Goal: Transaction & Acquisition: Purchase product/service

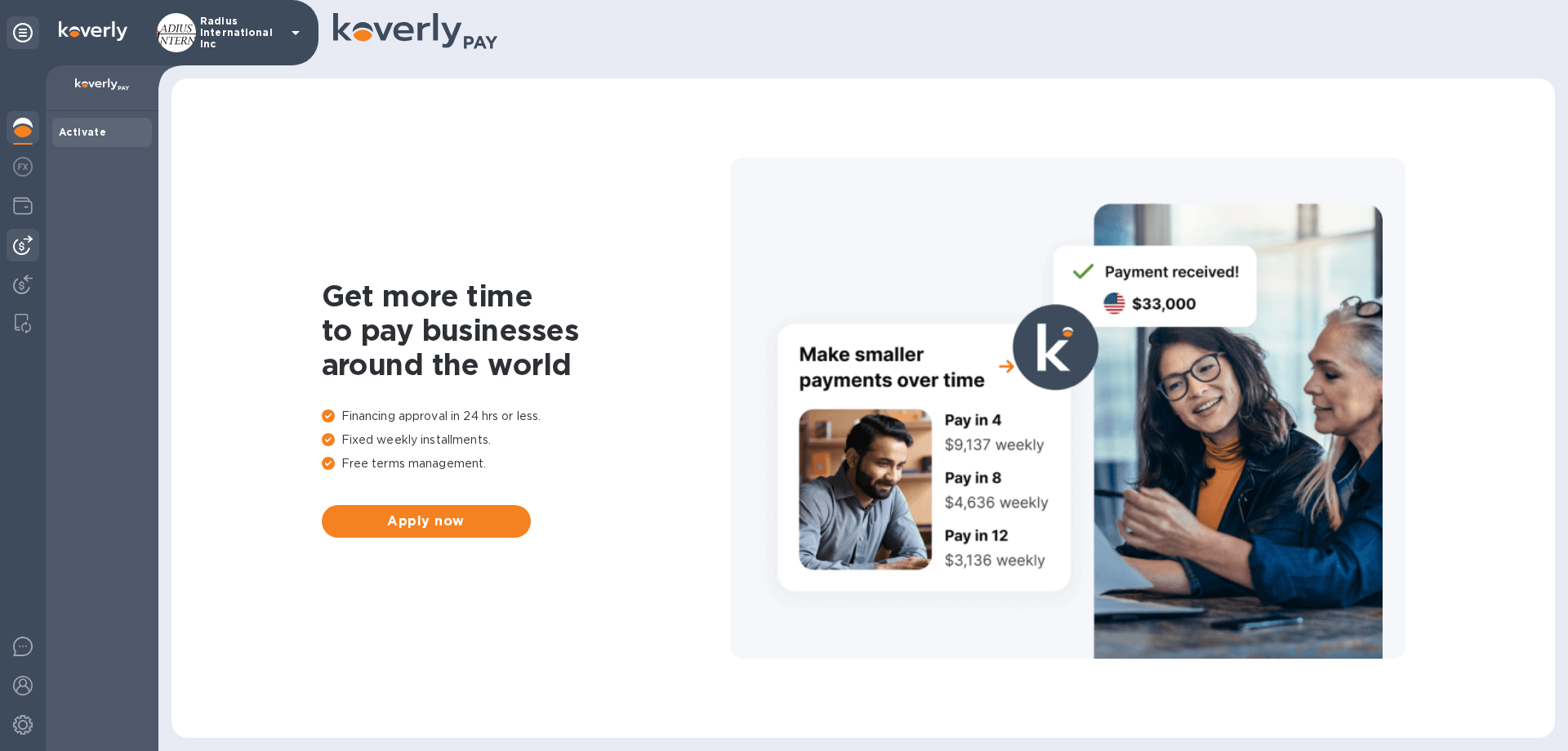
click at [15, 249] on img at bounding box center [23, 245] width 19 height 19
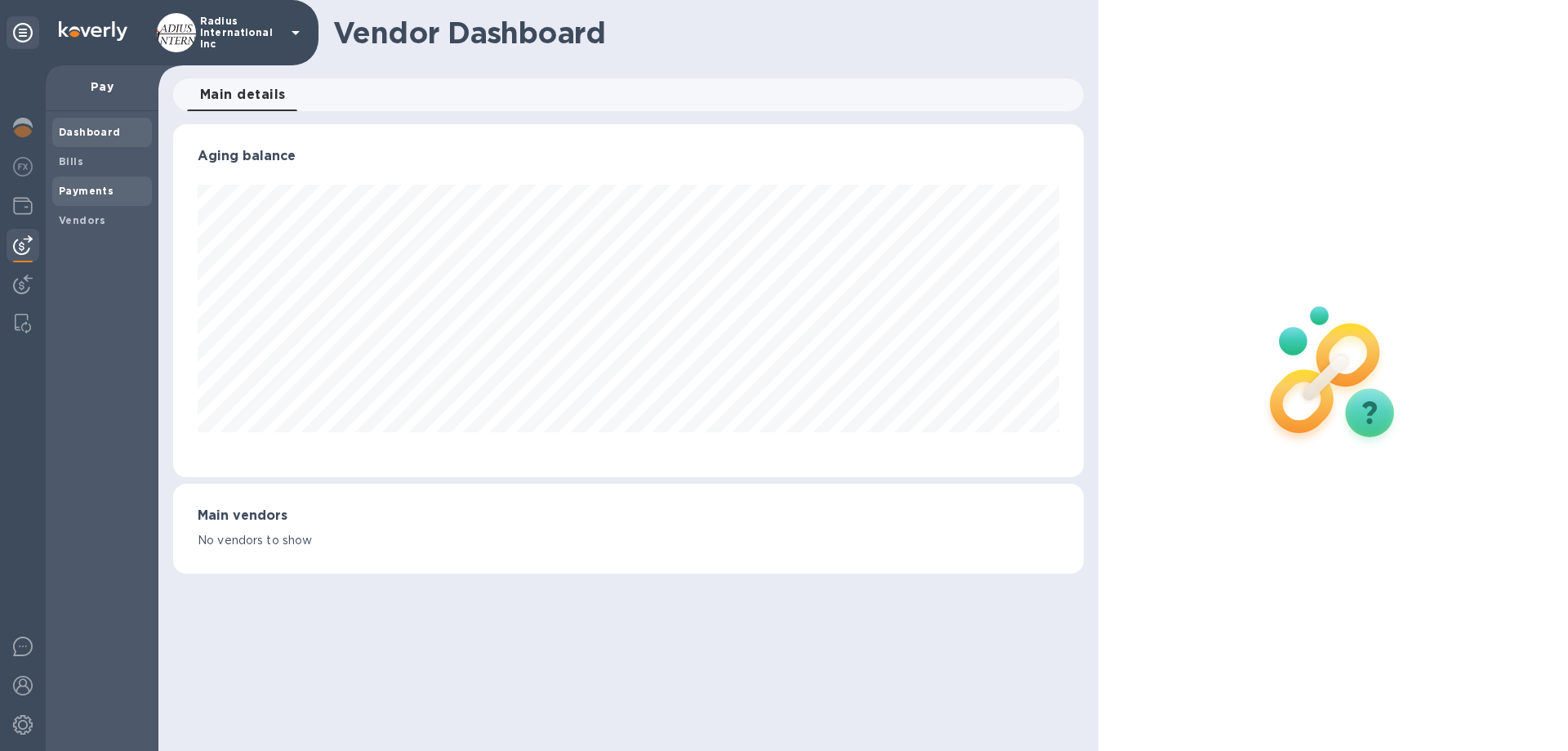
scroll to position [816388, 815936]
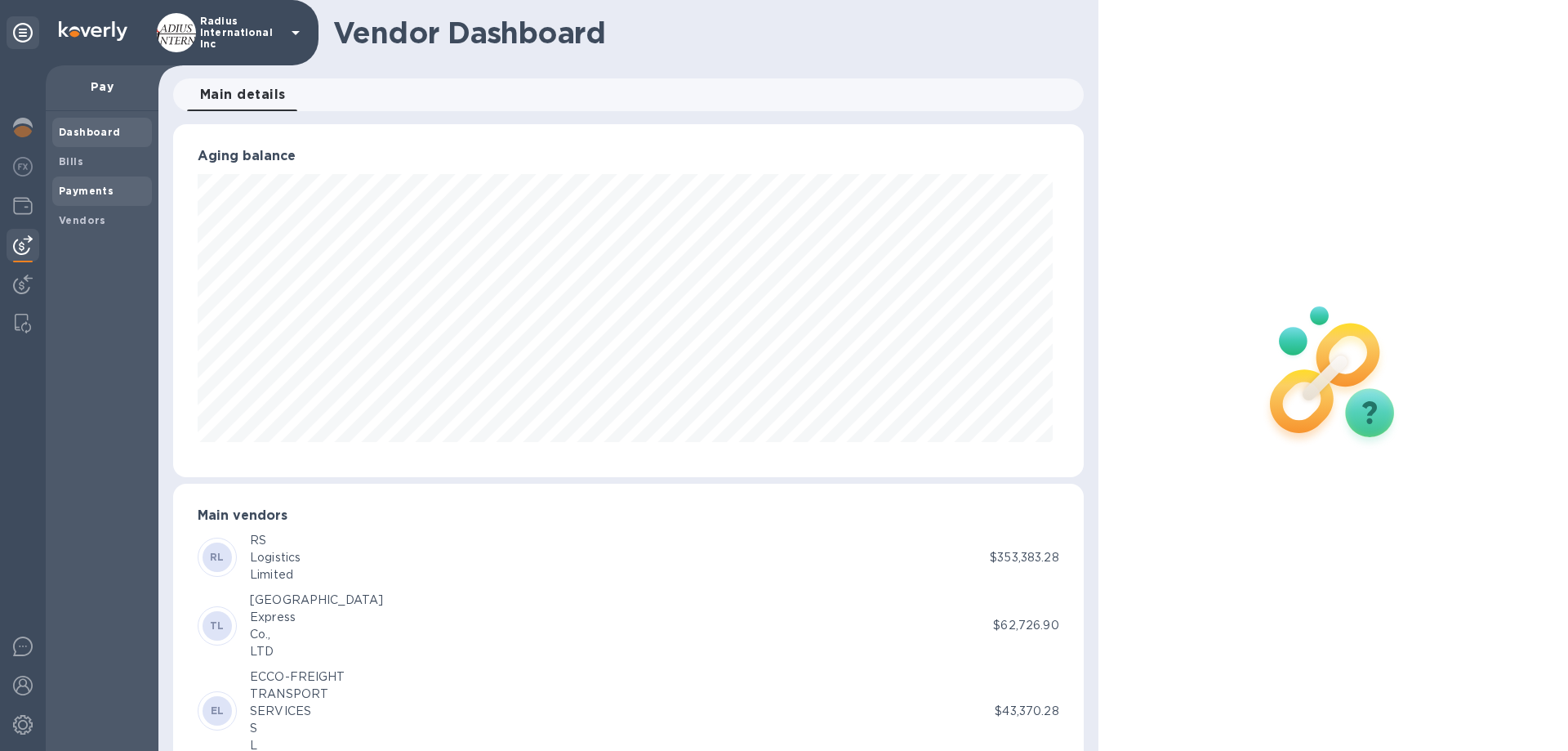
click at [86, 186] on b "Payments" at bounding box center [86, 191] width 55 height 13
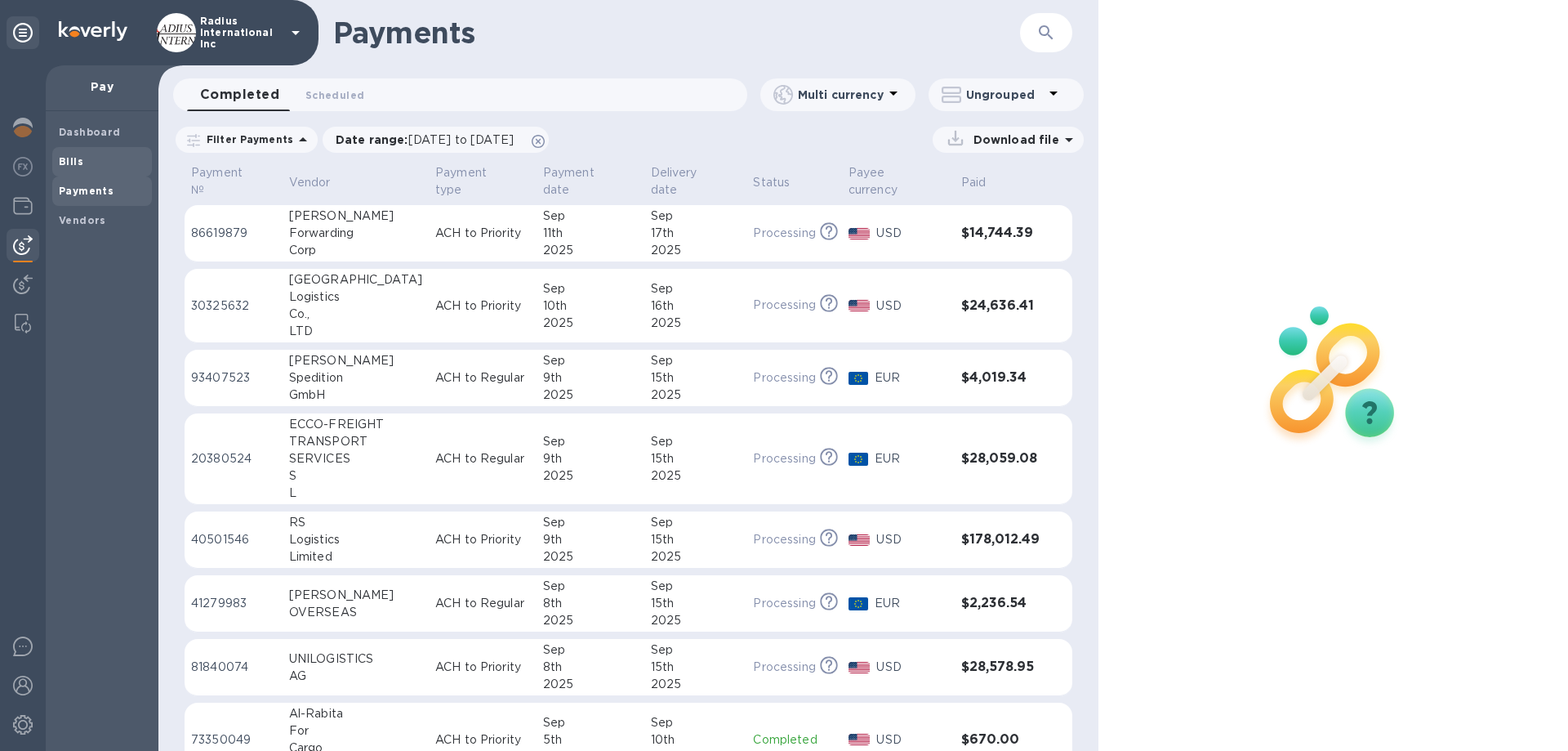
drag, startPoint x: 98, startPoint y: 156, endPoint x: 97, endPoint y: 213, distance: 57.0
click at [98, 156] on span "Bills" at bounding box center [102, 162] width 86 height 16
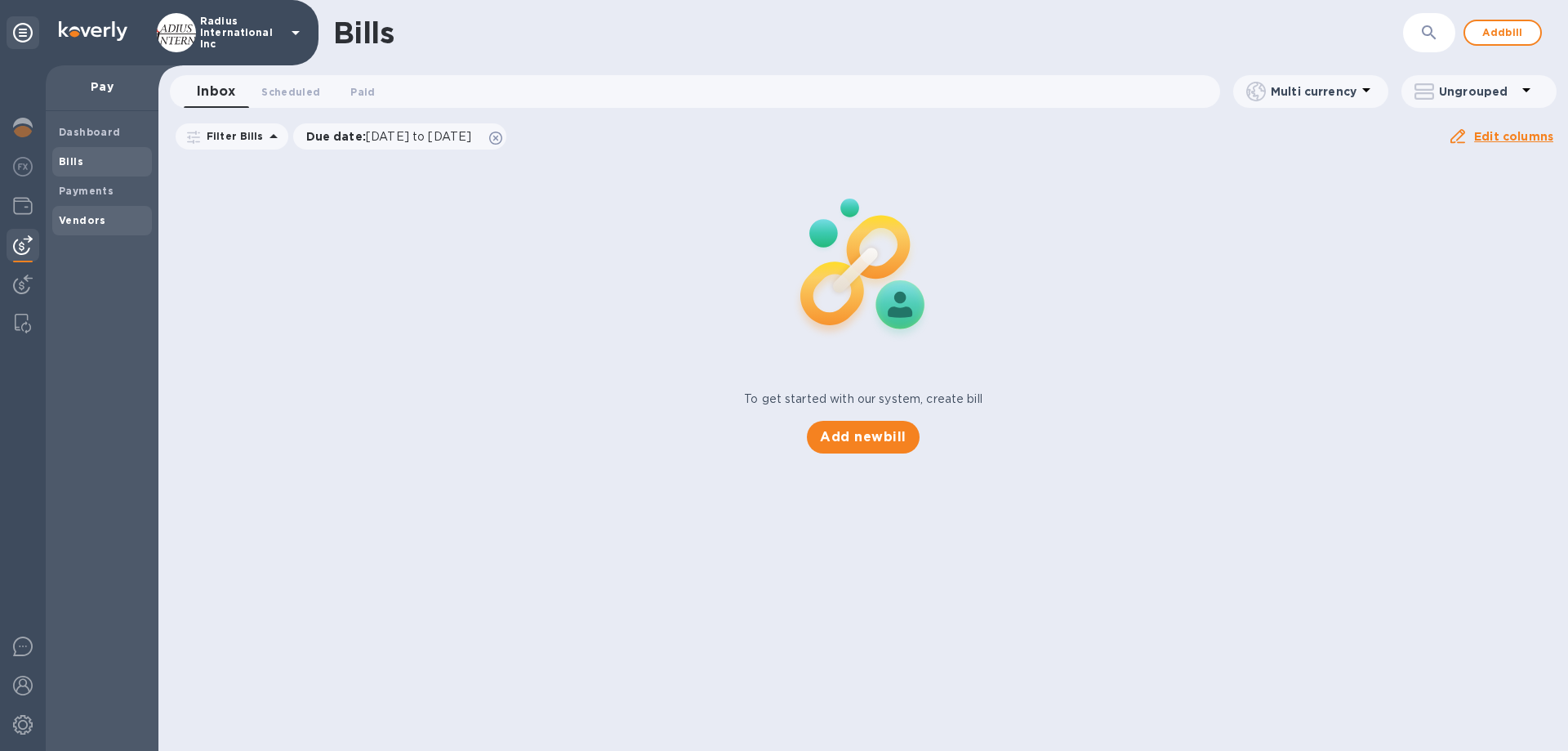
click at [118, 220] on span "Vendors" at bounding box center [102, 220] width 86 height 16
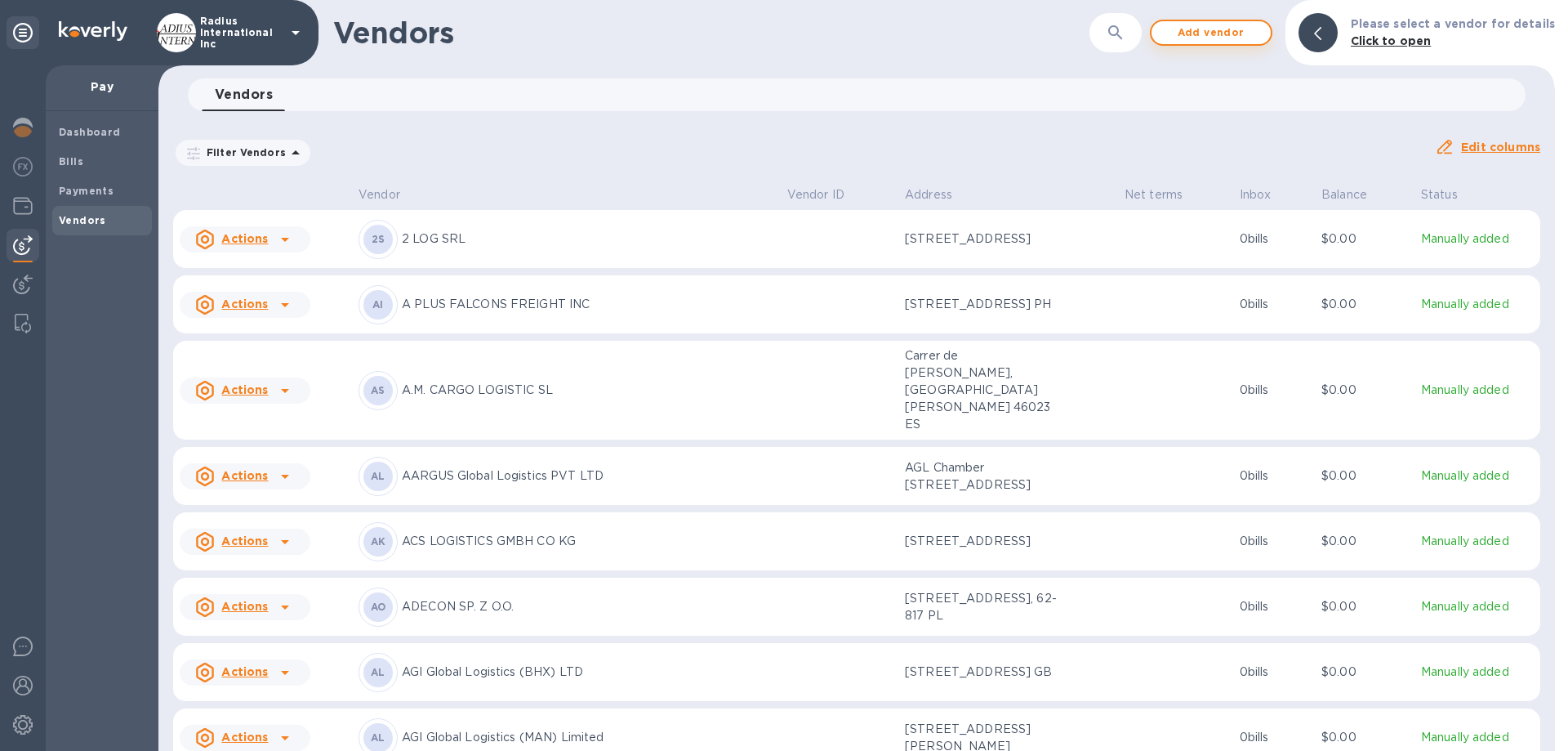
click at [1240, 31] on span "Add vendor" at bounding box center [1211, 33] width 93 height 19
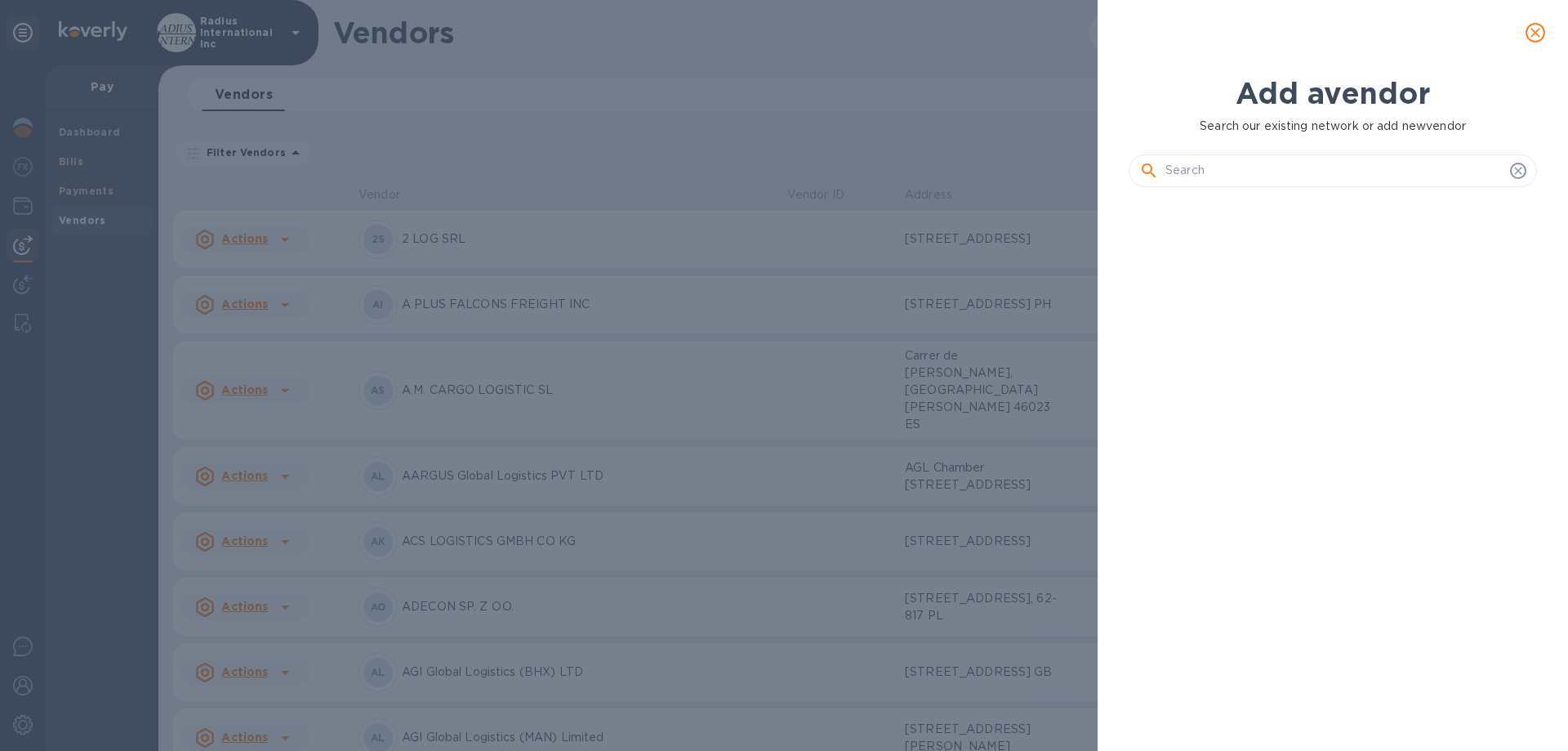
scroll to position [495, 415]
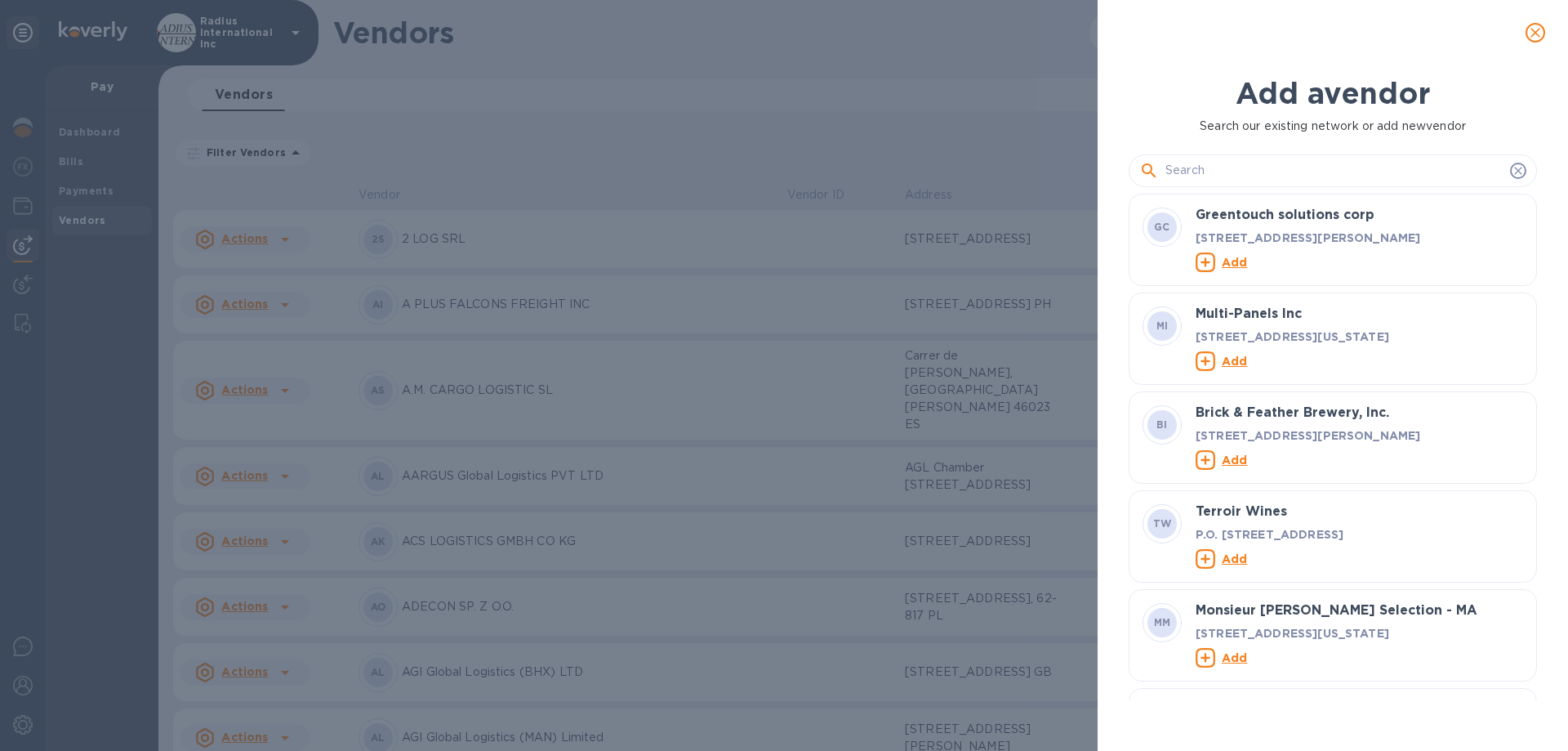
click at [1270, 177] on input "text" at bounding box center [1334, 170] width 338 height 24
type input "Cargo Link"
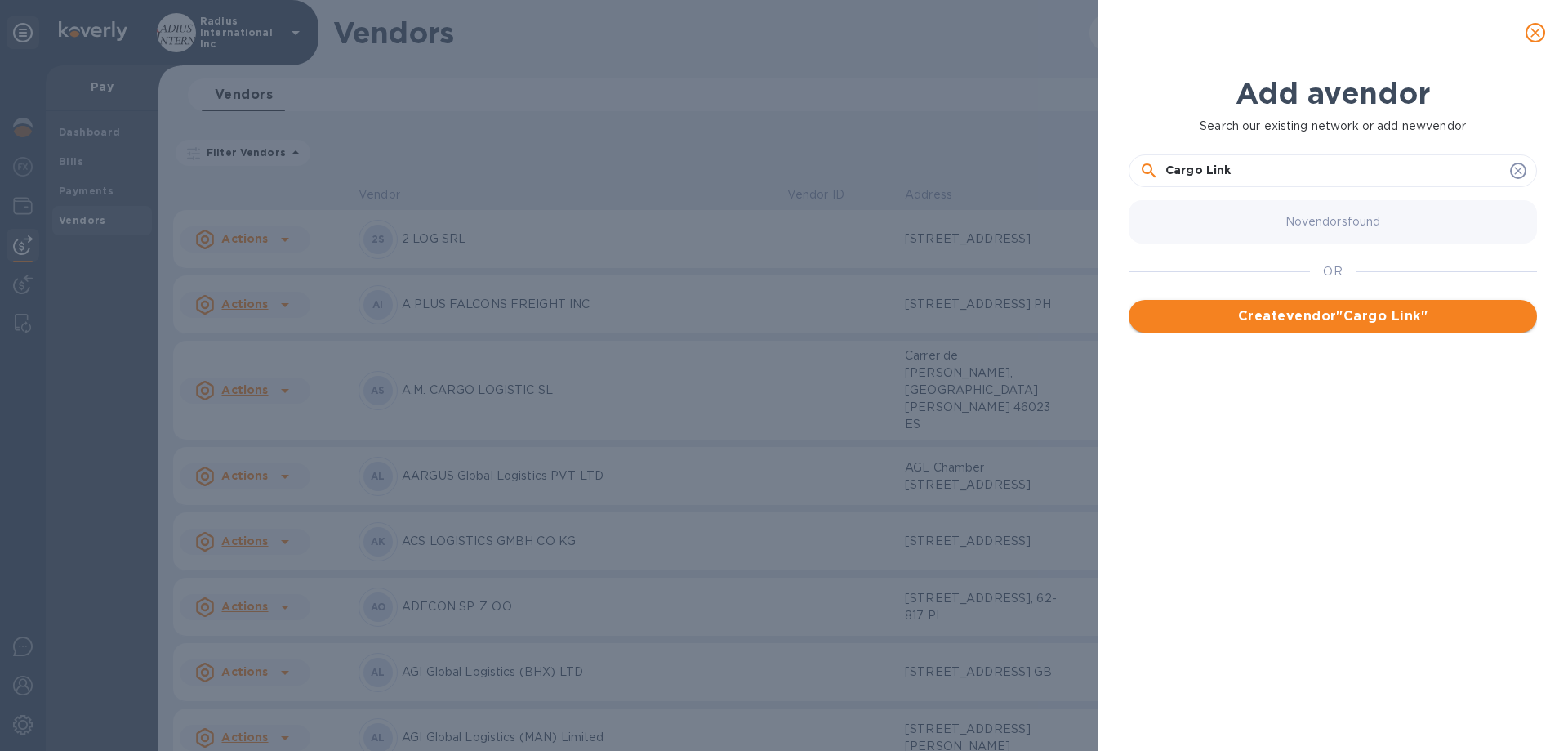
click at [1312, 310] on span "Create vendor " Cargo Link "" at bounding box center [1333, 315] width 382 height 19
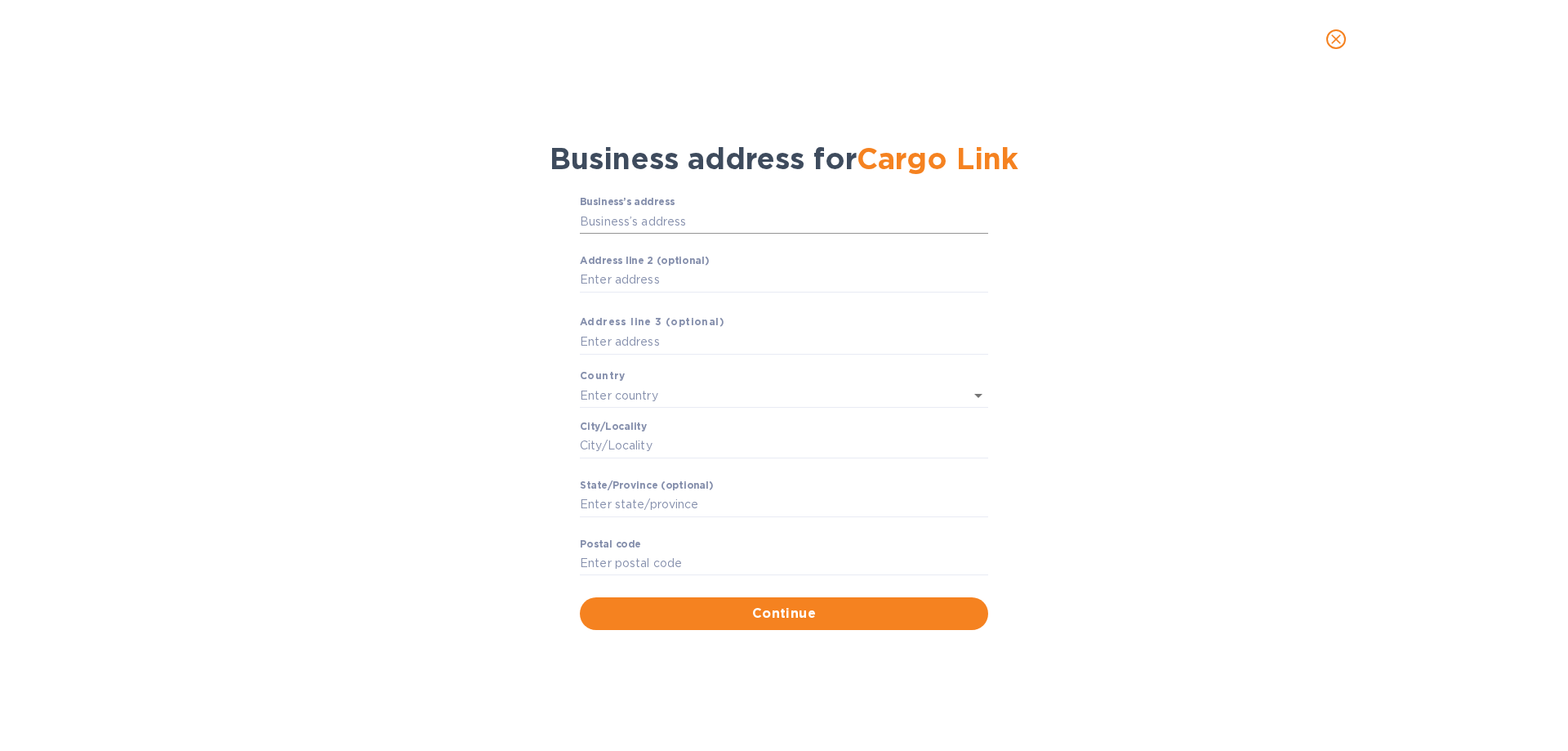
click at [723, 221] on input "Business’s аddress" at bounding box center [784, 221] width 408 height 24
drag, startPoint x: 654, startPoint y: 223, endPoint x: 669, endPoint y: 218, distance: 15.8
click at [654, 223] on input "Business’s аddress" at bounding box center [784, 221] width 408 height 24
type input "Str. [PERSON_NAME] 1, [PERSON_NAME], [PERSON_NAME]"
drag, startPoint x: 647, startPoint y: 448, endPoint x: 659, endPoint y: 447, distance: 12.0
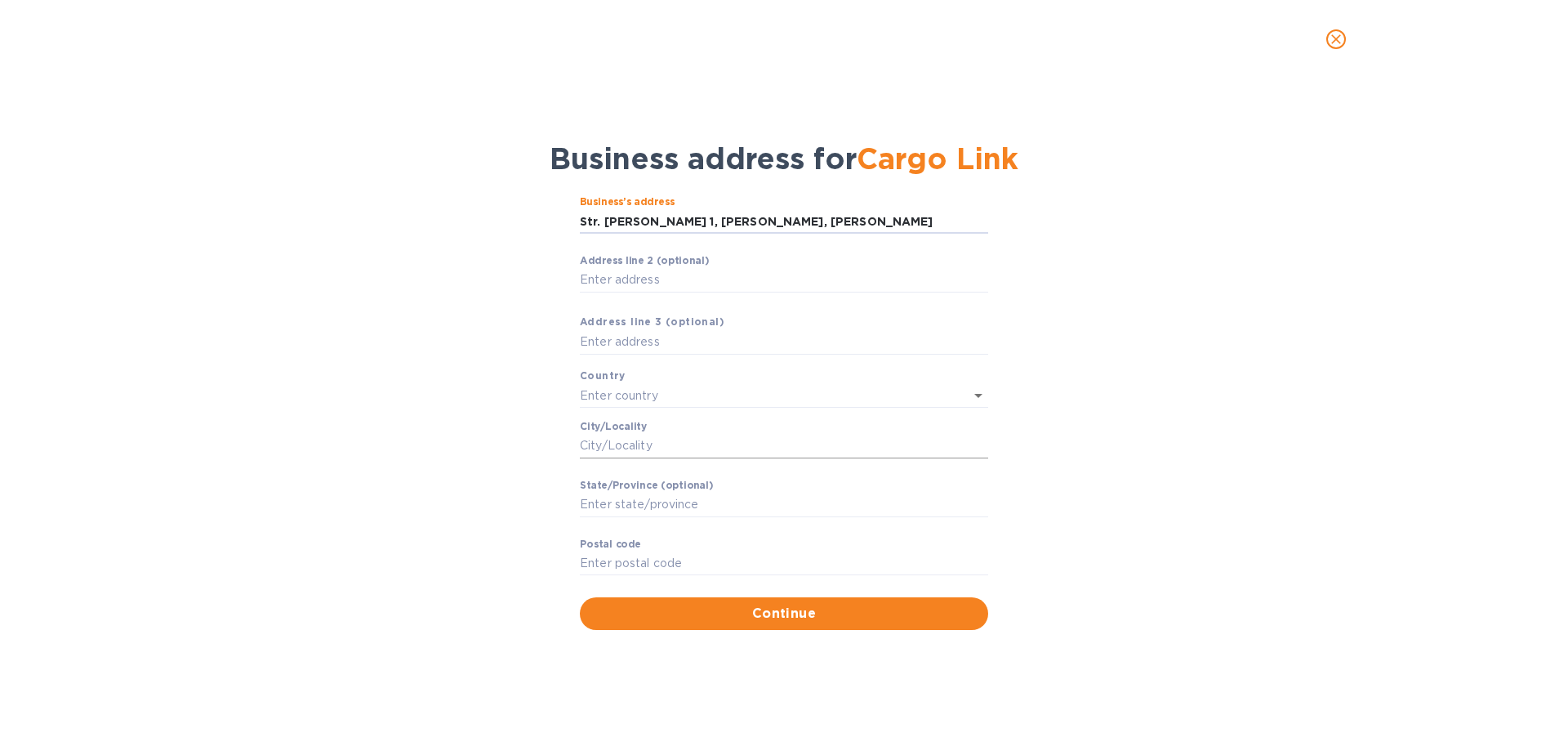
click at [647, 448] on input "Сity/Locаlity" at bounding box center [784, 445] width 408 height 24
type input "[GEOGRAPHIC_DATA]"
click at [610, 395] on input "text" at bounding box center [761, 395] width 363 height 23
click at [666, 463] on p "[GEOGRAPHIC_DATA]" at bounding box center [784, 458] width 382 height 17
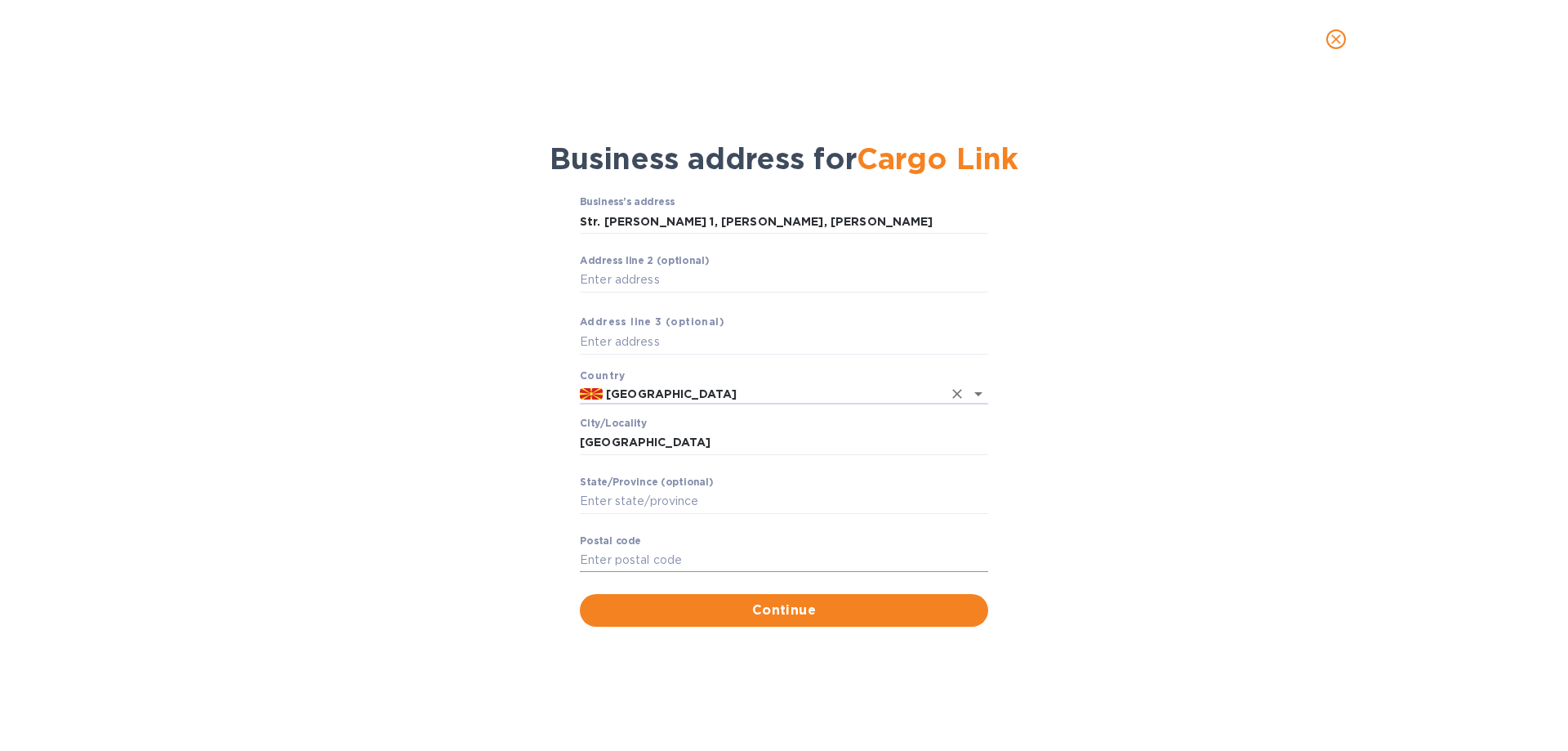
type input "[GEOGRAPHIC_DATA]"
click at [642, 560] on input "Pоstal cоde" at bounding box center [784, 559] width 408 height 24
type input "1041"
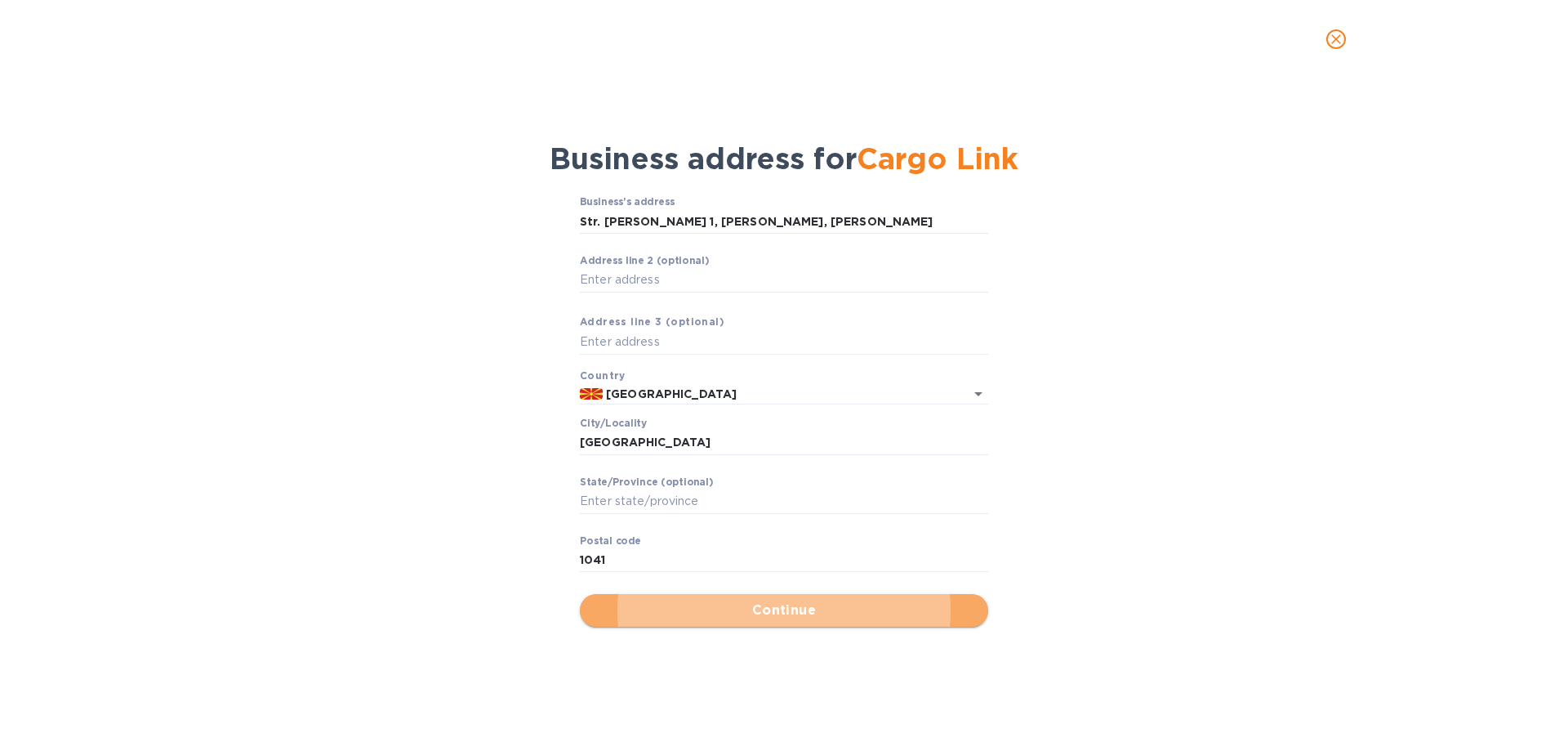
click at [725, 617] on span "Continue" at bounding box center [784, 610] width 382 height 19
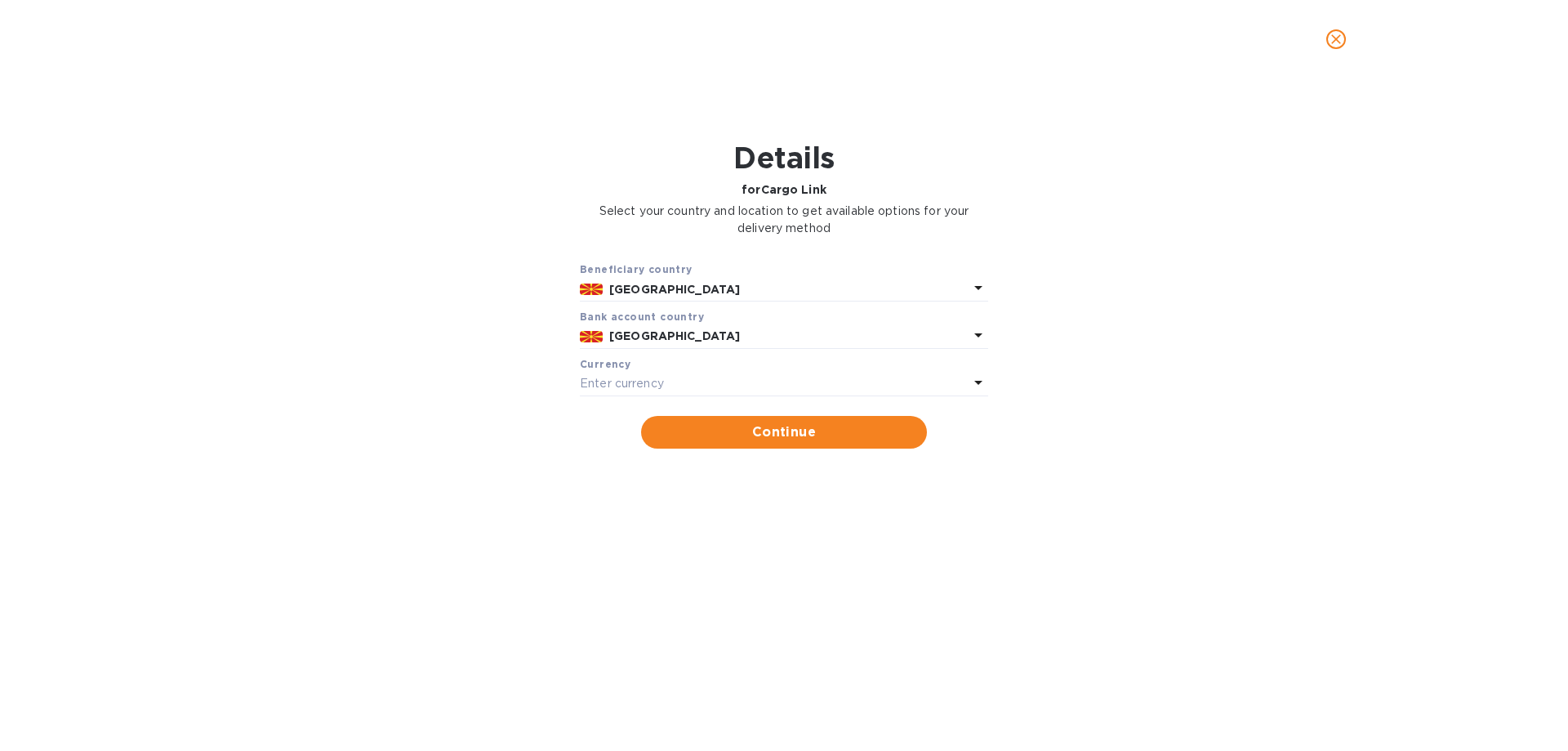
click at [668, 384] on div "Enter currency" at bounding box center [774, 384] width 389 height 23
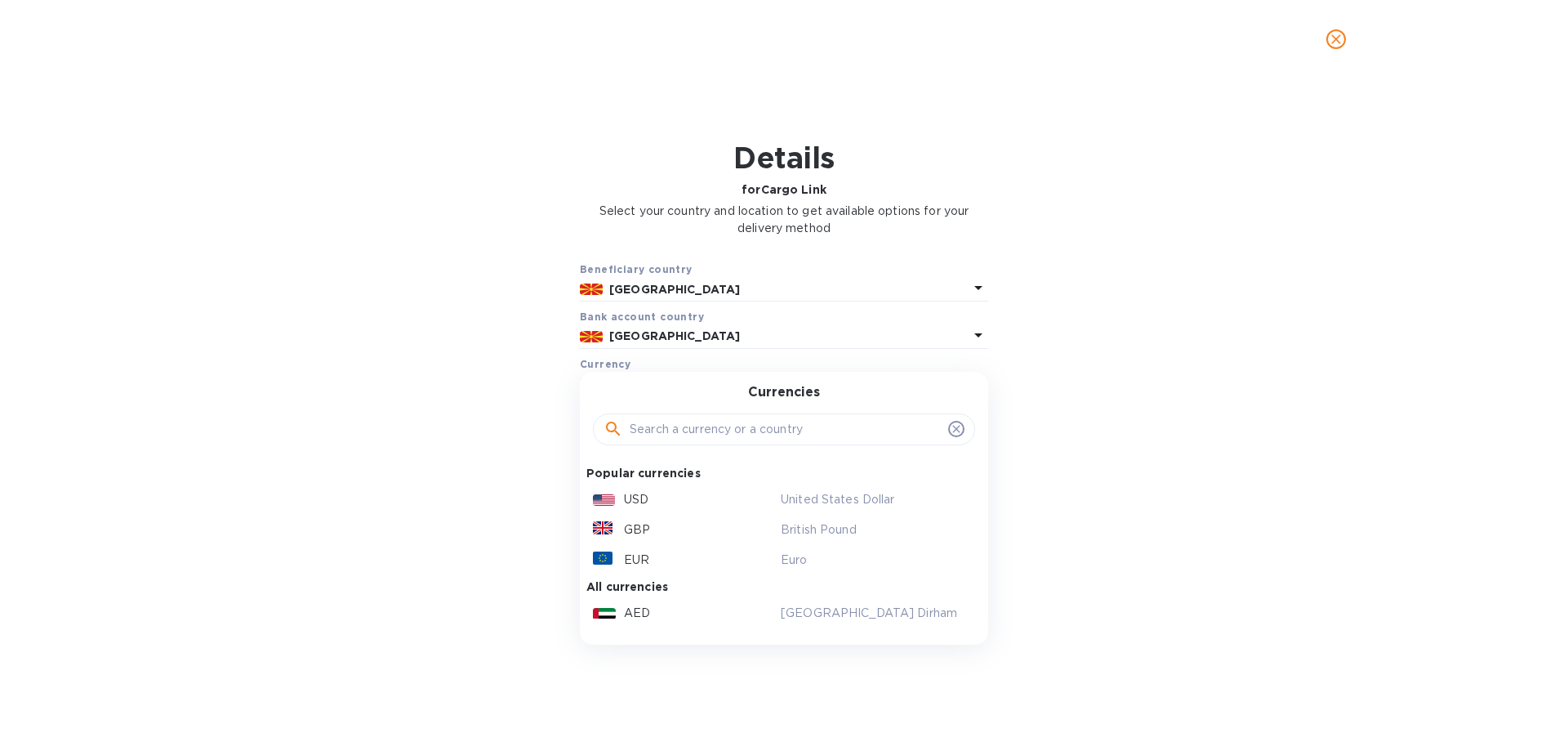
drag, startPoint x: 783, startPoint y: 557, endPoint x: 80, endPoint y: 523, distance: 703.8
click at [783, 557] on p "Euro" at bounding box center [871, 560] width 181 height 17
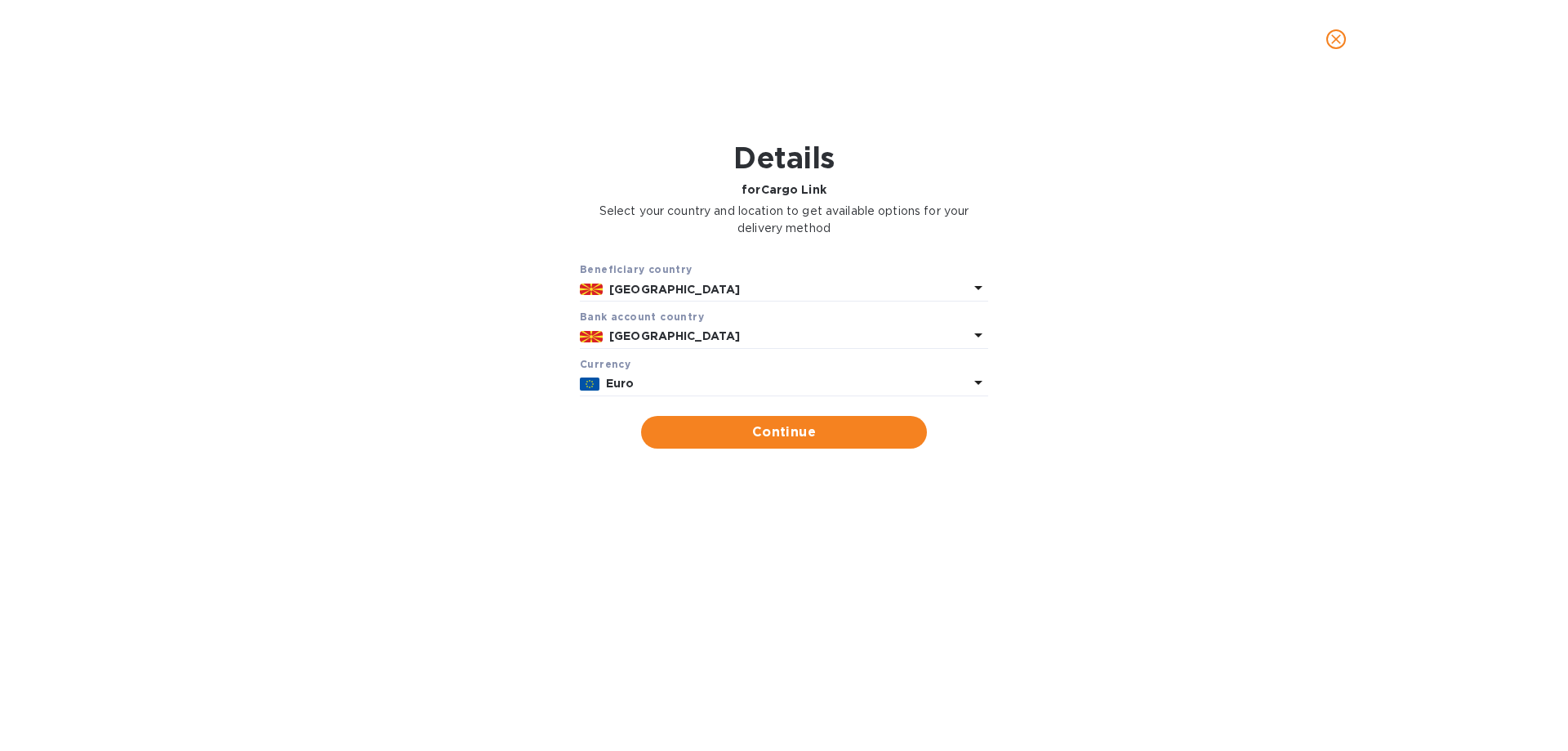
drag, startPoint x: 706, startPoint y: 429, endPoint x: 915, endPoint y: 443, distance: 209.5
click at [707, 429] on span "Continue" at bounding box center [784, 432] width 259 height 19
type input "Cargo Link"
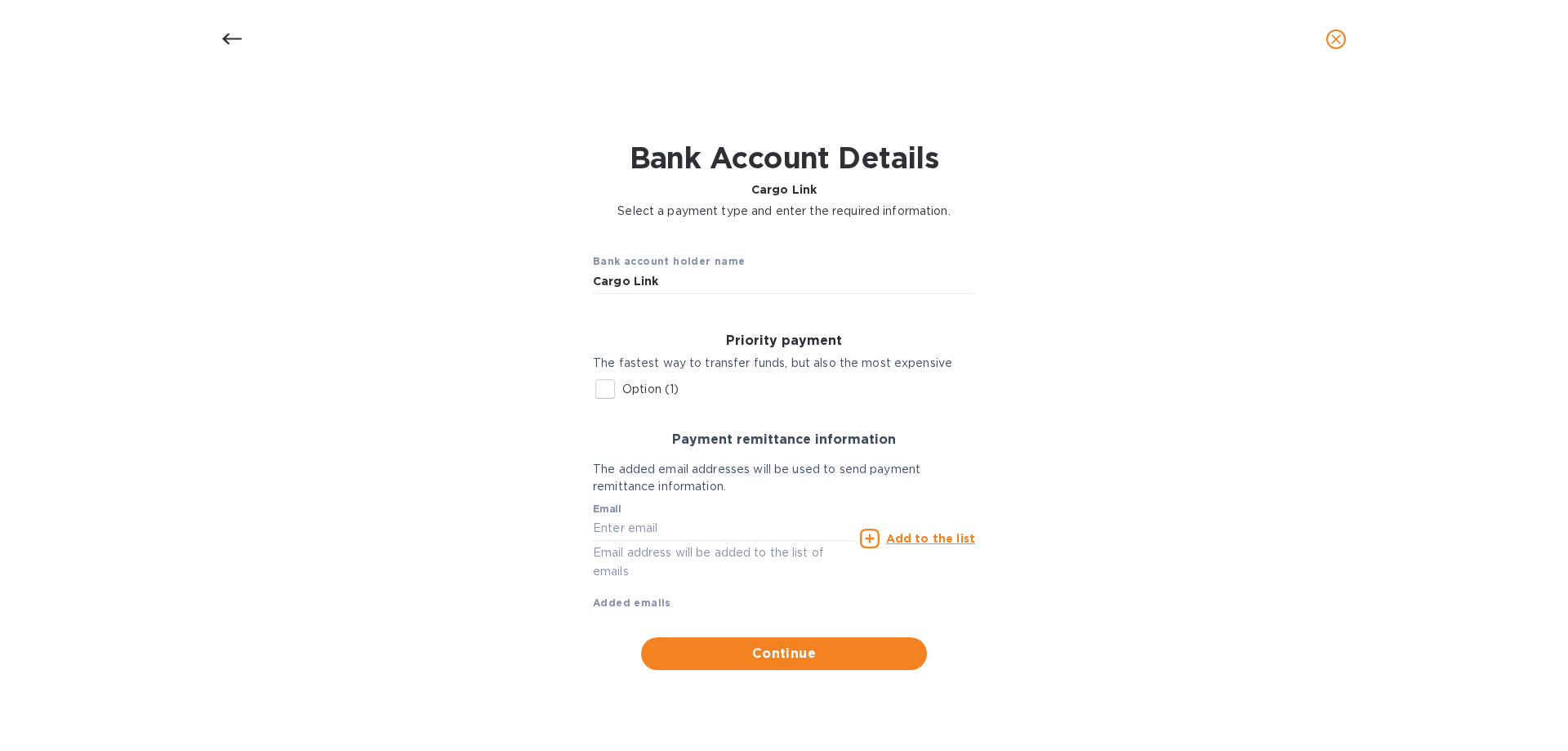
click at [648, 398] on label "Option (1)" at bounding box center [634, 388] width 91 height 34
click at [622, 398] on input "Option (1)" at bounding box center [605, 388] width 34 height 34
checkbox input "true"
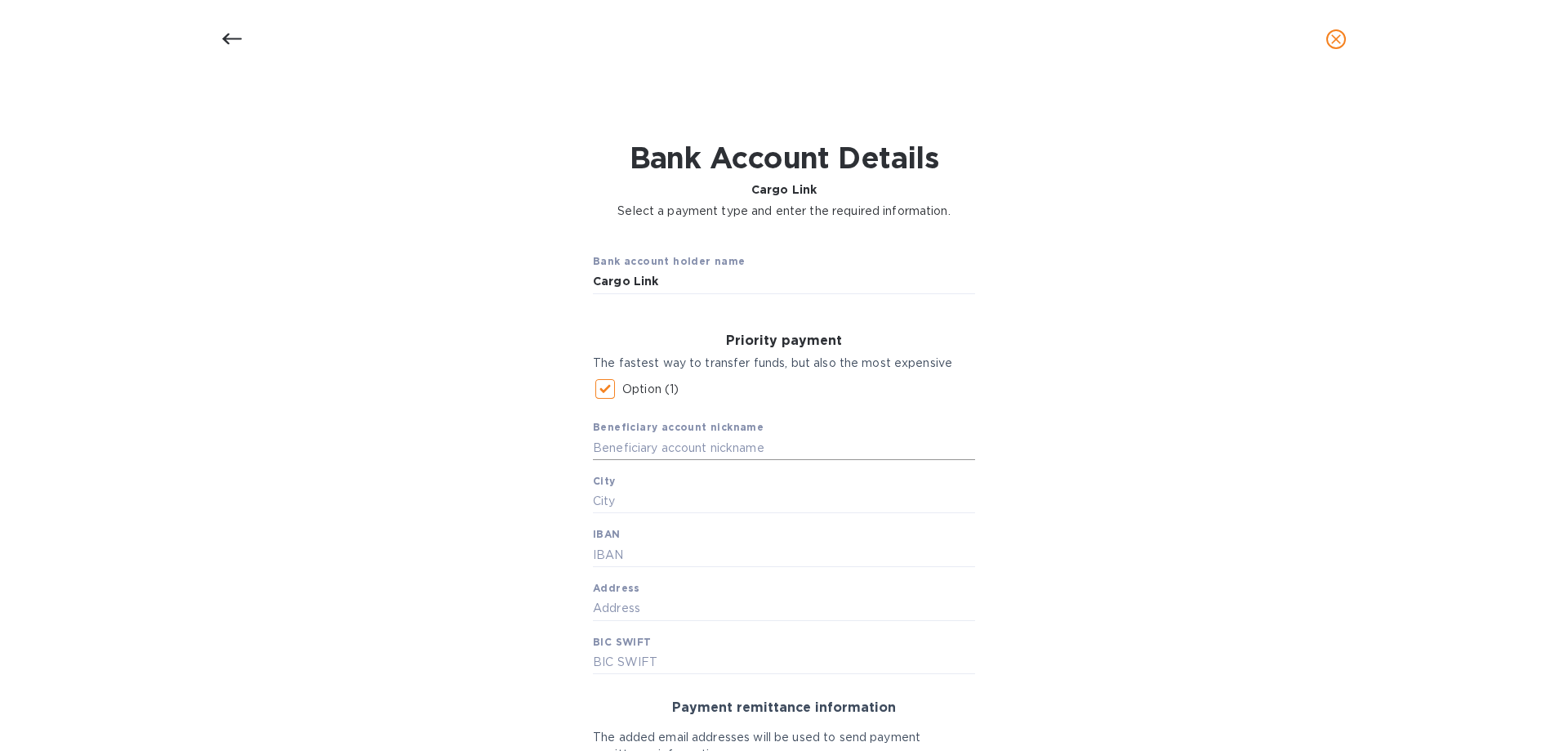
click at [654, 442] on input "text" at bounding box center [784, 447] width 382 height 24
type input "Cargo Link"
type input "[GEOGRAPHIC_DATA]"
click at [628, 557] on input "text" at bounding box center [784, 554] width 382 height 24
paste input "[FINANCIAL_ID]"
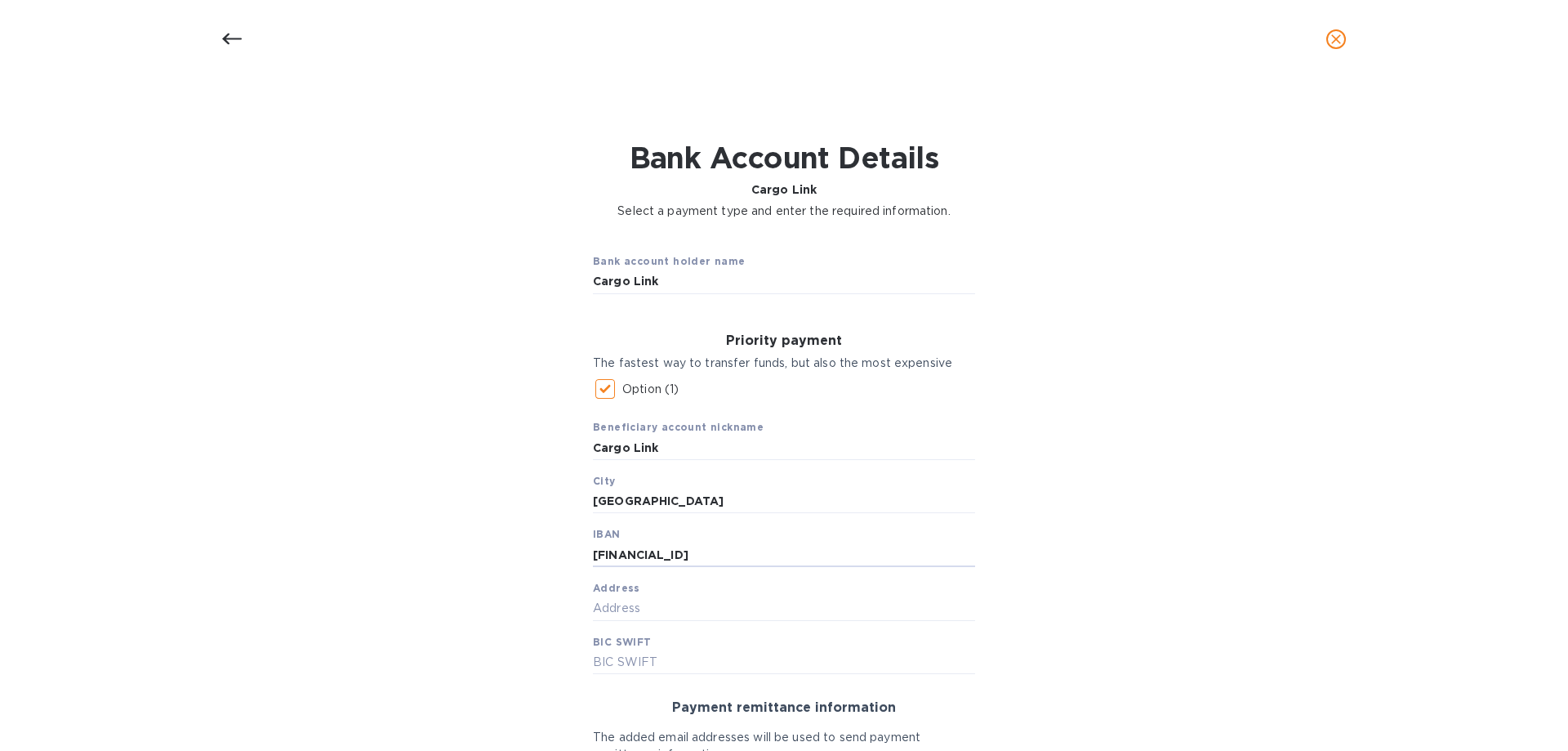
type input "[FINANCIAL_ID]"
click at [627, 604] on input "text" at bounding box center [784, 608] width 382 height 24
drag, startPoint x: 682, startPoint y: 608, endPoint x: 762, endPoint y: 605, distance: 80.1
click at [683, 608] on input "Str. Vasil I" at bounding box center [784, 608] width 382 height 24
type input "Str. [PERSON_NAME] br. 3 [GEOGRAPHIC_DATA] [GEOGRAPHIC_DATA]"
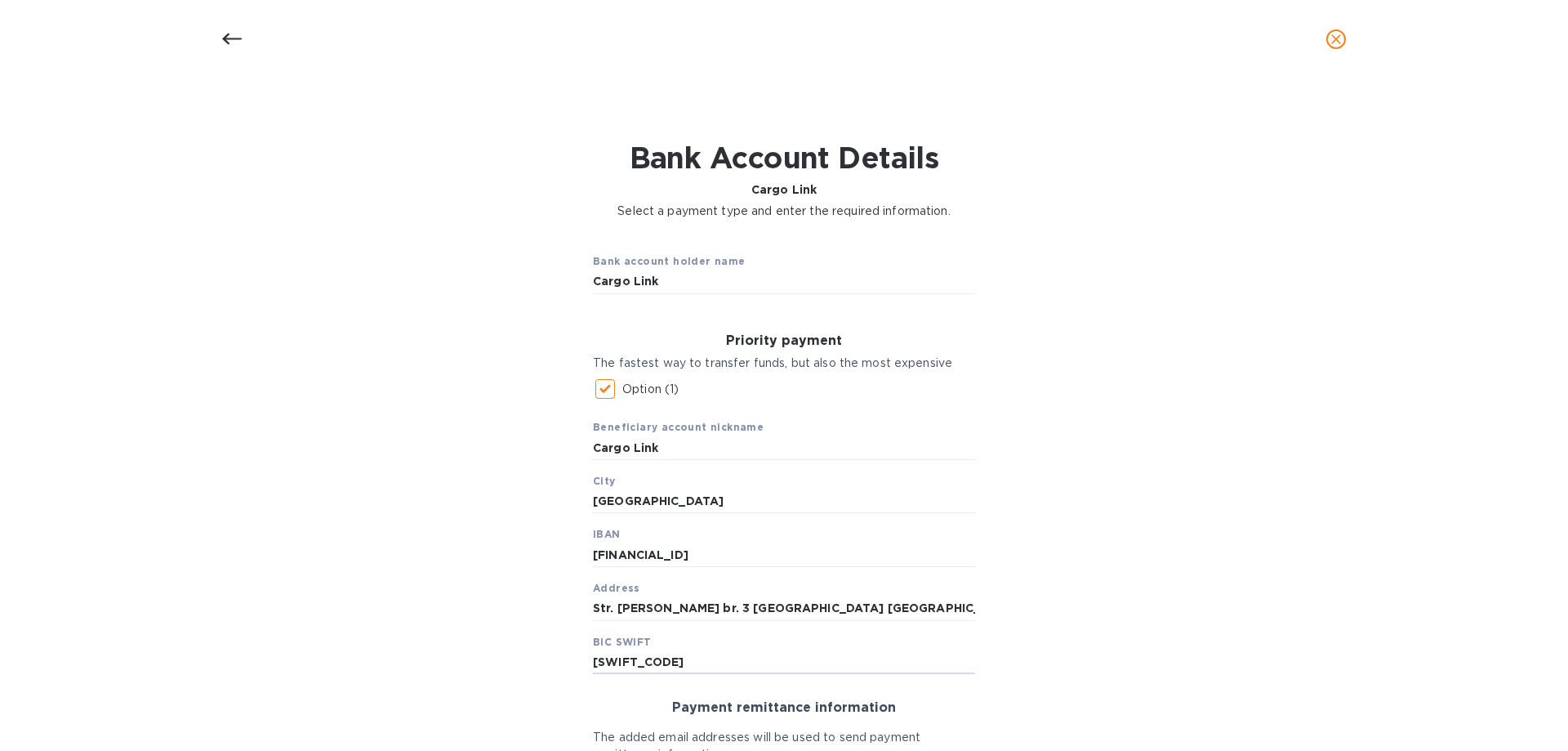
type input "[SWIFT_CODE]"
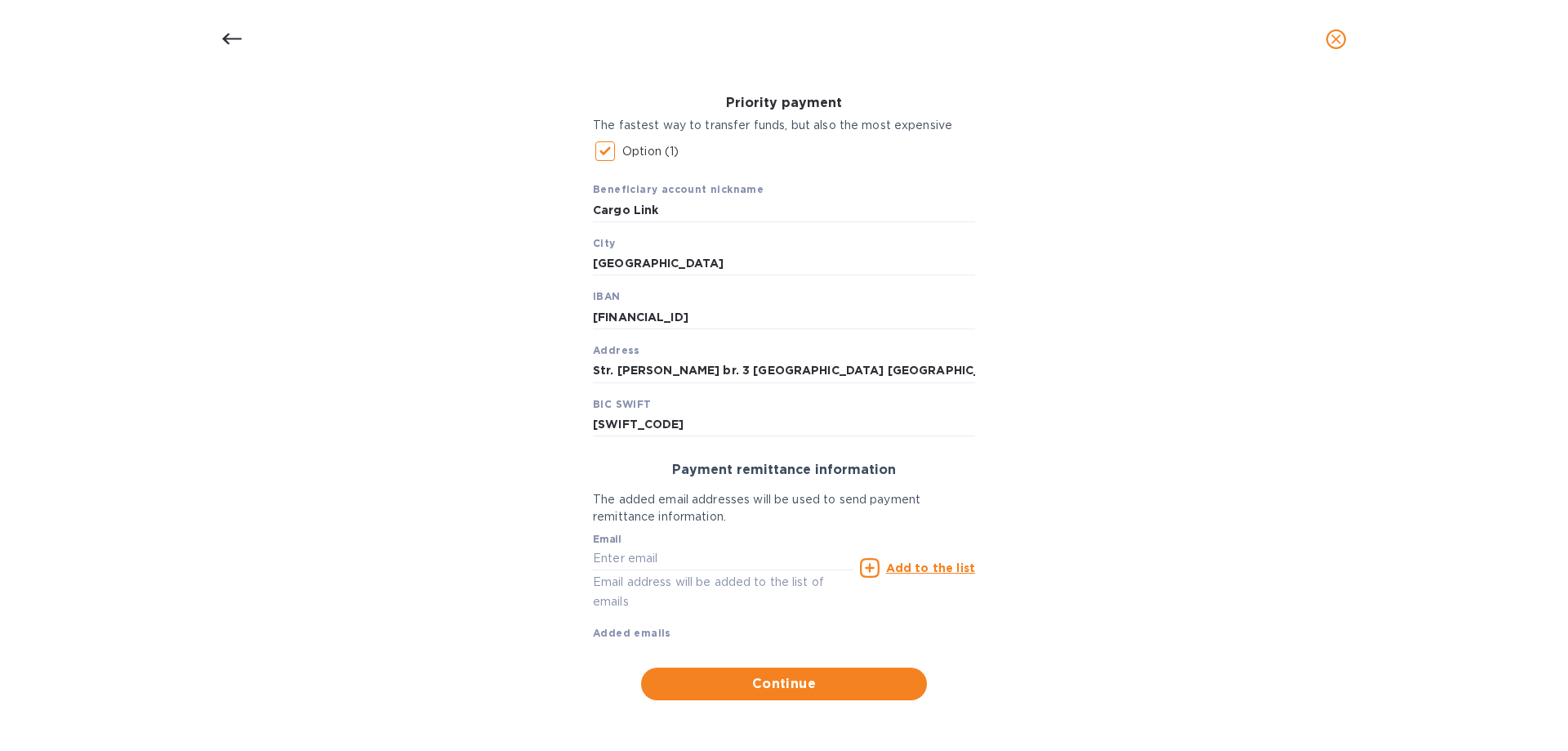
click at [651, 579] on p "Email address will be added to the list of emails" at bounding box center [723, 591] width 260 height 38
click at [646, 561] on input "text" at bounding box center [723, 558] width 260 height 24
type input "[EMAIL_ADDRESS][DOMAIN_NAME]"
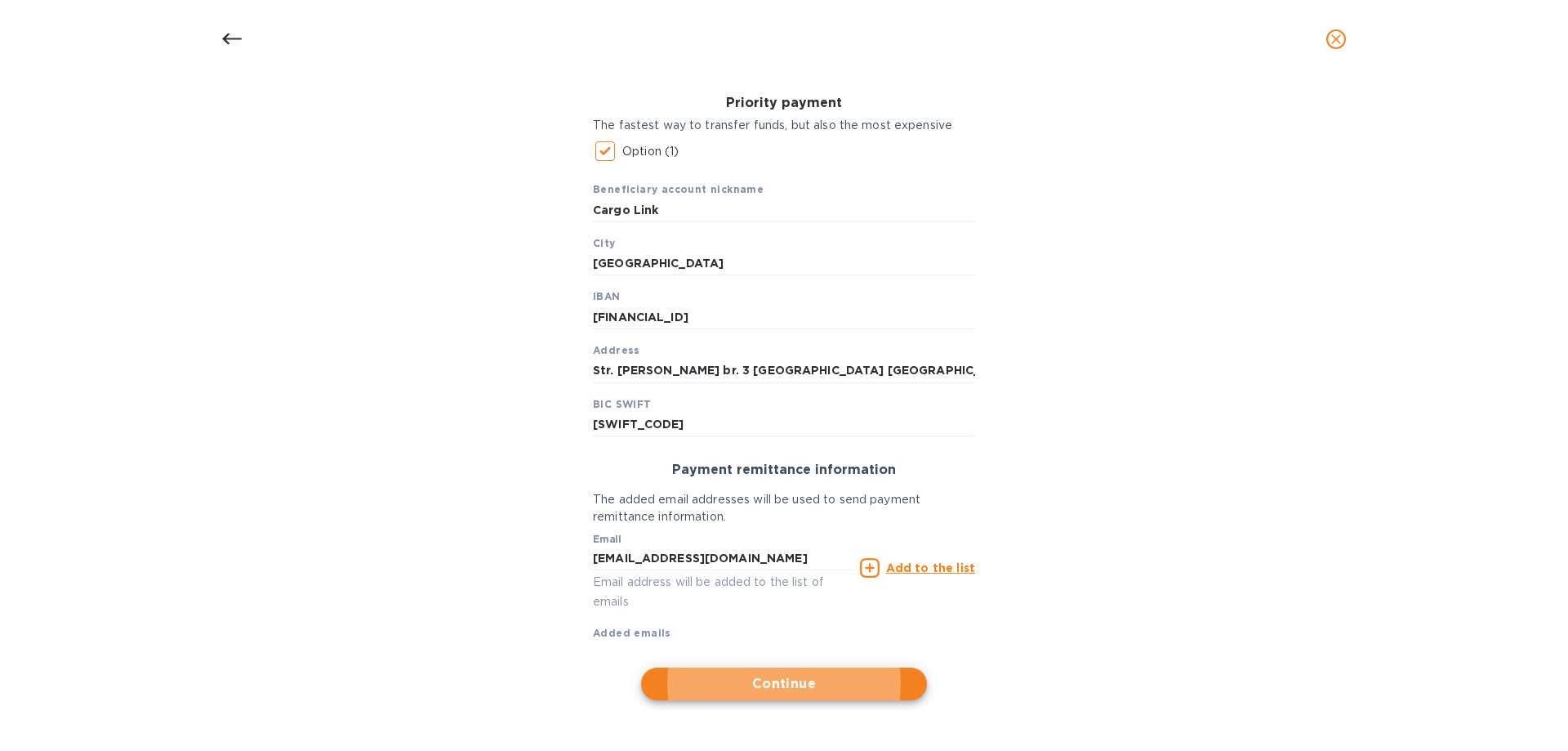
click at [945, 568] on u "Add to the list" at bounding box center [931, 568] width 89 height 14
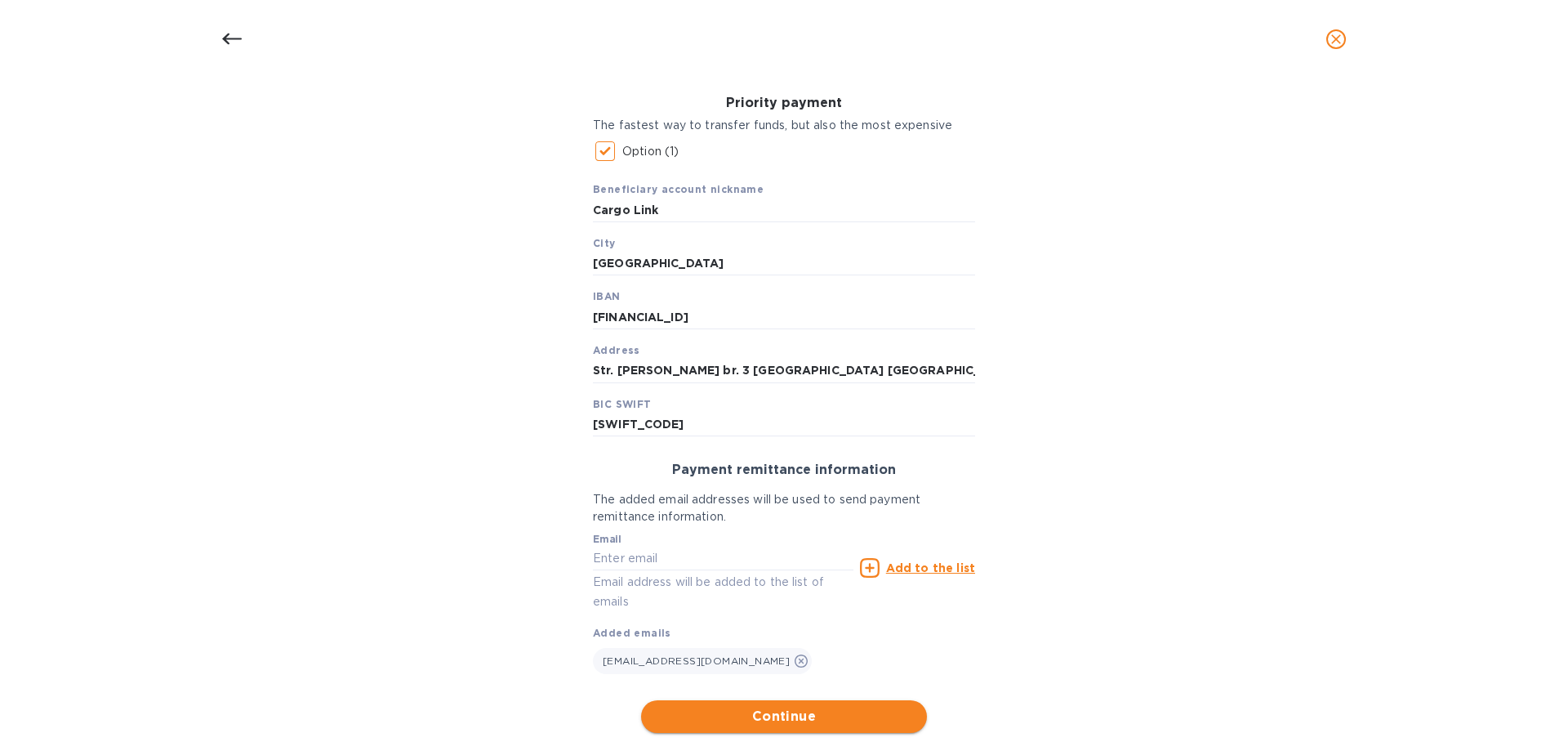
click at [739, 716] on span "Continue" at bounding box center [784, 716] width 259 height 19
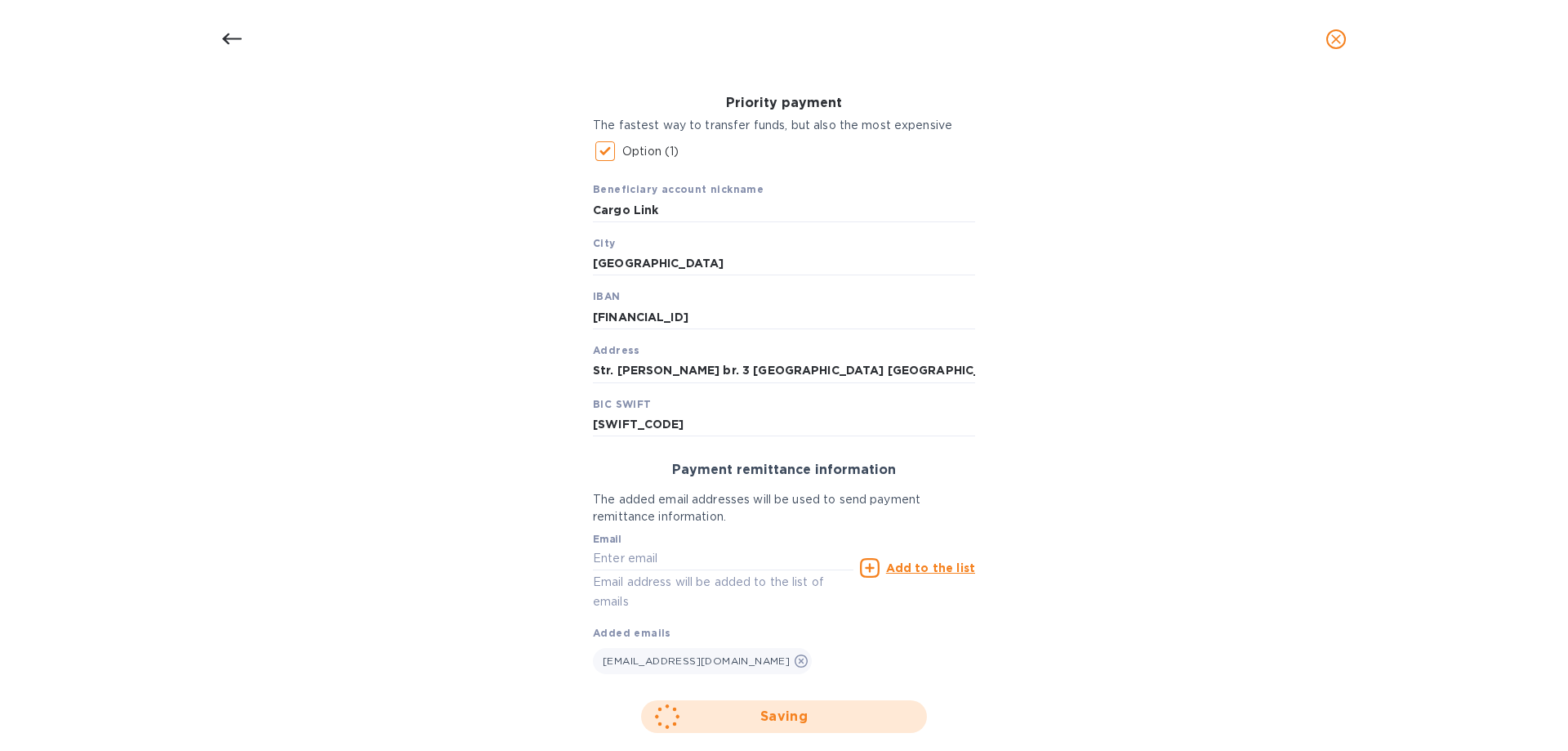
scroll to position [298, 0]
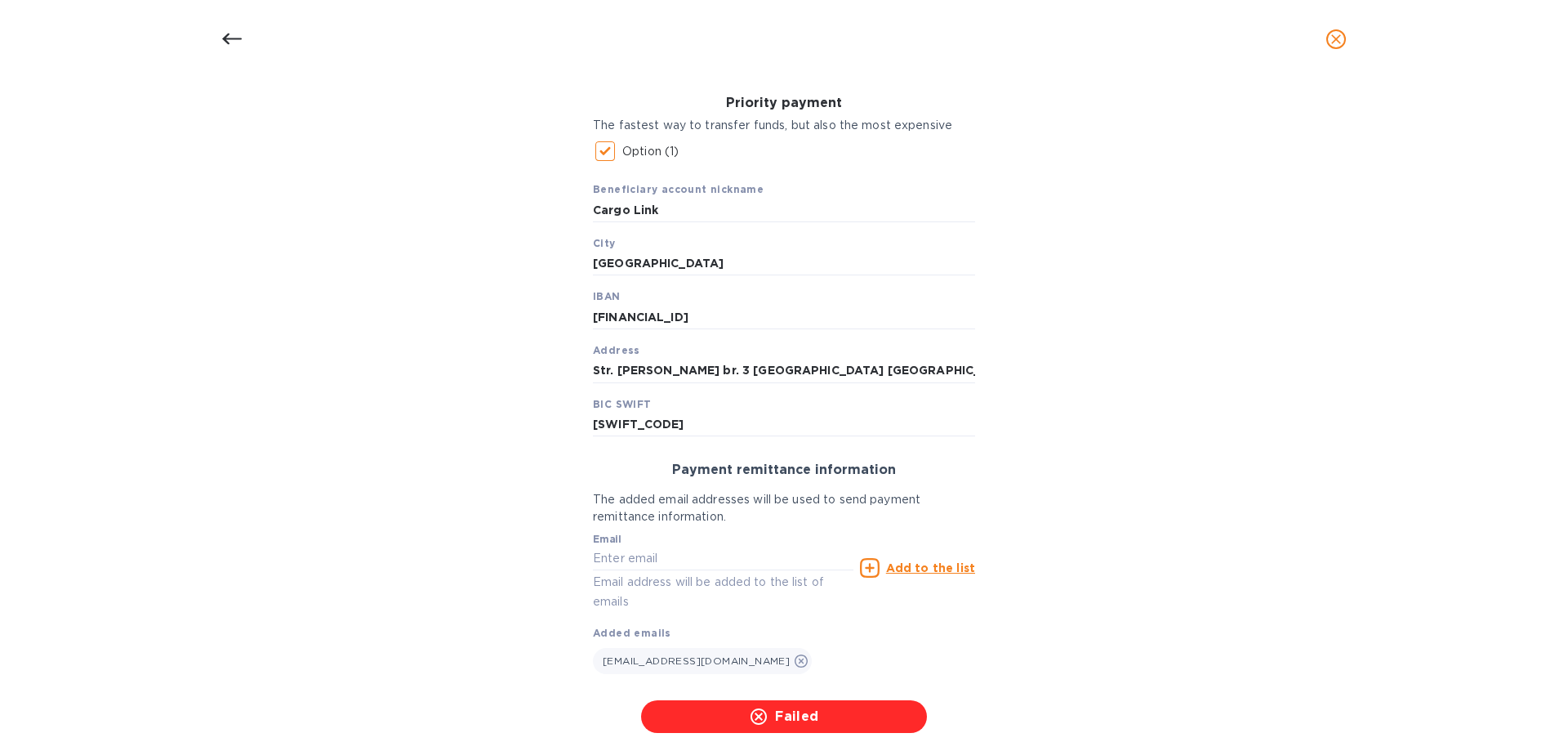
click at [1342, 45] on icon "close" at bounding box center [1336, 39] width 16 height 16
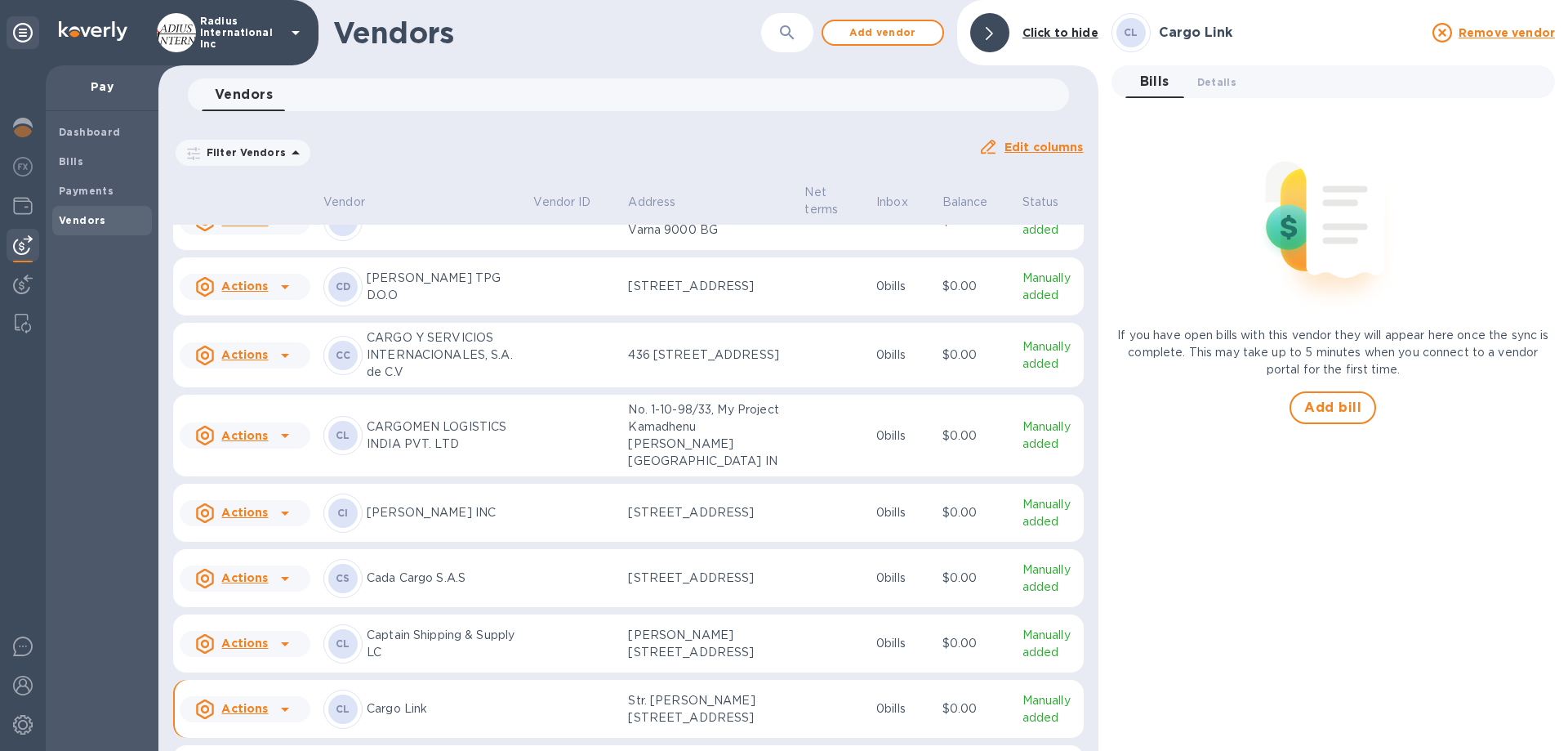
scroll to position [2863, 0]
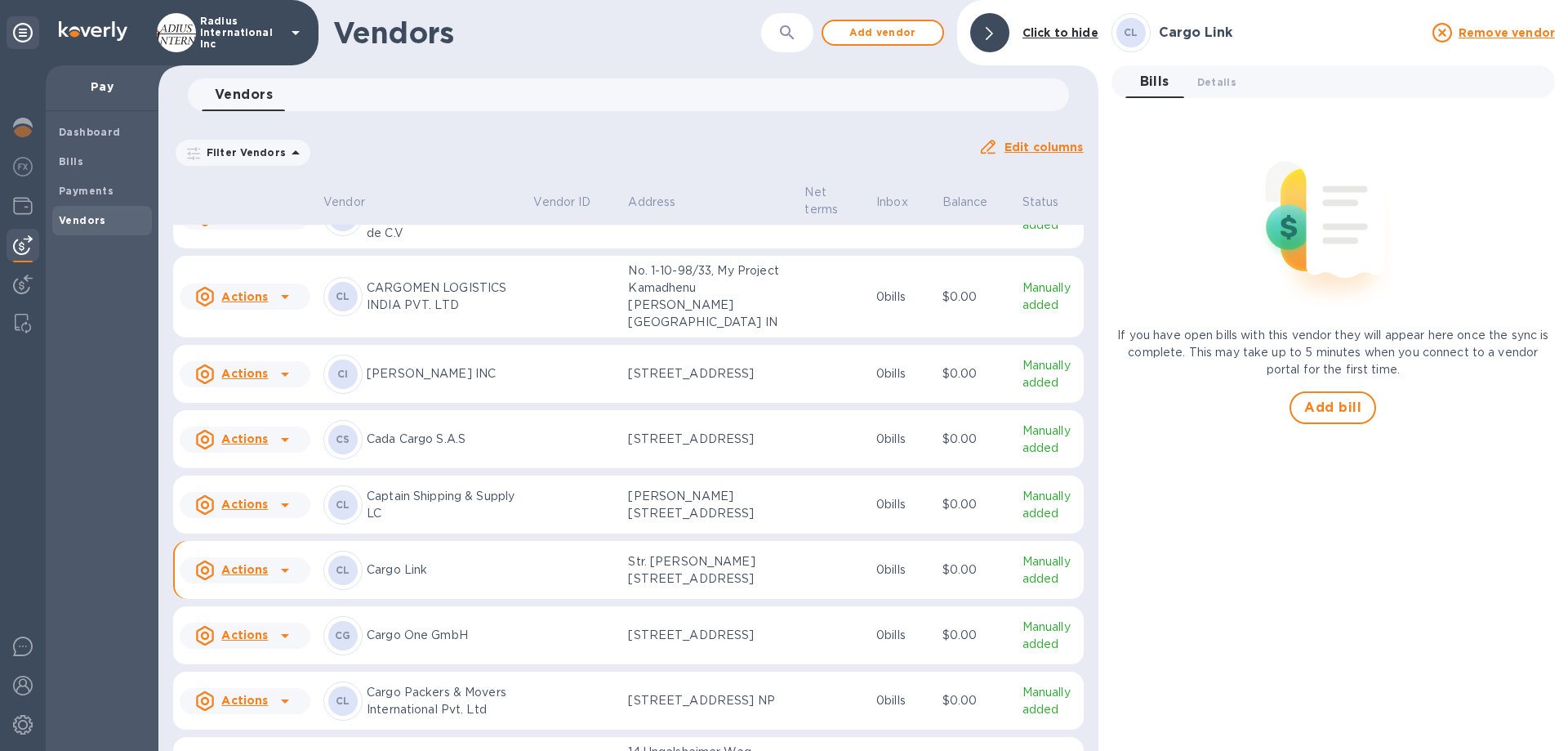
drag, startPoint x: 440, startPoint y: 619, endPoint x: 521, endPoint y: 610, distance: 81.5
click at [440, 579] on p "Cargo Link" at bounding box center [443, 570] width 154 height 17
click at [1232, 88] on span "Details 0" at bounding box center [1217, 82] width 40 height 17
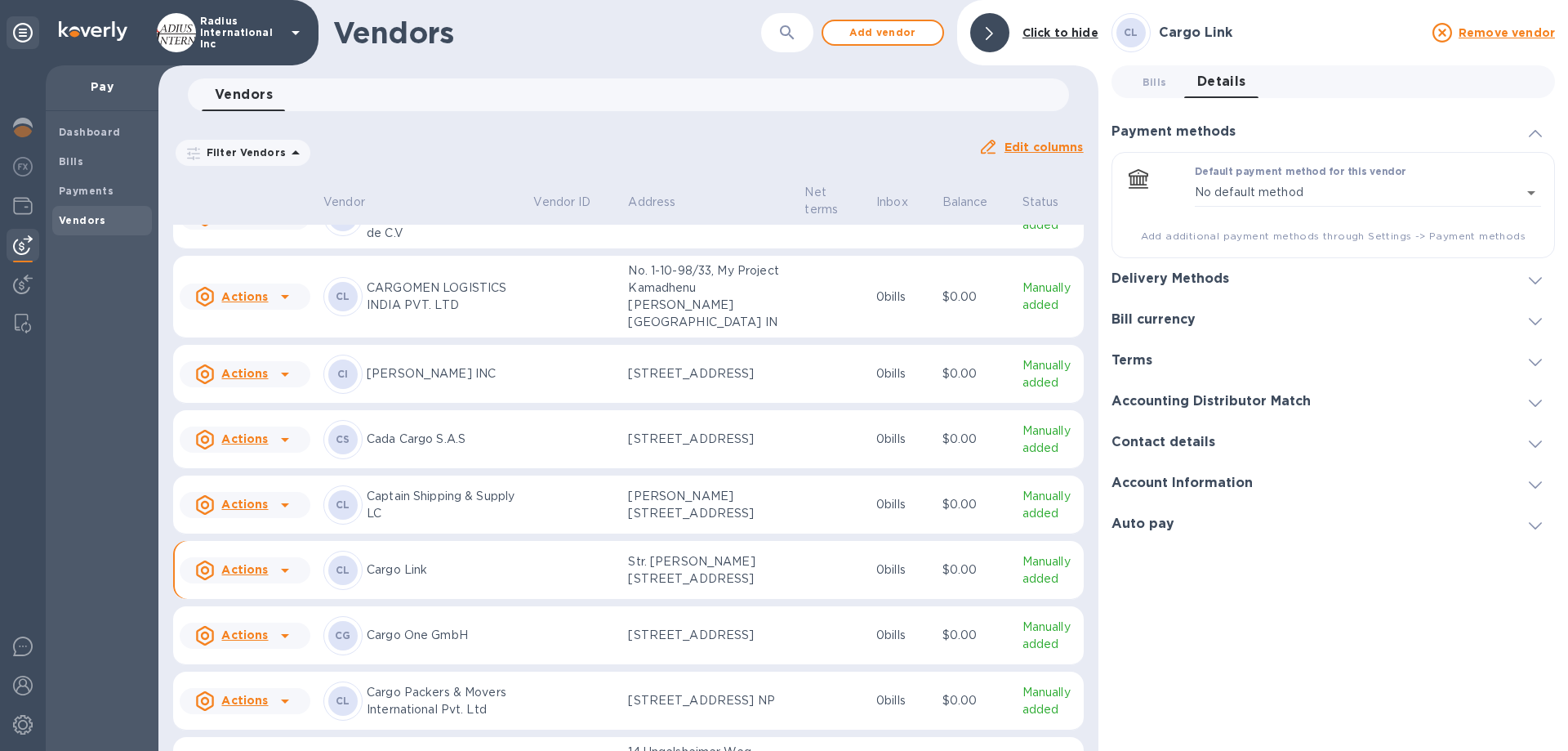
click at [1172, 280] on h3 "Delivery Methods" at bounding box center [1171, 279] width 118 height 15
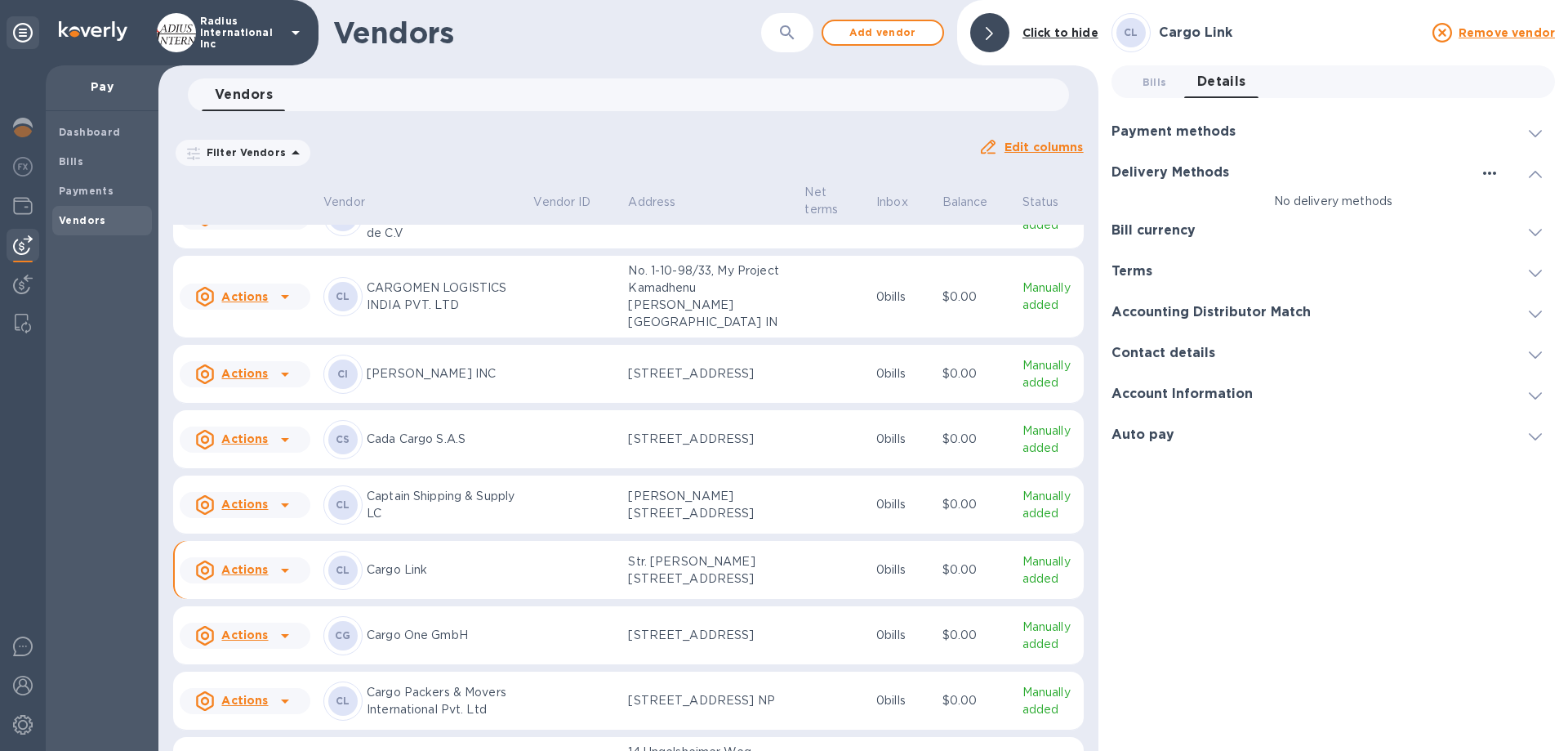
click at [1487, 172] on icon "button" at bounding box center [1490, 173] width 19 height 19
click at [1501, 209] on p "Add new" at bounding box center [1511, 206] width 54 height 16
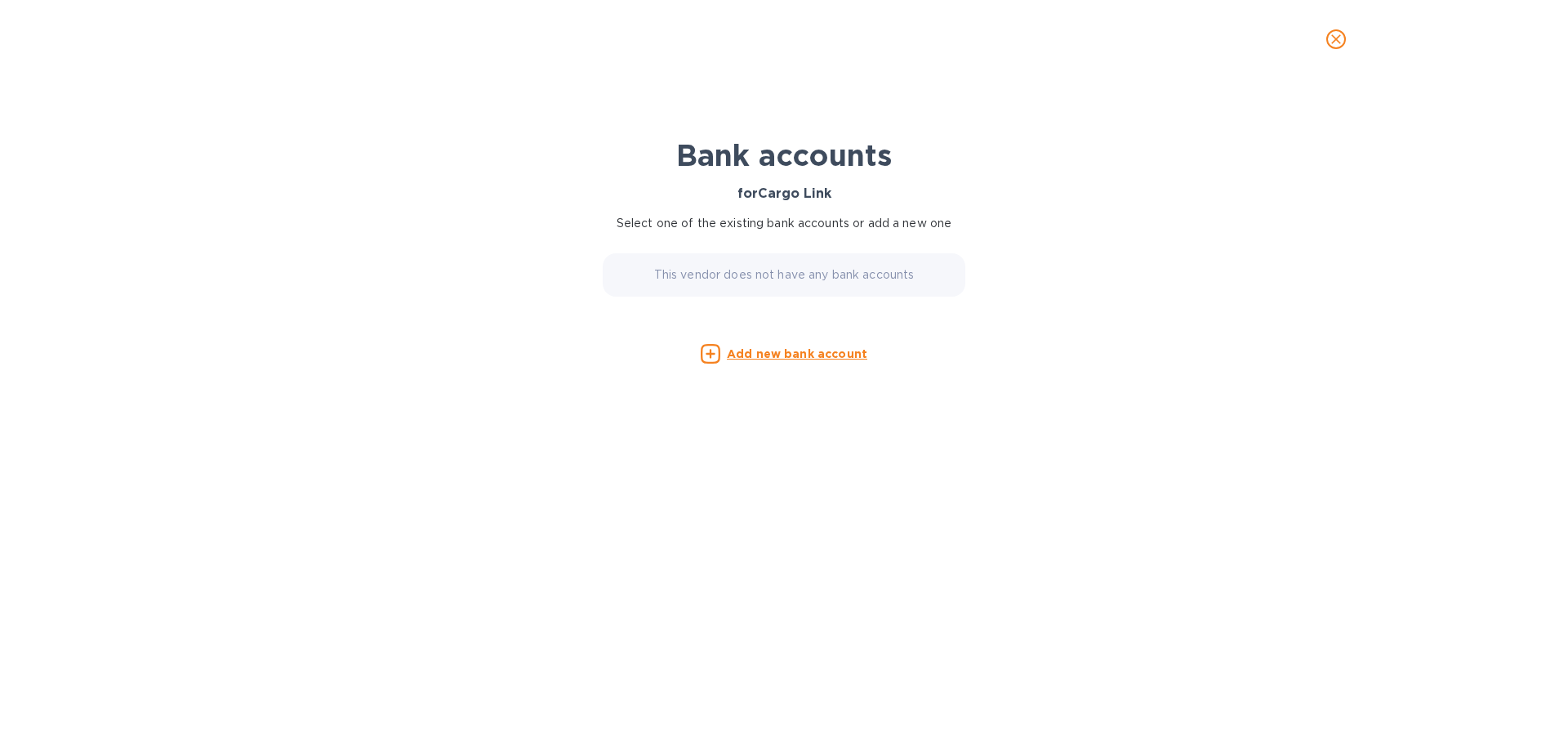
click at [773, 358] on u "Add new bank account" at bounding box center [797, 354] width 140 height 14
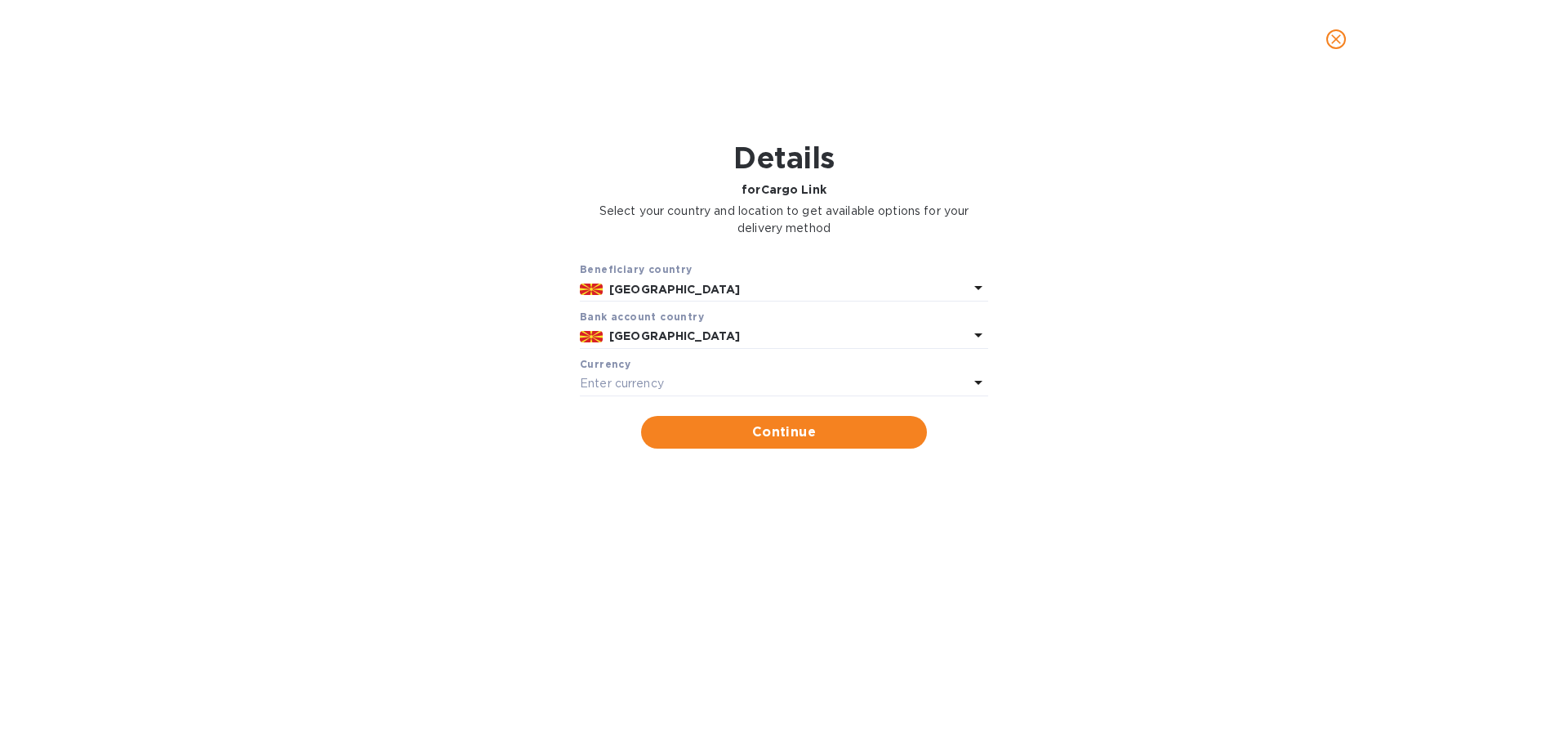
click at [634, 384] on p "Enter currency" at bounding box center [621, 383] width 84 height 17
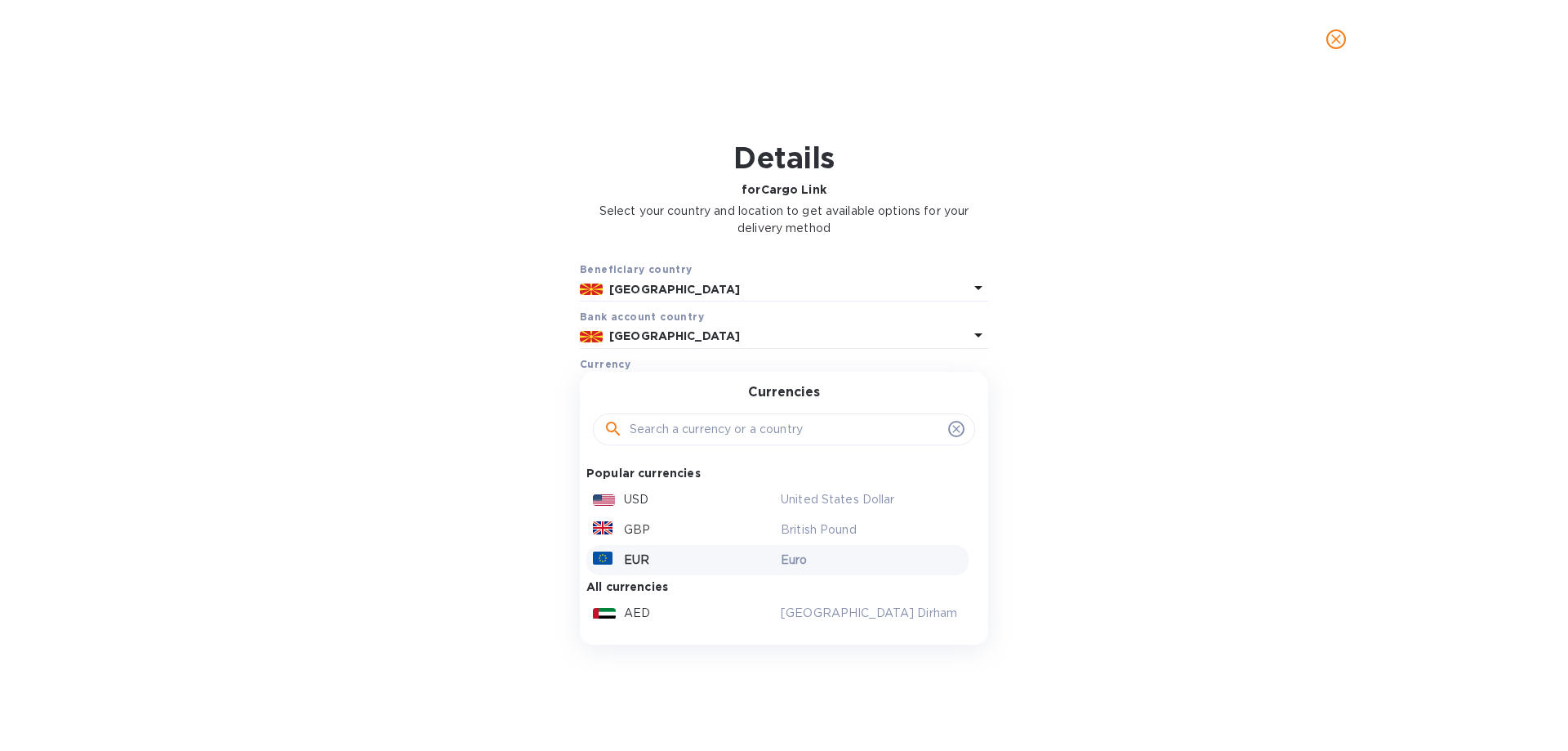
click at [634, 554] on p "EUR" at bounding box center [637, 560] width 25 height 17
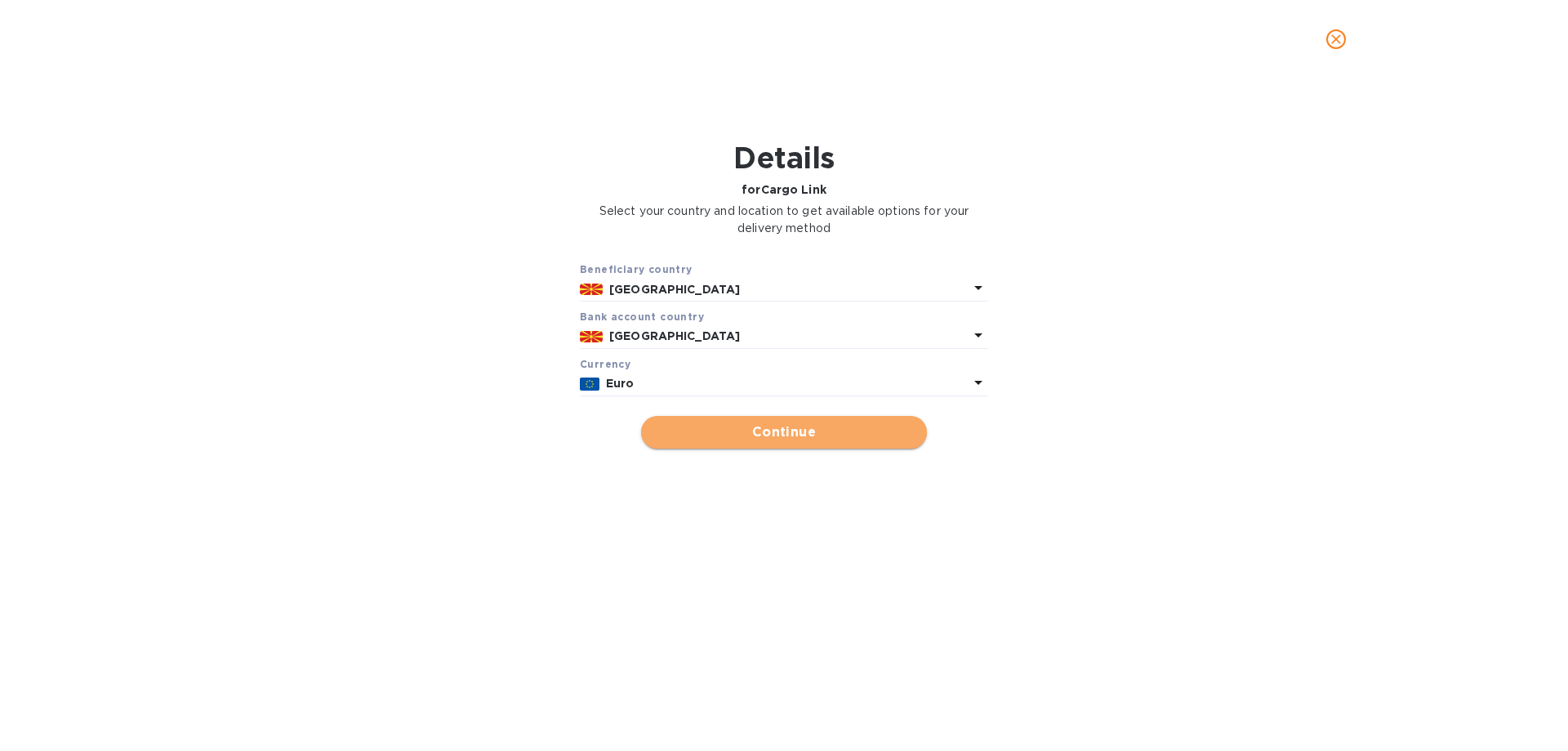
drag, startPoint x: 769, startPoint y: 428, endPoint x: 793, endPoint y: 421, distance: 25.0
click at [770, 427] on span "Continue" at bounding box center [784, 432] width 259 height 19
type input "Cargo Link"
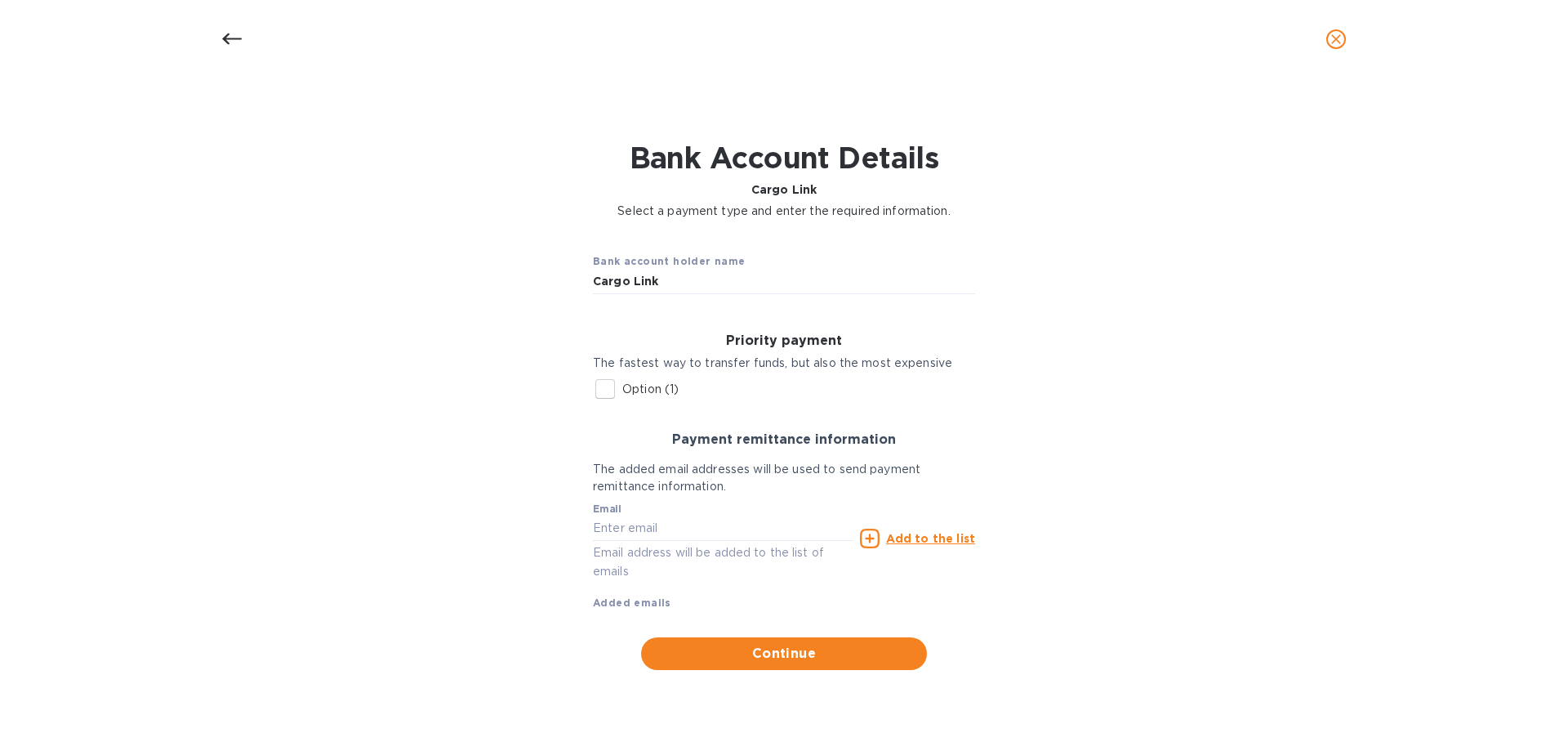
drag, startPoint x: 615, startPoint y: 388, endPoint x: 655, endPoint y: 400, distance: 41.8
click at [615, 388] on input "Option (1)" at bounding box center [605, 388] width 34 height 34
checkbox input "true"
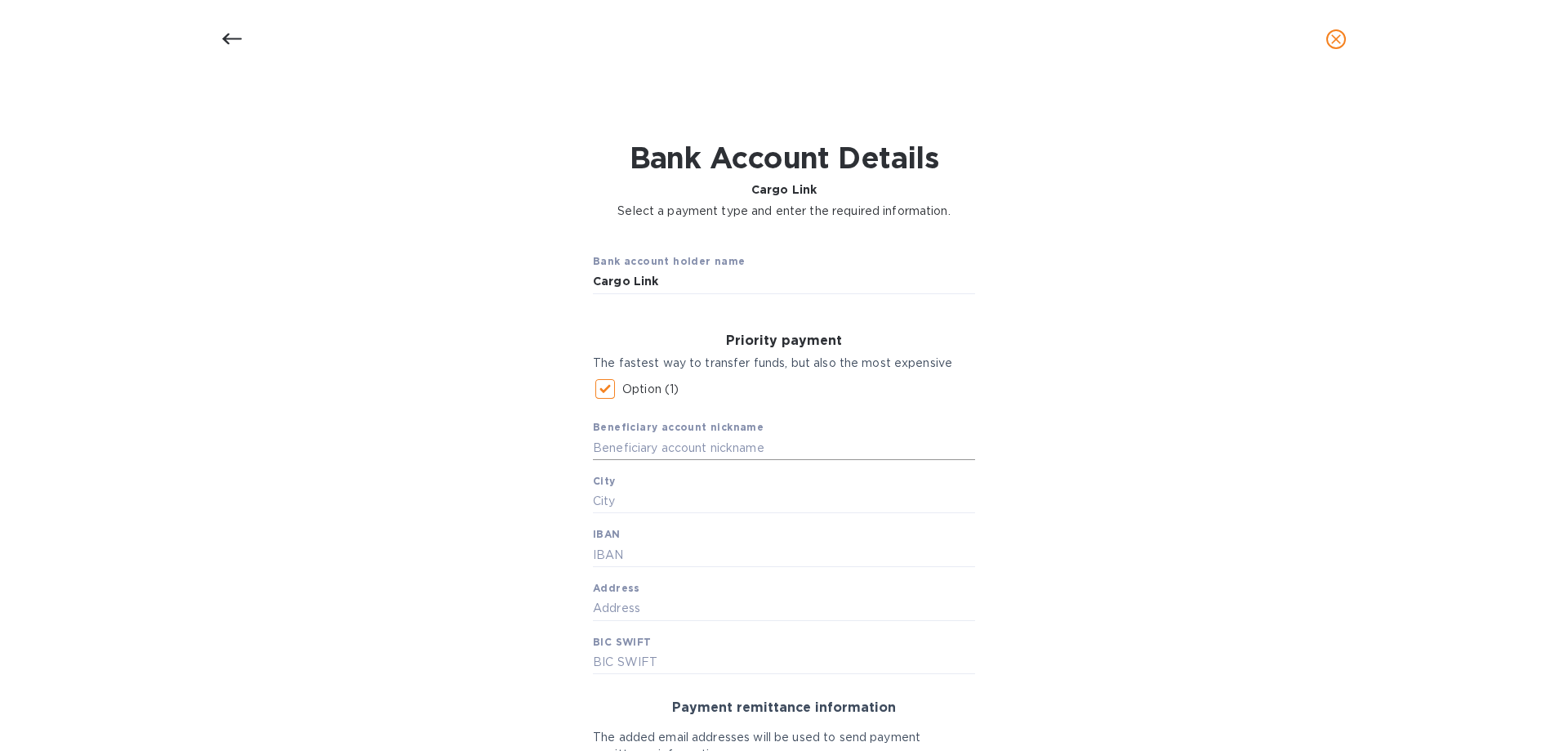
click at [641, 447] on input "text" at bounding box center [784, 447] width 382 height 24
type input "c"
type input "Cargo Link"
click at [602, 499] on input "SKopje" at bounding box center [784, 501] width 382 height 24
type input "[GEOGRAPHIC_DATA]"
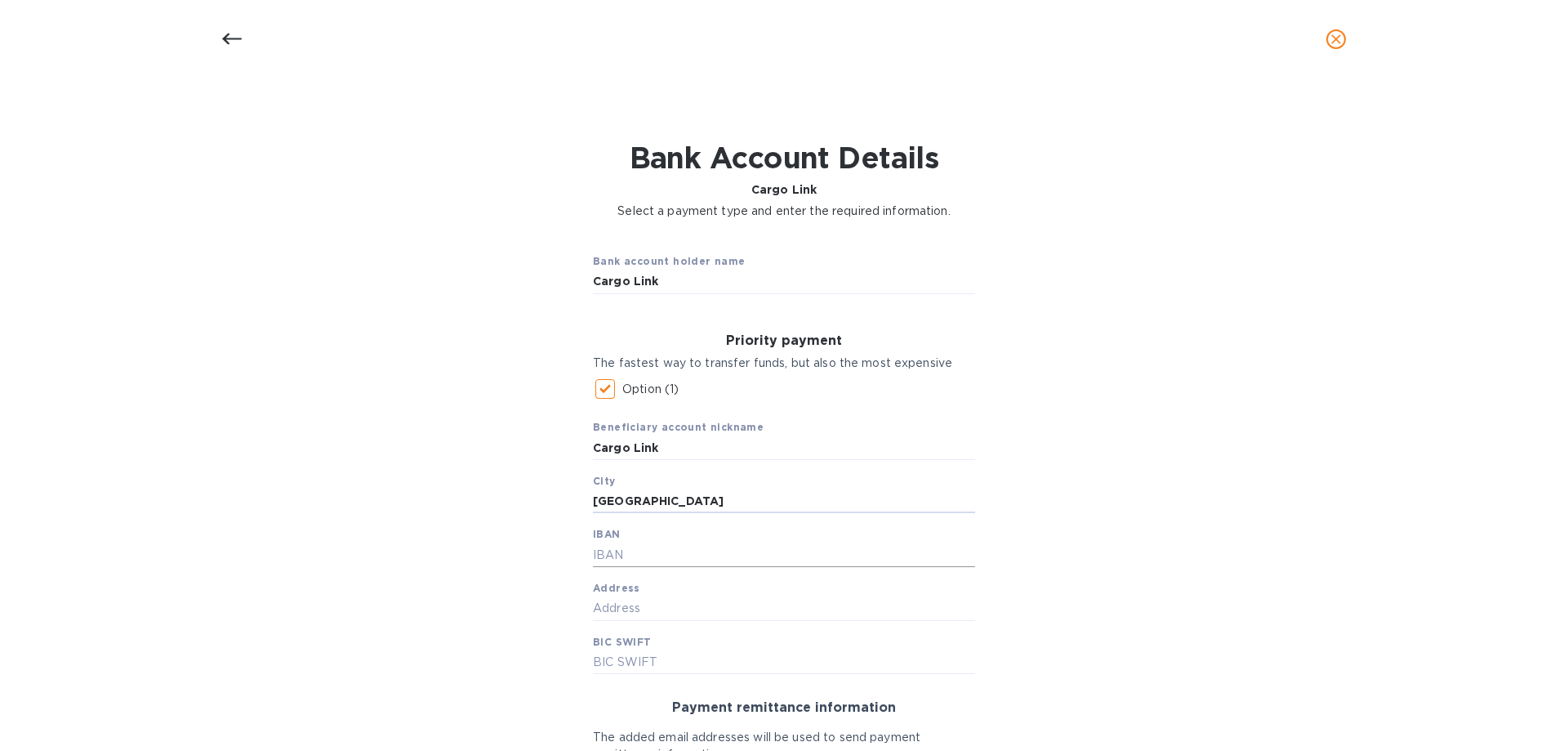
click at [620, 551] on input "text" at bounding box center [784, 554] width 382 height 24
type input "[FINANCIAL_ID]"
type input "Str. [PERSON_NAME] br. 3"
type input "[SWIFT_CODE]"
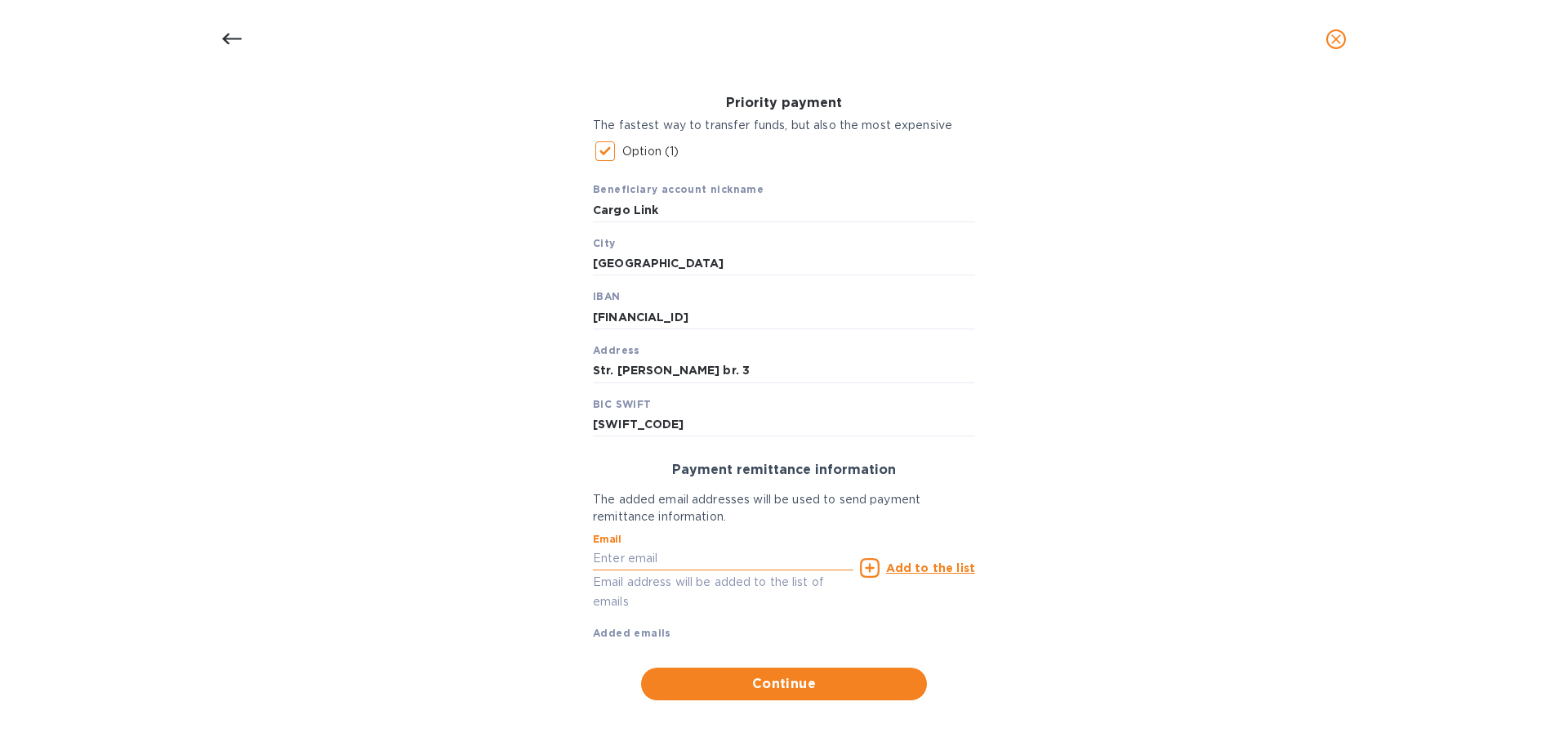
click at [678, 565] on input "text" at bounding box center [723, 558] width 260 height 24
type input "[EMAIL_ADDRESS][DOMAIN_NAME]"
click at [952, 563] on u "Add to the list" at bounding box center [931, 568] width 89 height 14
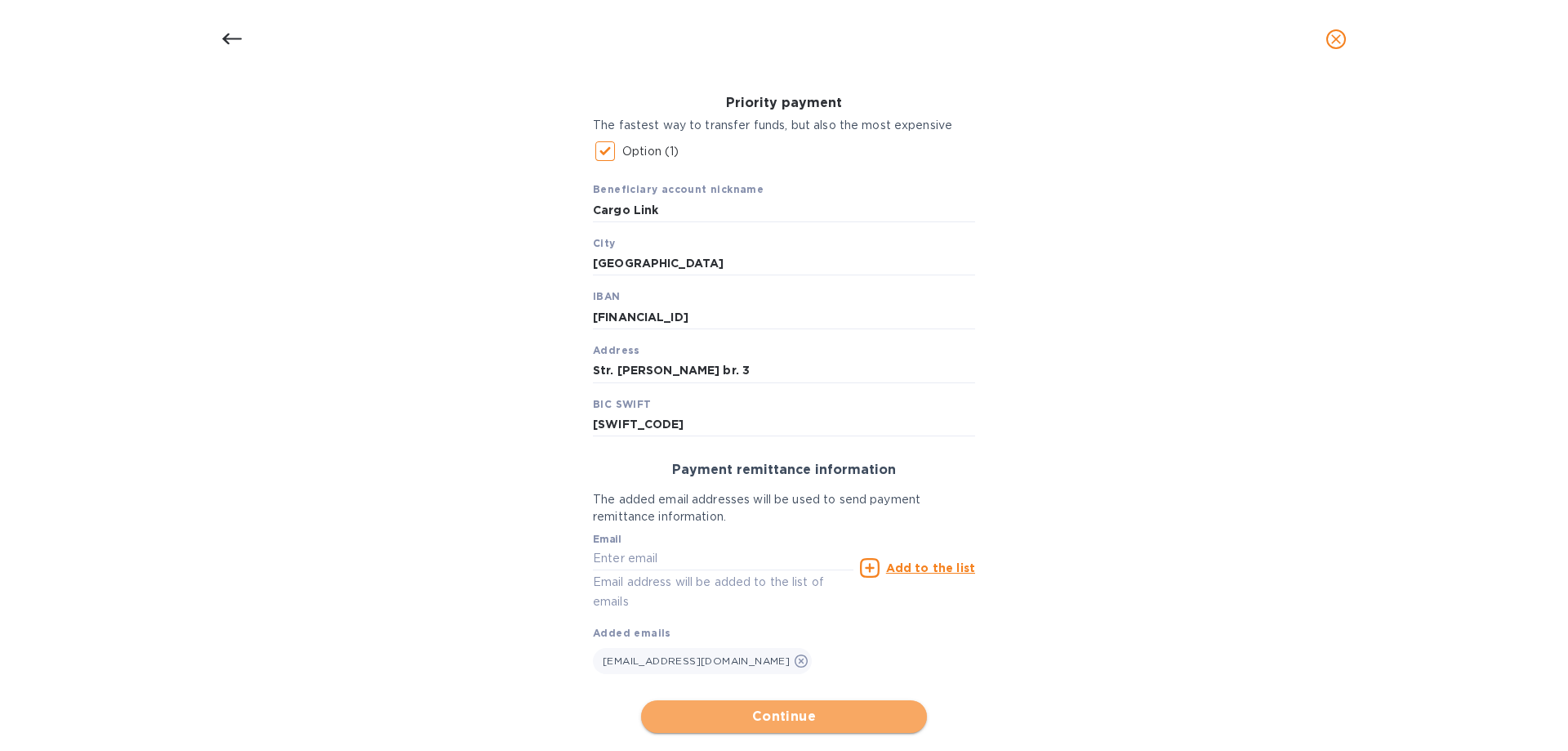
click at [821, 704] on button "Continue" at bounding box center [783, 716] width 286 height 33
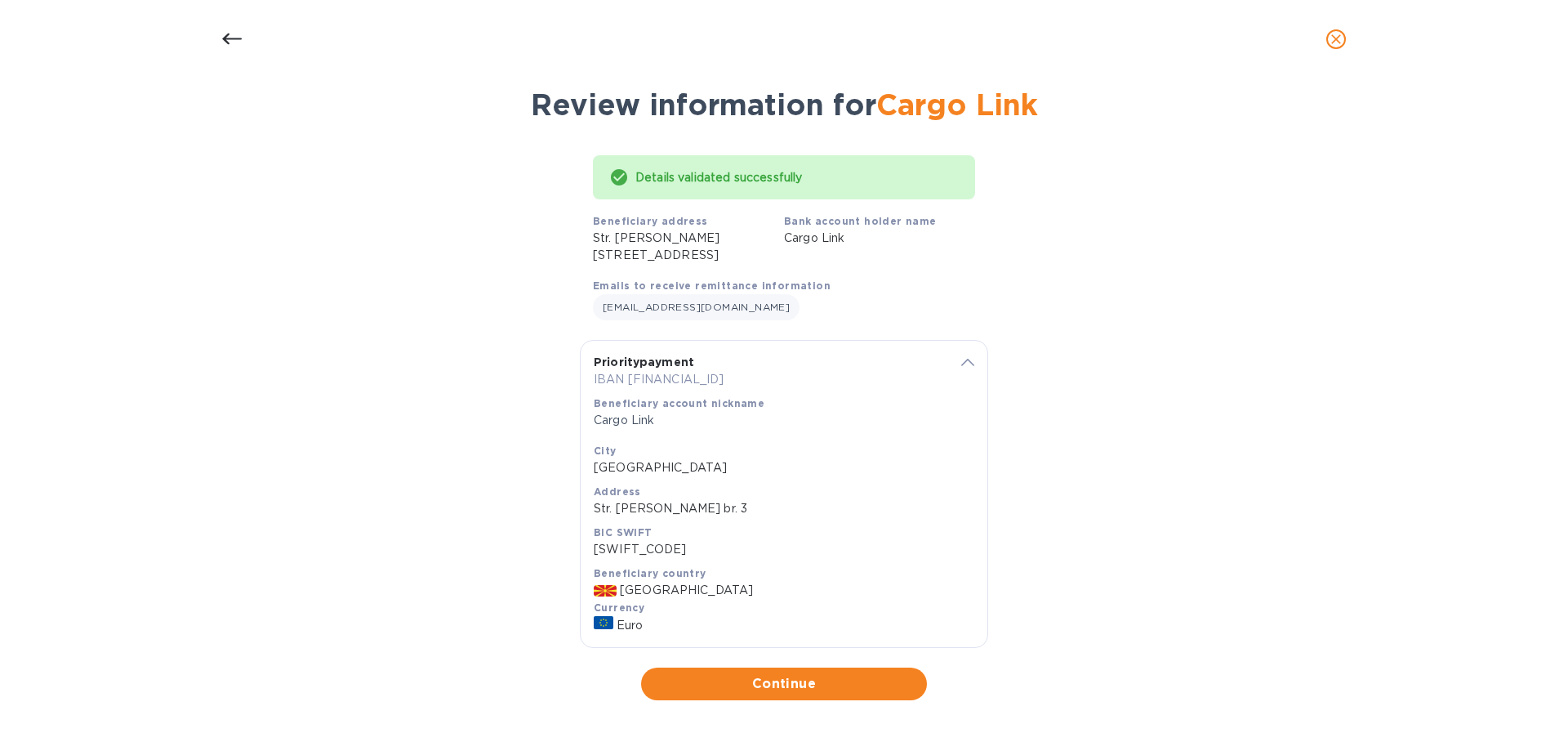
scroll to position [54, 0]
drag, startPoint x: 788, startPoint y: 681, endPoint x: 868, endPoint y: 639, distance: 90.4
click at [788, 681] on span "Continue" at bounding box center [784, 683] width 259 height 19
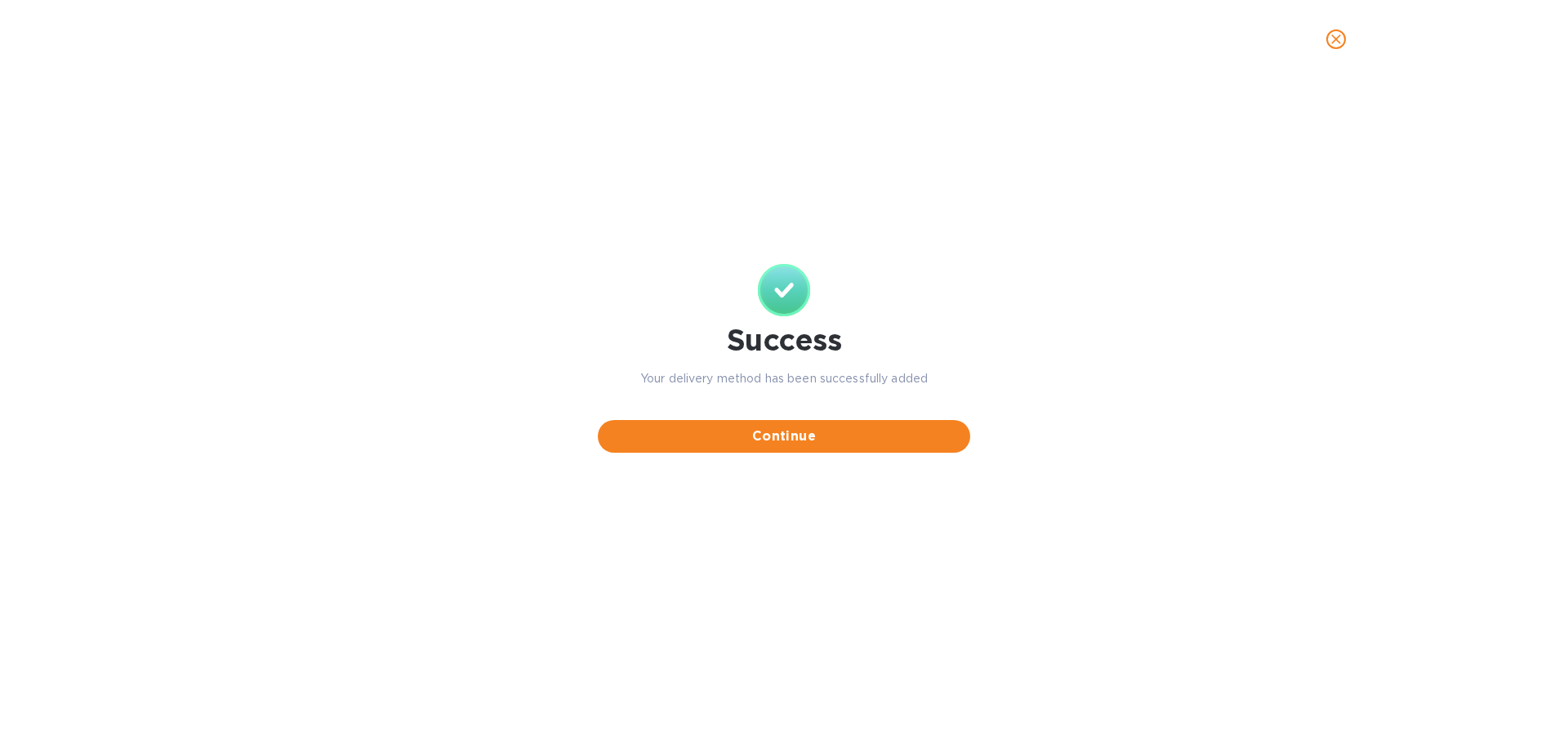
scroll to position [0, 0]
drag, startPoint x: 679, startPoint y: 438, endPoint x: 736, endPoint y: 432, distance: 57.3
click at [681, 438] on span "Continue" at bounding box center [784, 436] width 347 height 19
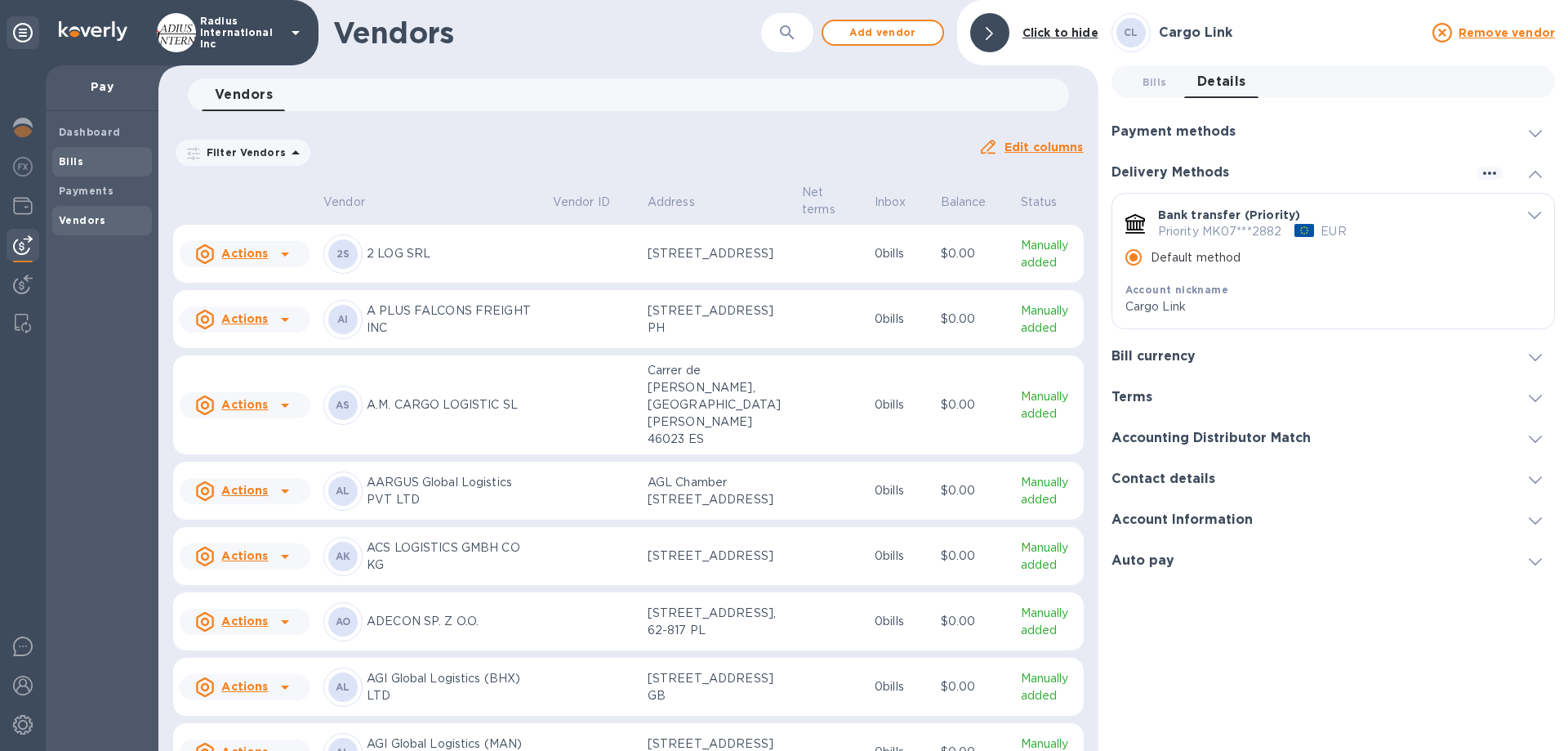
click at [77, 169] on span "Bills" at bounding box center [71, 162] width 24 height 16
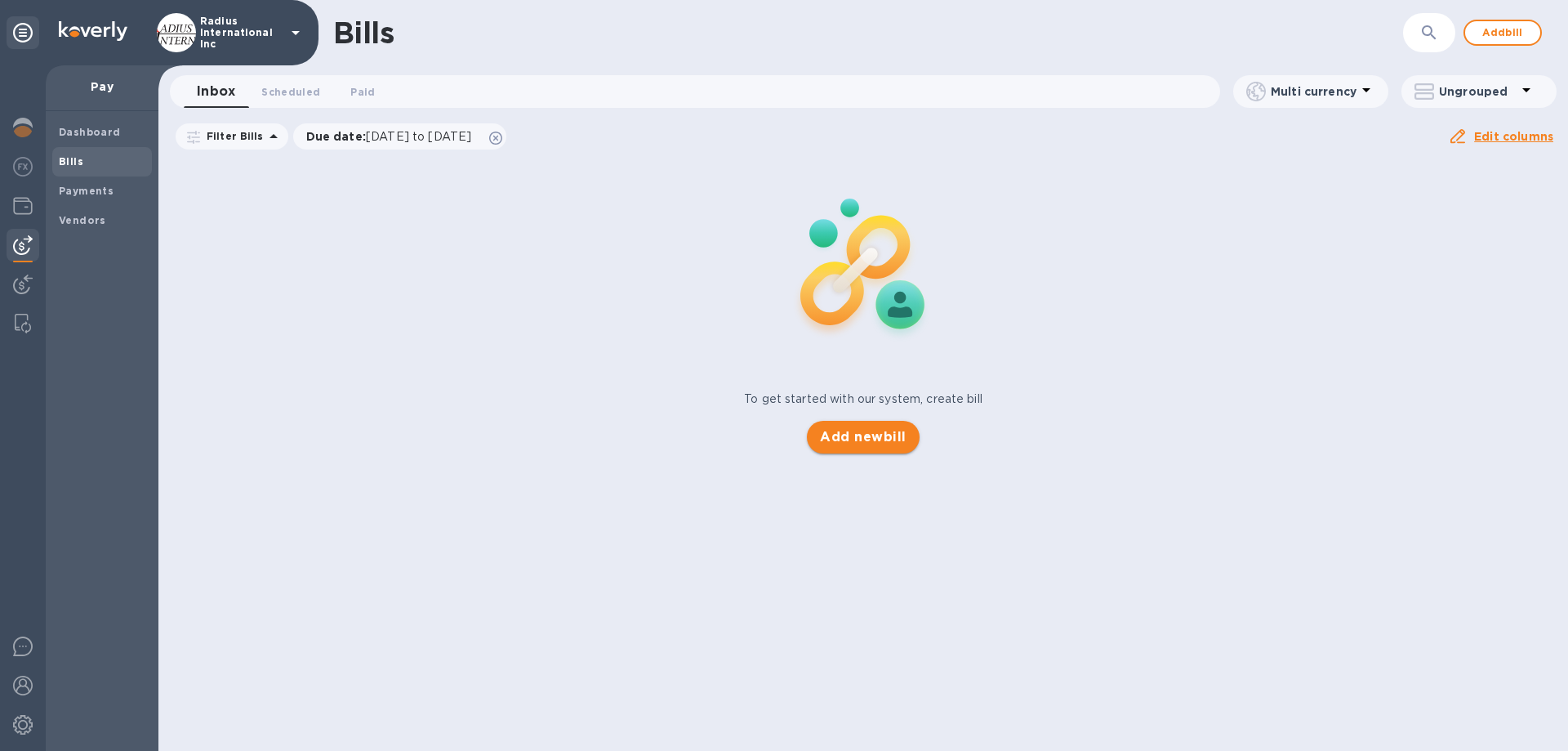
click at [876, 436] on span "Add new bill" at bounding box center [862, 436] width 86 height 19
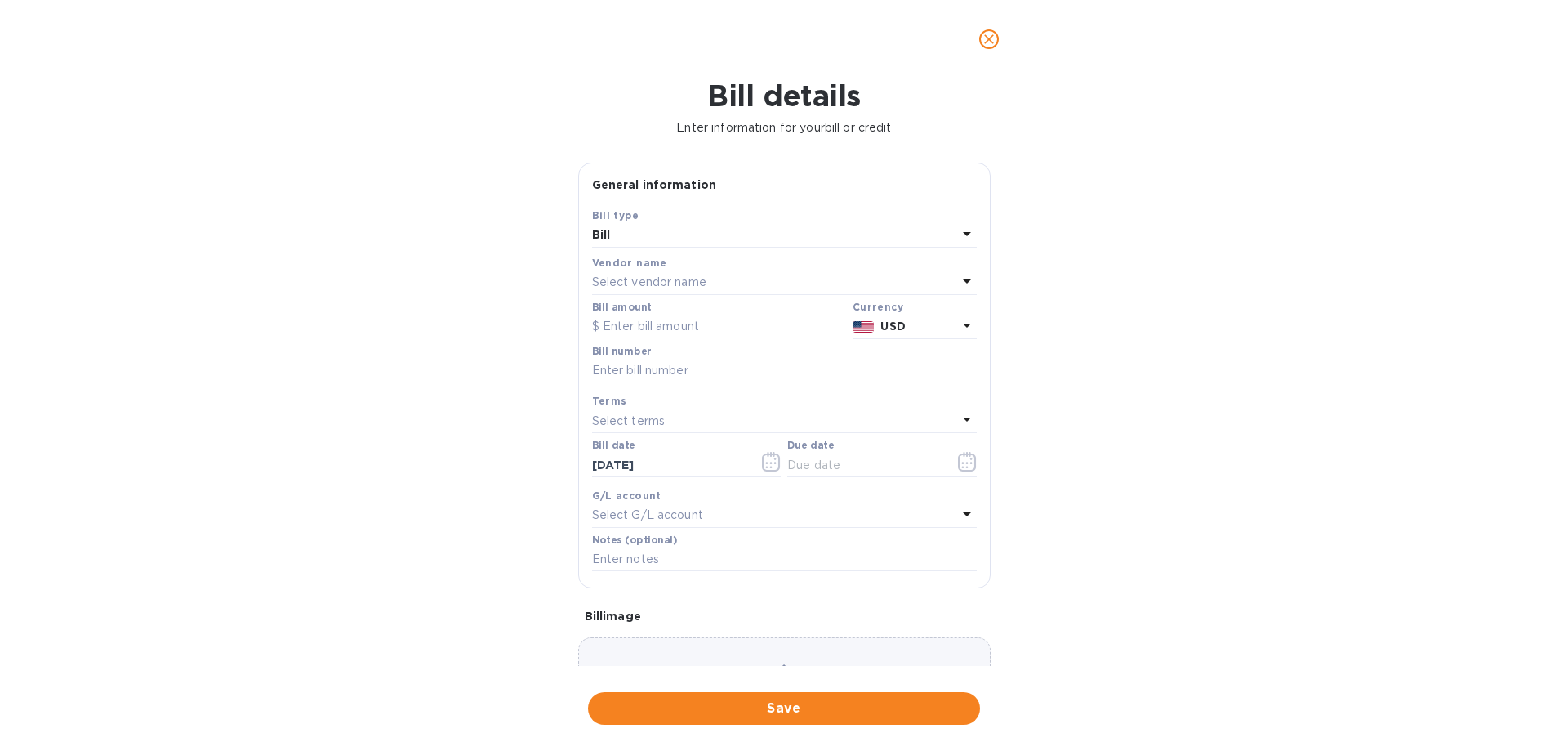
click at [653, 278] on p "Select vendor name" at bounding box center [649, 283] width 114 height 17
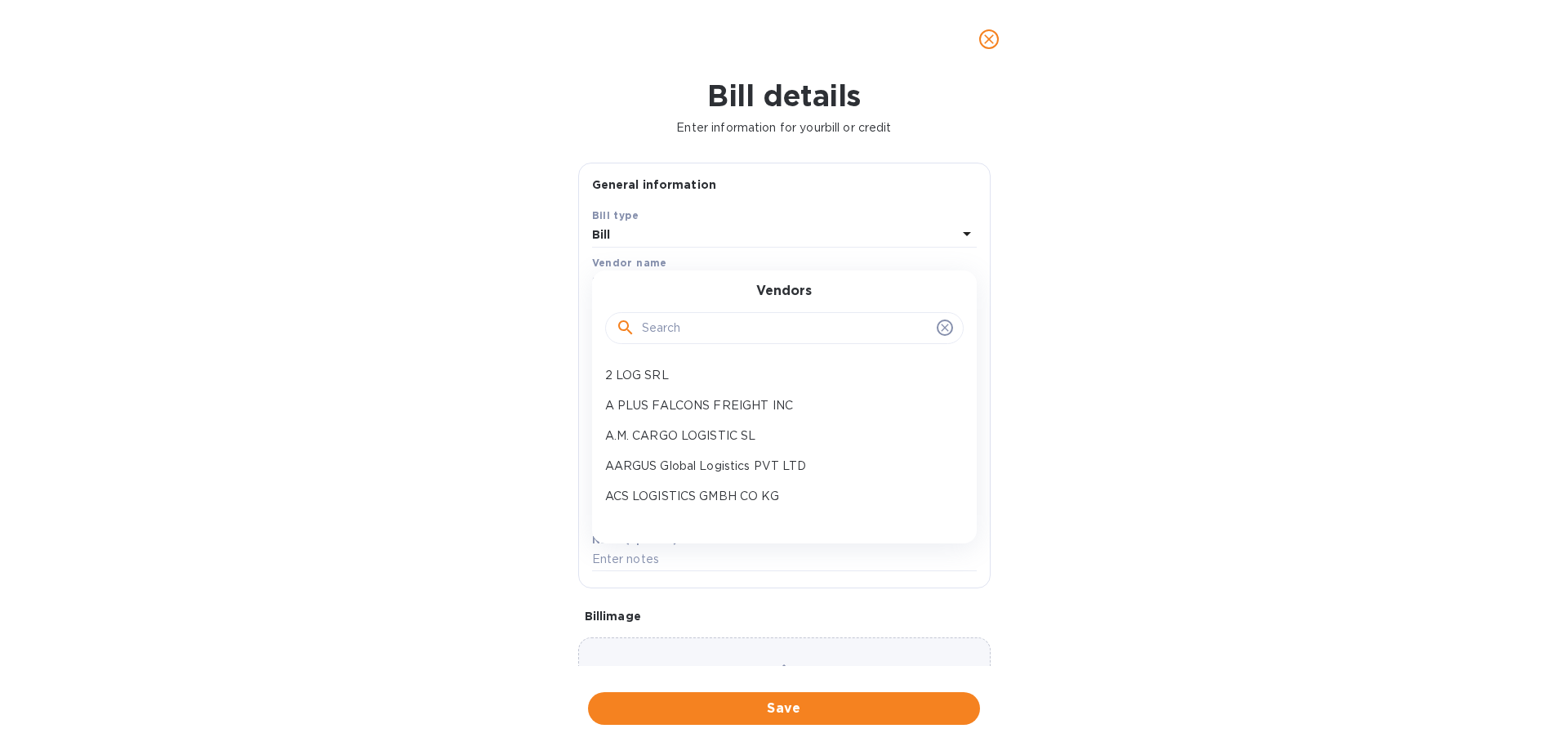
click at [683, 327] on input "text" at bounding box center [786, 328] width 288 height 24
type input "v"
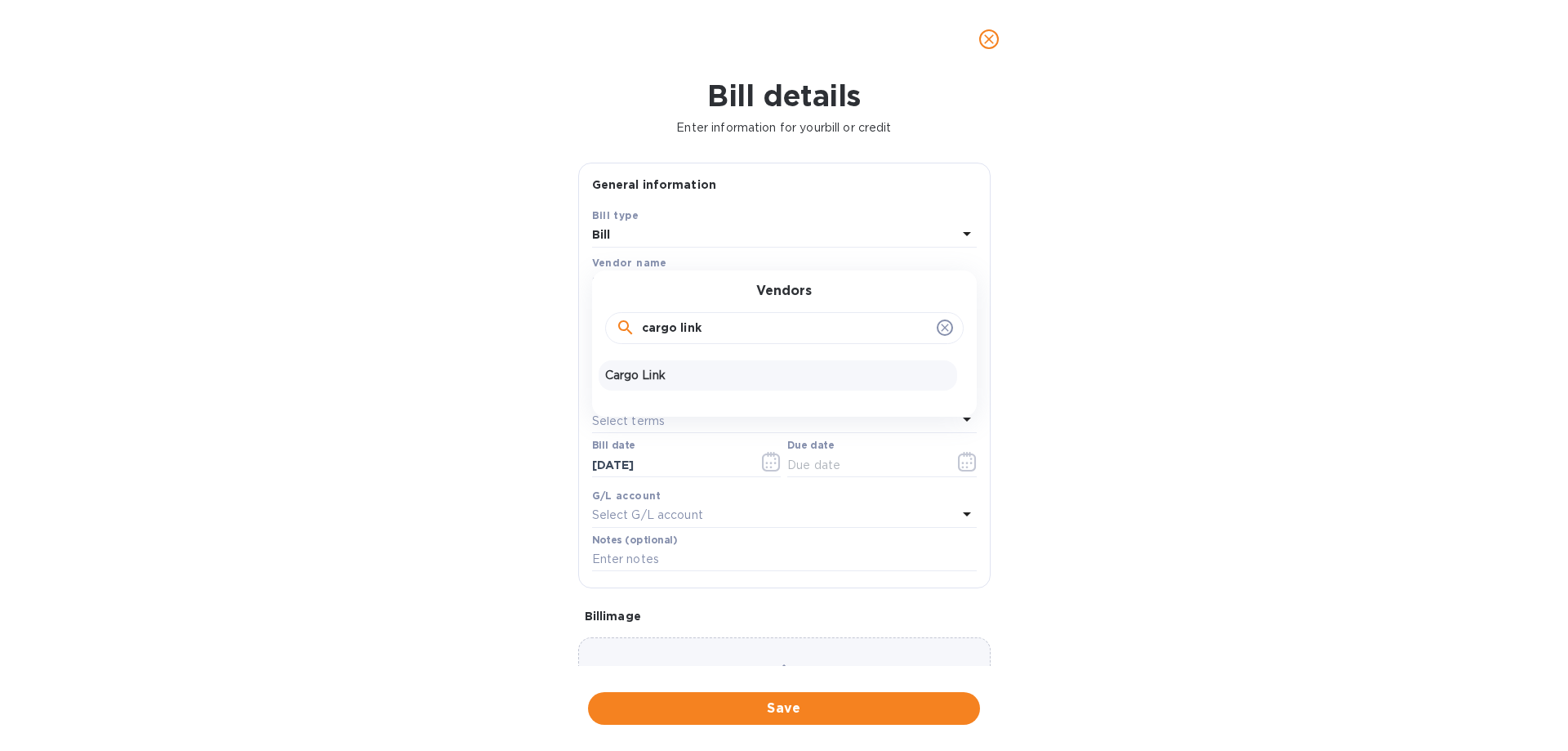
type input "cargo link"
click at [667, 369] on p "Cargo Link" at bounding box center [777, 376] width 346 height 17
drag, startPoint x: 662, startPoint y: 324, endPoint x: 799, endPoint y: 330, distance: 137.1
click at [663, 324] on input "text" at bounding box center [719, 326] width 254 height 24
click at [882, 332] on b "USD" at bounding box center [892, 326] width 24 height 14
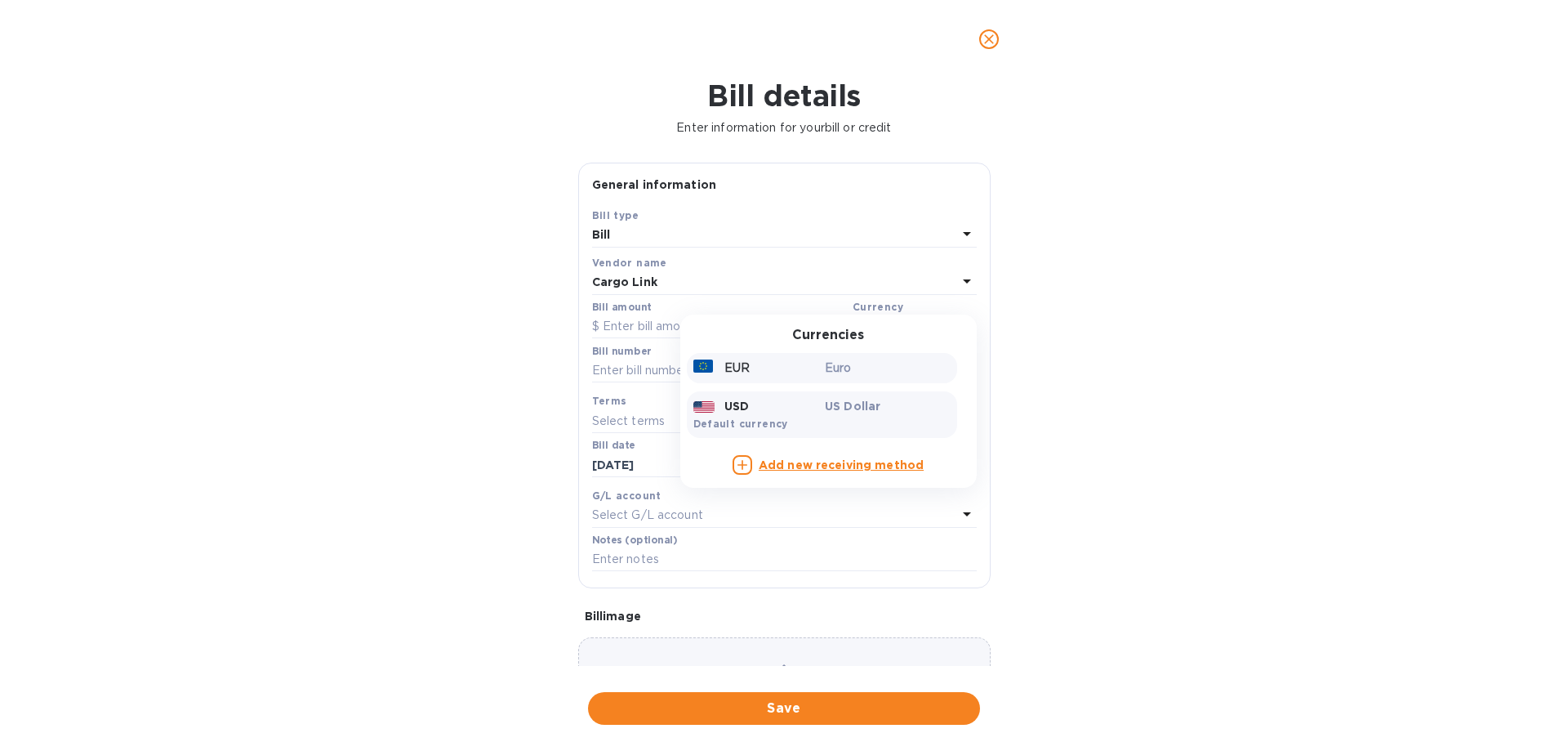
click at [842, 364] on p "Euro" at bounding box center [888, 368] width 126 height 17
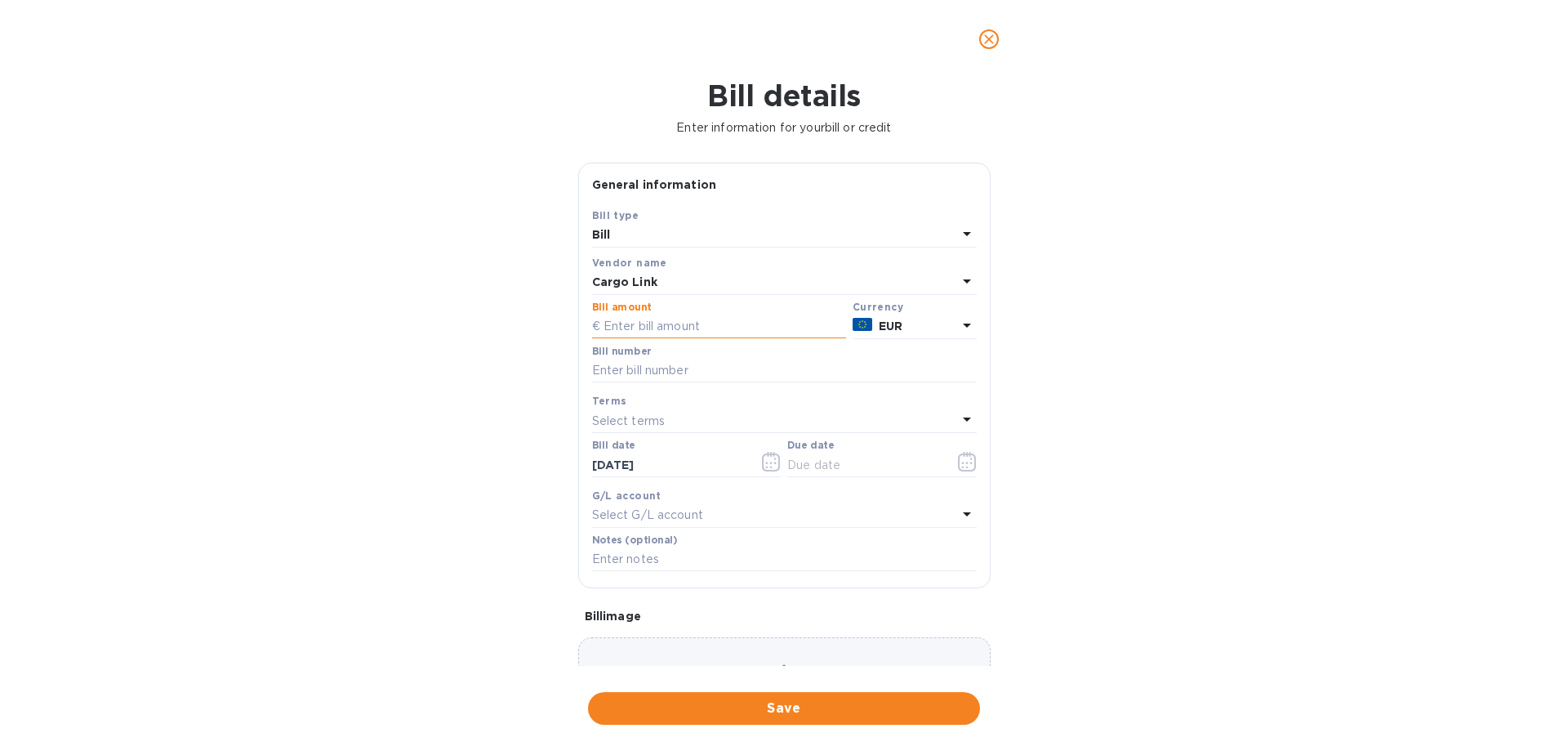
click at [658, 322] on input "text" at bounding box center [719, 326] width 254 height 24
type input "303"
drag, startPoint x: 659, startPoint y: 372, endPoint x: 338, endPoint y: 398, distance: 322.1
click at [659, 372] on input "text" at bounding box center [784, 370] width 384 height 24
click at [648, 376] on input "text" at bounding box center [784, 370] width 384 height 24
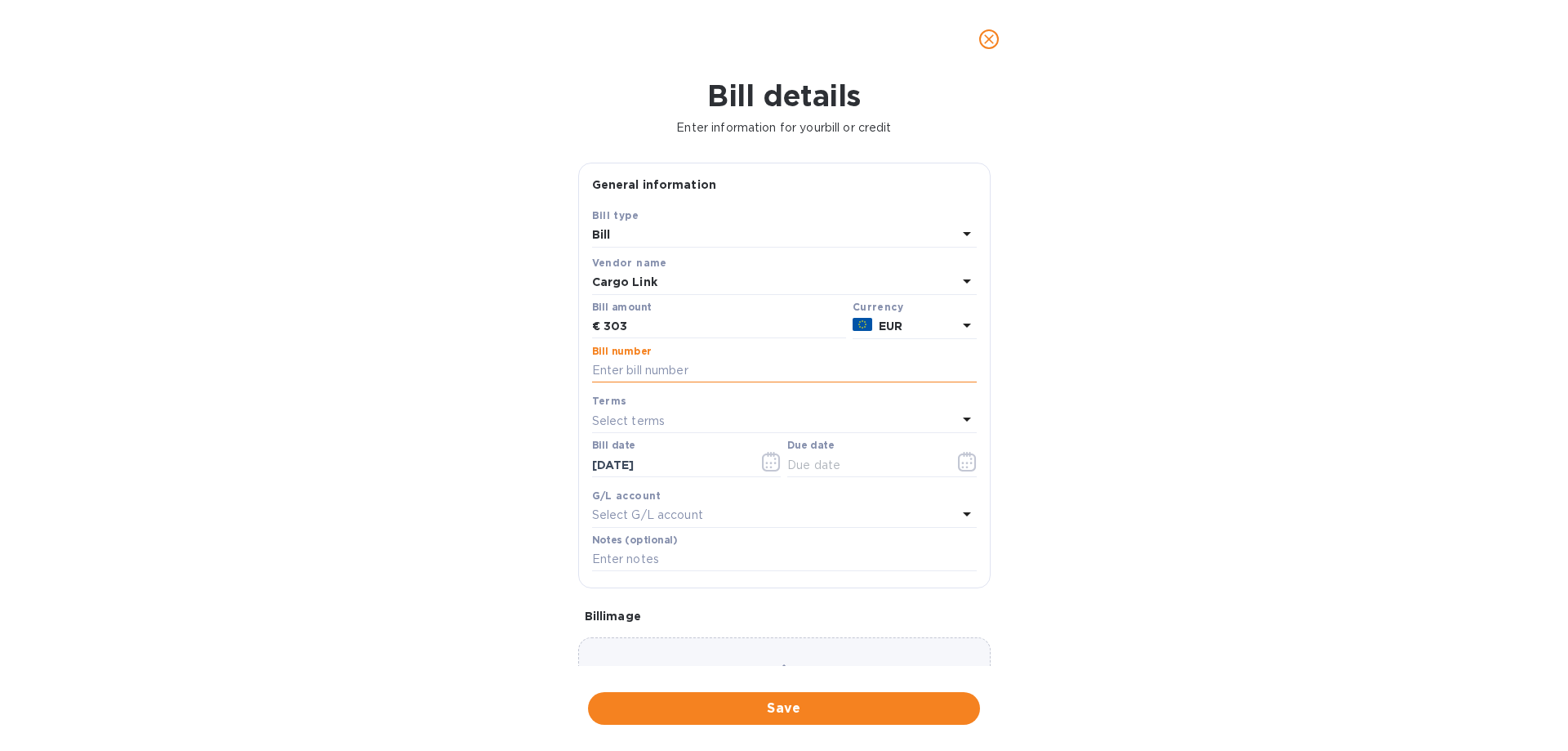
paste input "360-25"
type input "360-25"
drag, startPoint x: 823, startPoint y: 462, endPoint x: 924, endPoint y: 462, distance: 101.0
click at [825, 461] on input "text" at bounding box center [865, 465] width 155 height 24
click at [958, 458] on icon "button" at bounding box center [967, 462] width 18 height 19
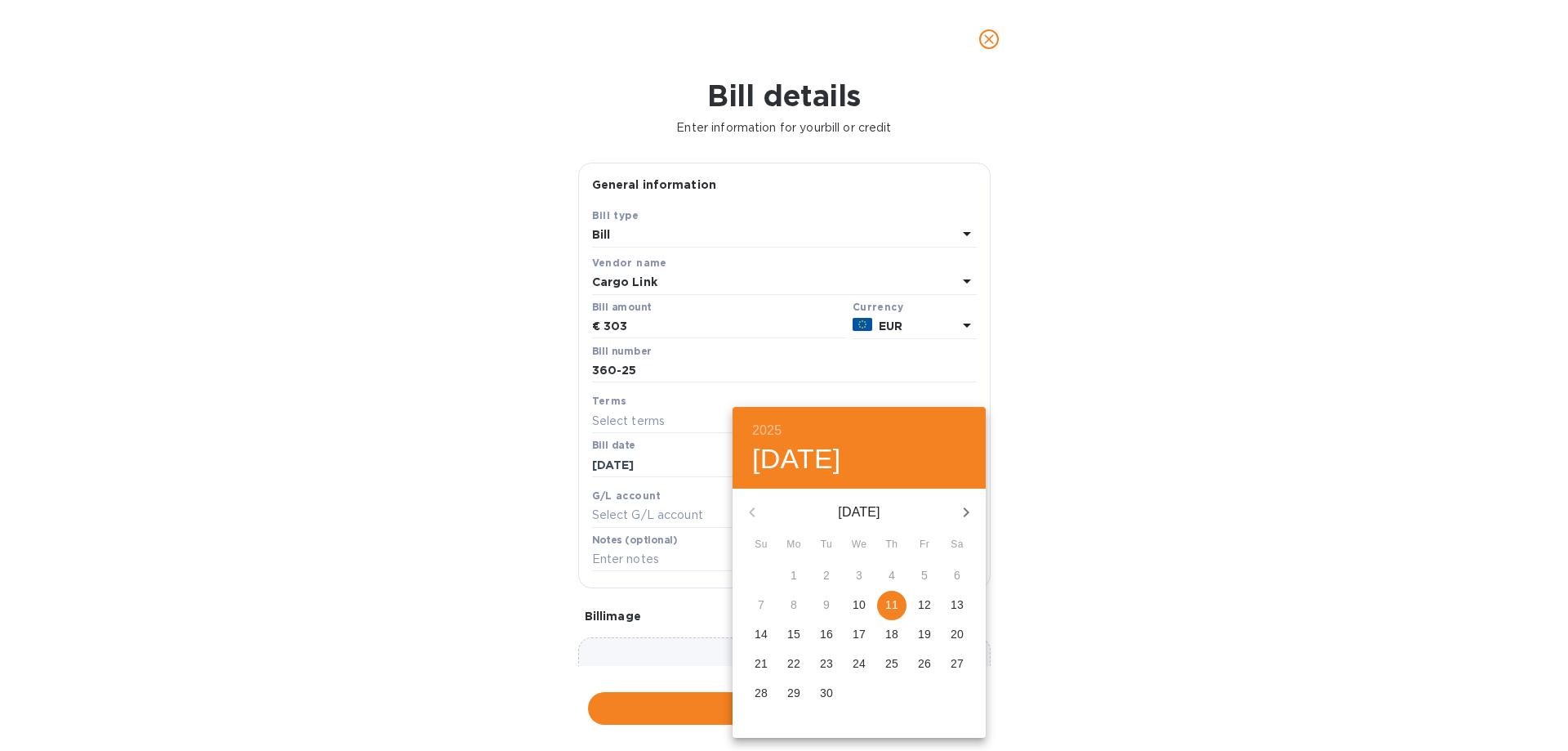
drag, startPoint x: 896, startPoint y: 611, endPoint x: 1037, endPoint y: 575, distance: 145.5
click at [897, 611] on p "11" at bounding box center [892, 604] width 14 height 16
type input "[DATE]"
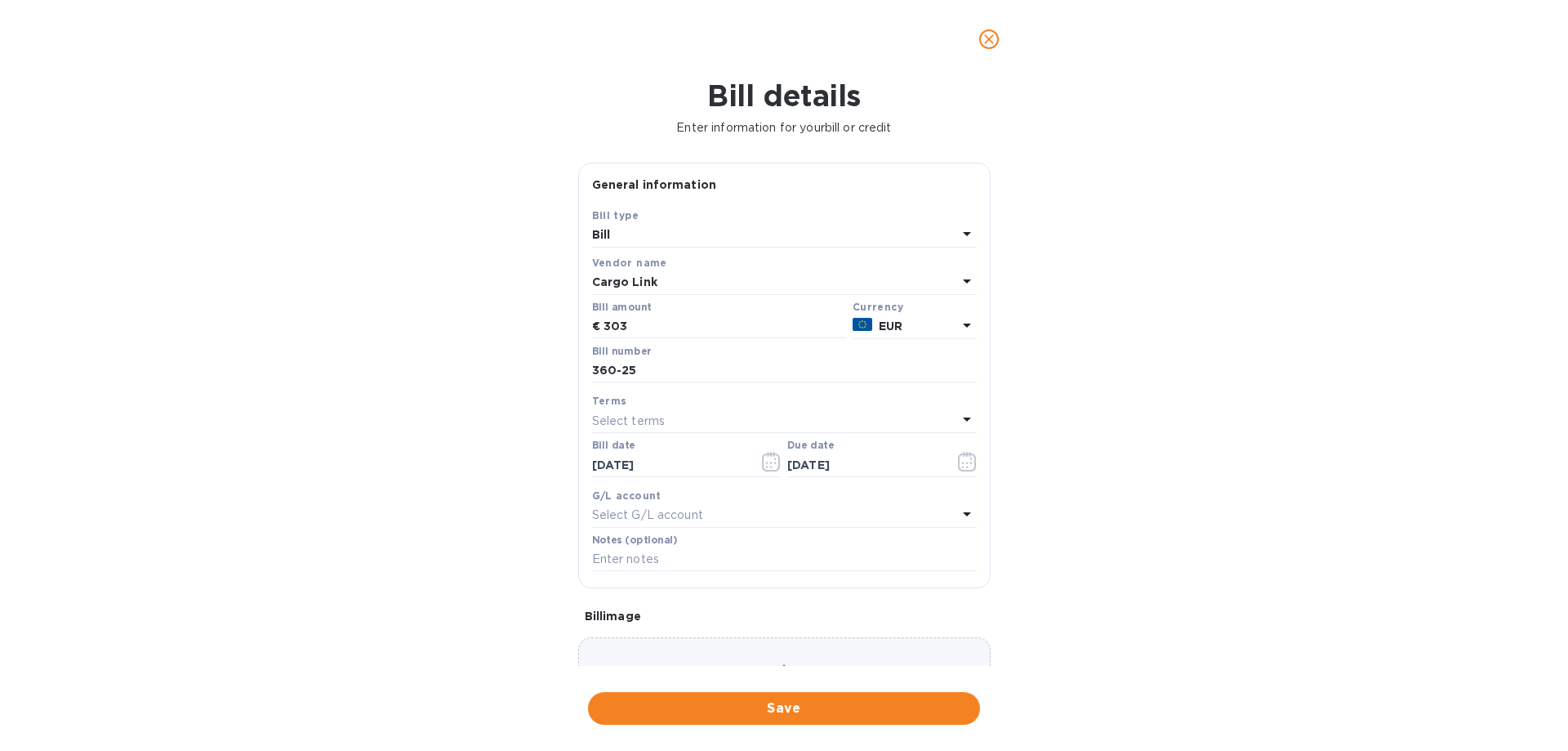
drag, startPoint x: 1082, startPoint y: 568, endPoint x: 891, endPoint y: 740, distance: 257.0
click at [1076, 573] on div "2025 Thu, Sep [DATE] Mo Tu We Th Fr Sa 31 1 2 3 4 5 6 7 8 9 10 11 12 13 14 15 1…" at bounding box center [784, 376] width 1568 height 751
click at [829, 709] on span "Save" at bounding box center [784, 708] width 366 height 19
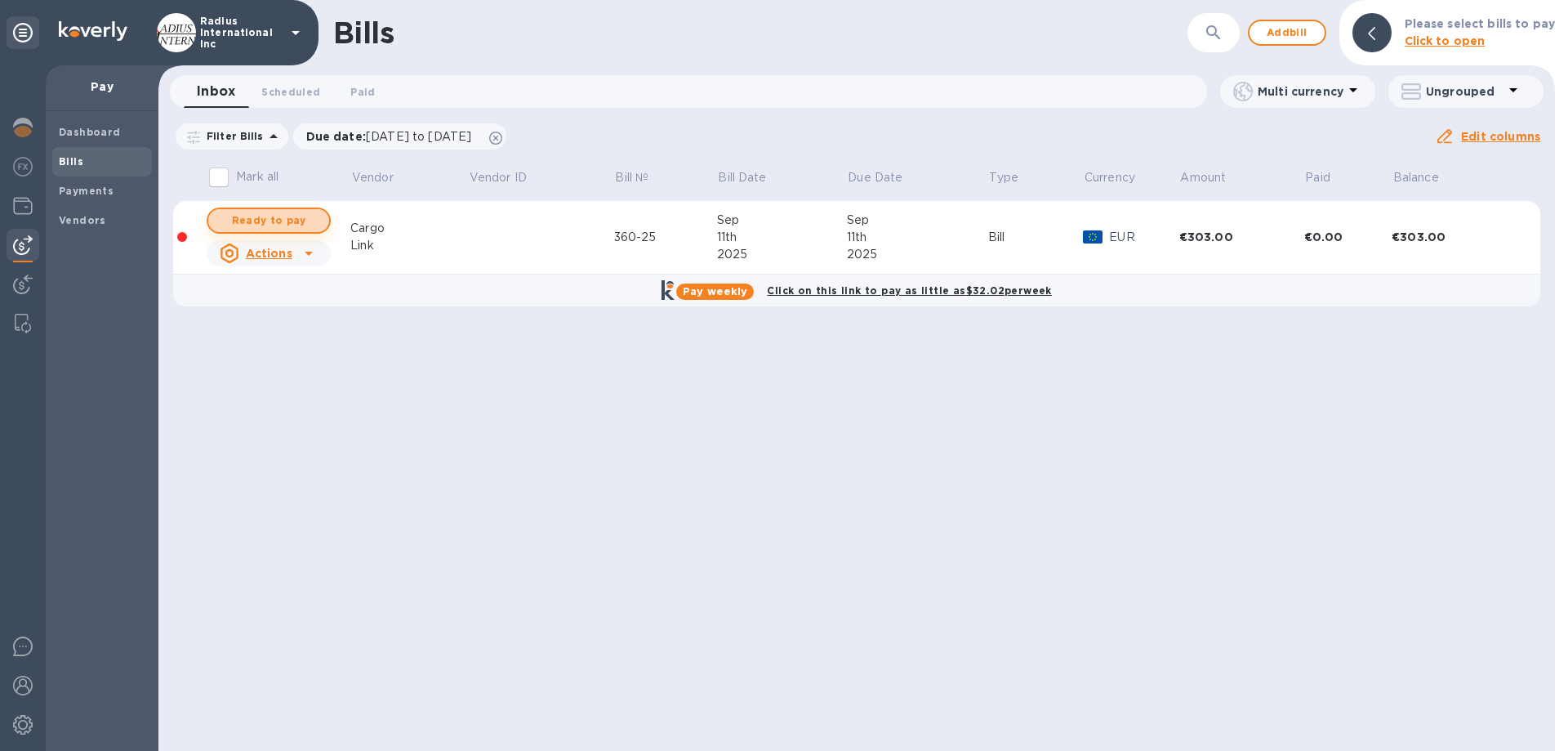
click at [243, 222] on span "Ready to pay" at bounding box center [269, 221] width 95 height 19
checkbox input "true"
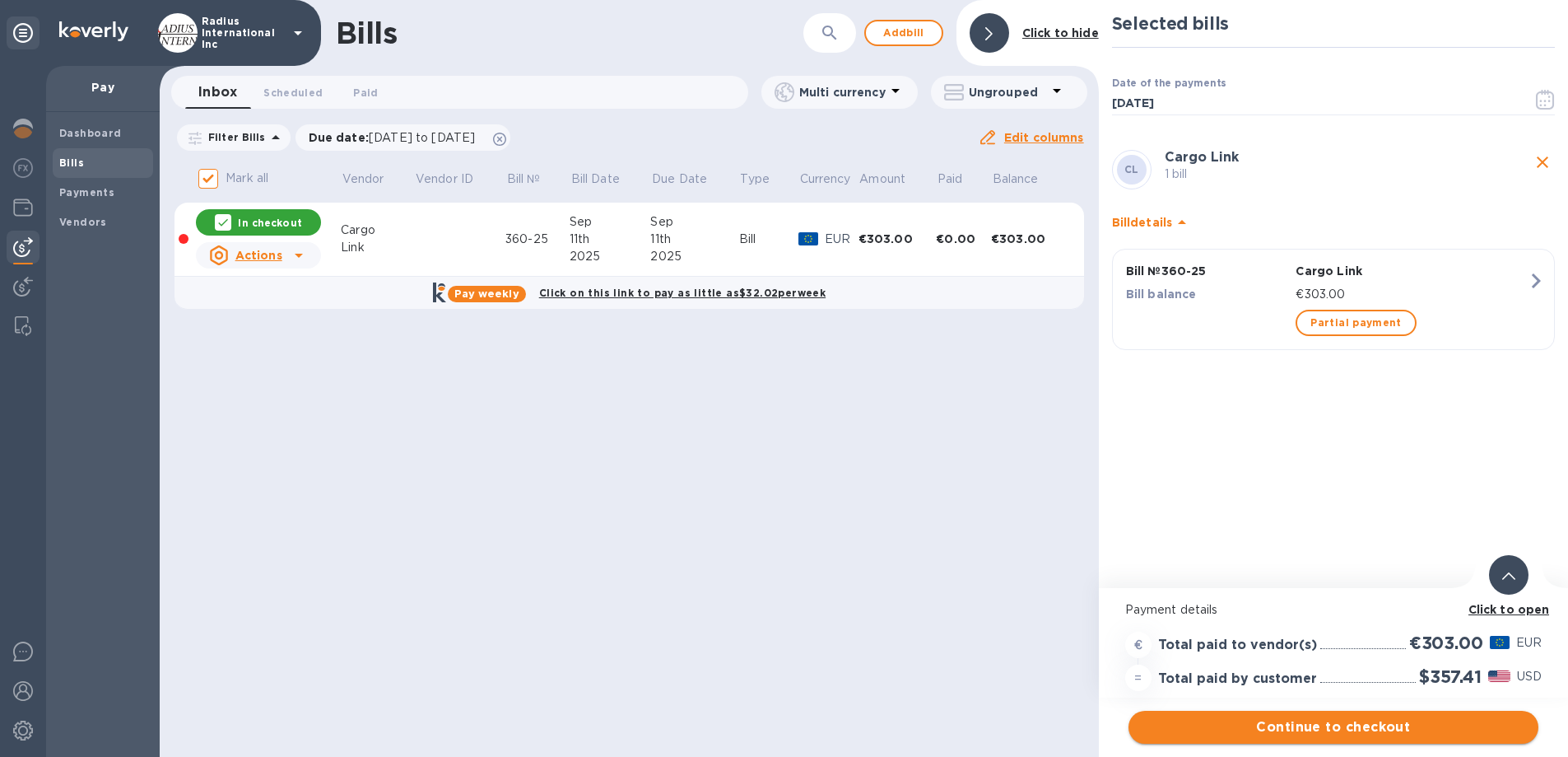
click at [1377, 725] on span "Continue to checkout" at bounding box center [1333, 727] width 383 height 20
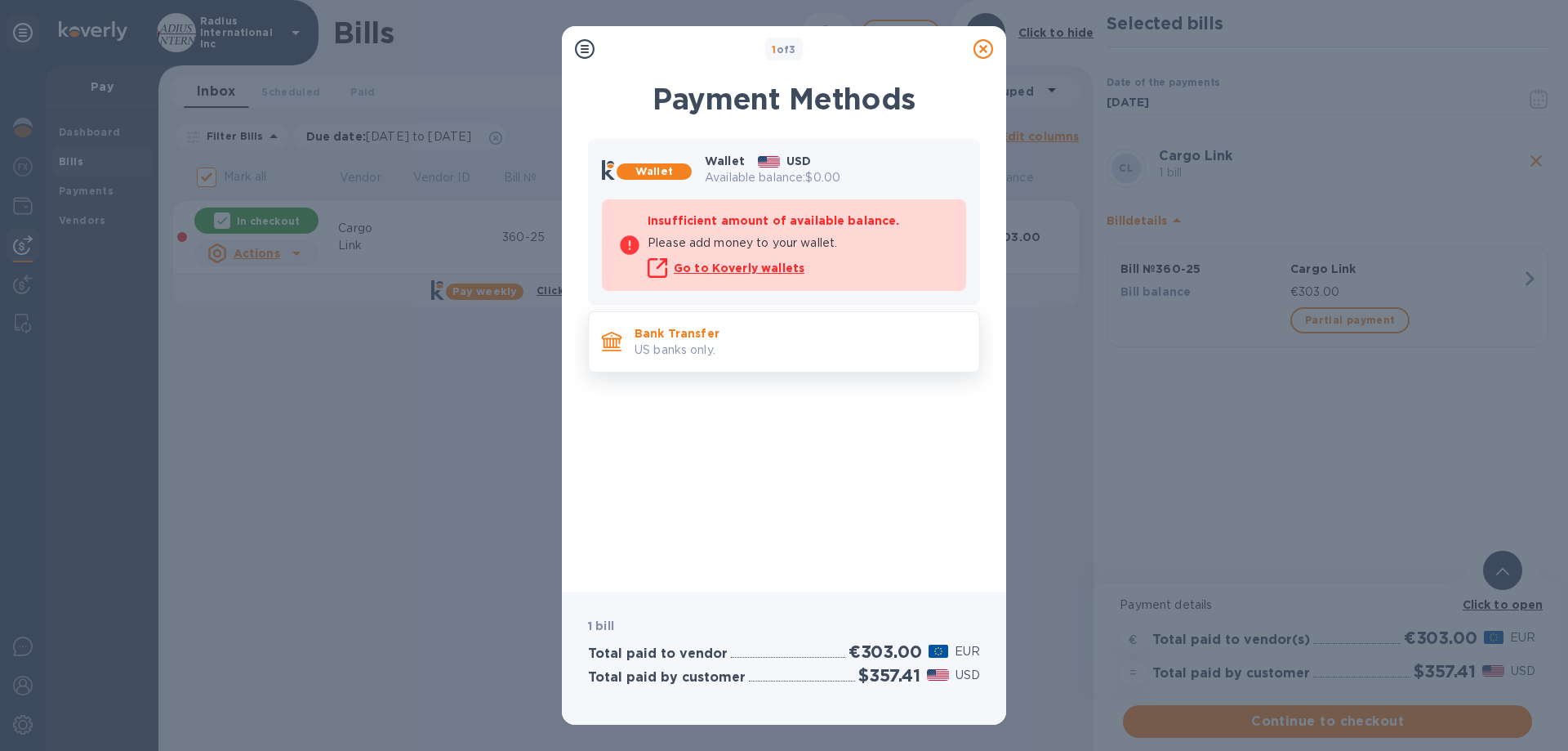
click at [756, 353] on p "US banks only." at bounding box center [800, 350] width 332 height 17
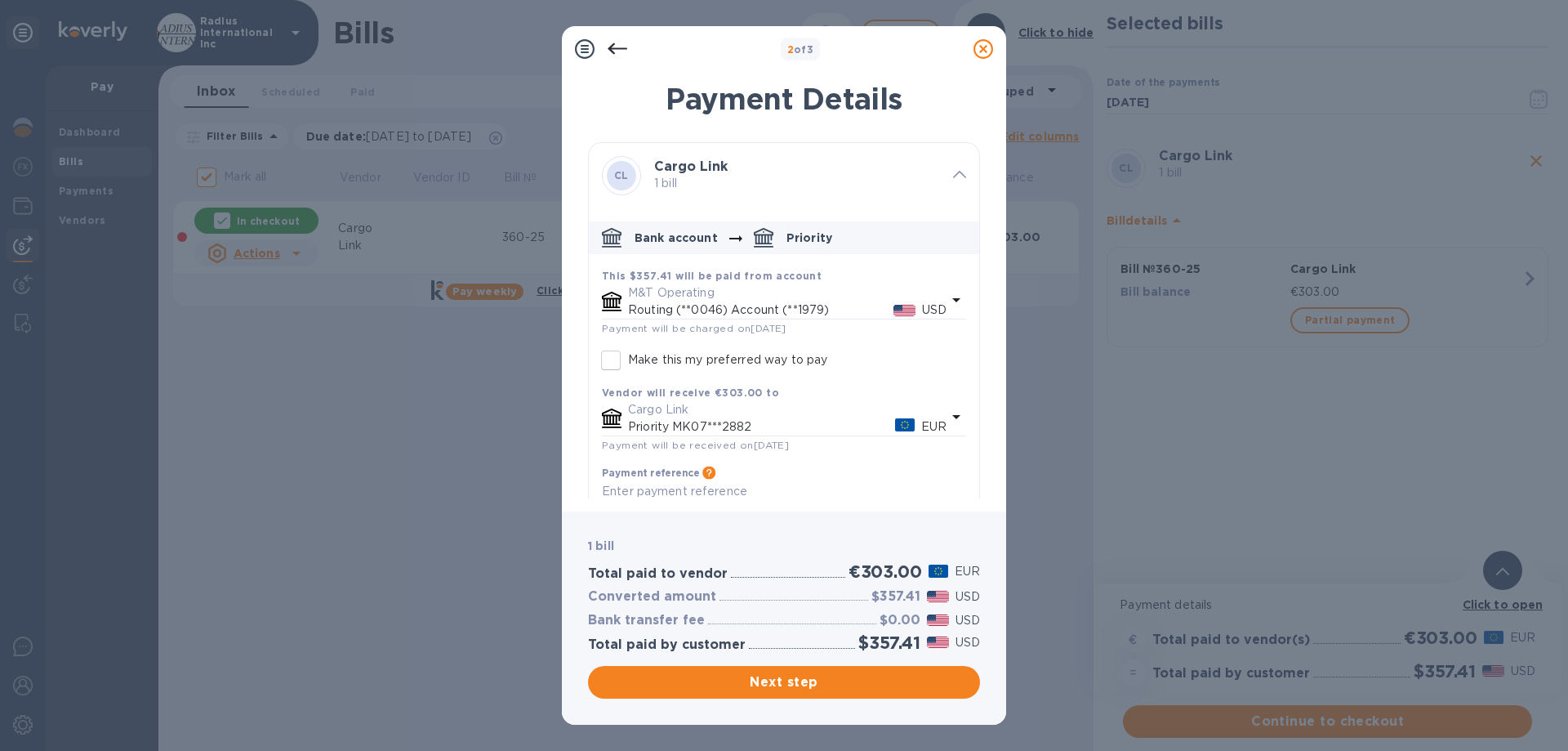
click at [730, 358] on p "Make this my preferred way to pay" at bounding box center [728, 360] width 199 height 17
click at [628, 358] on input "Make this my preferred way to pay" at bounding box center [611, 359] width 34 height 34
checkbox input "true"
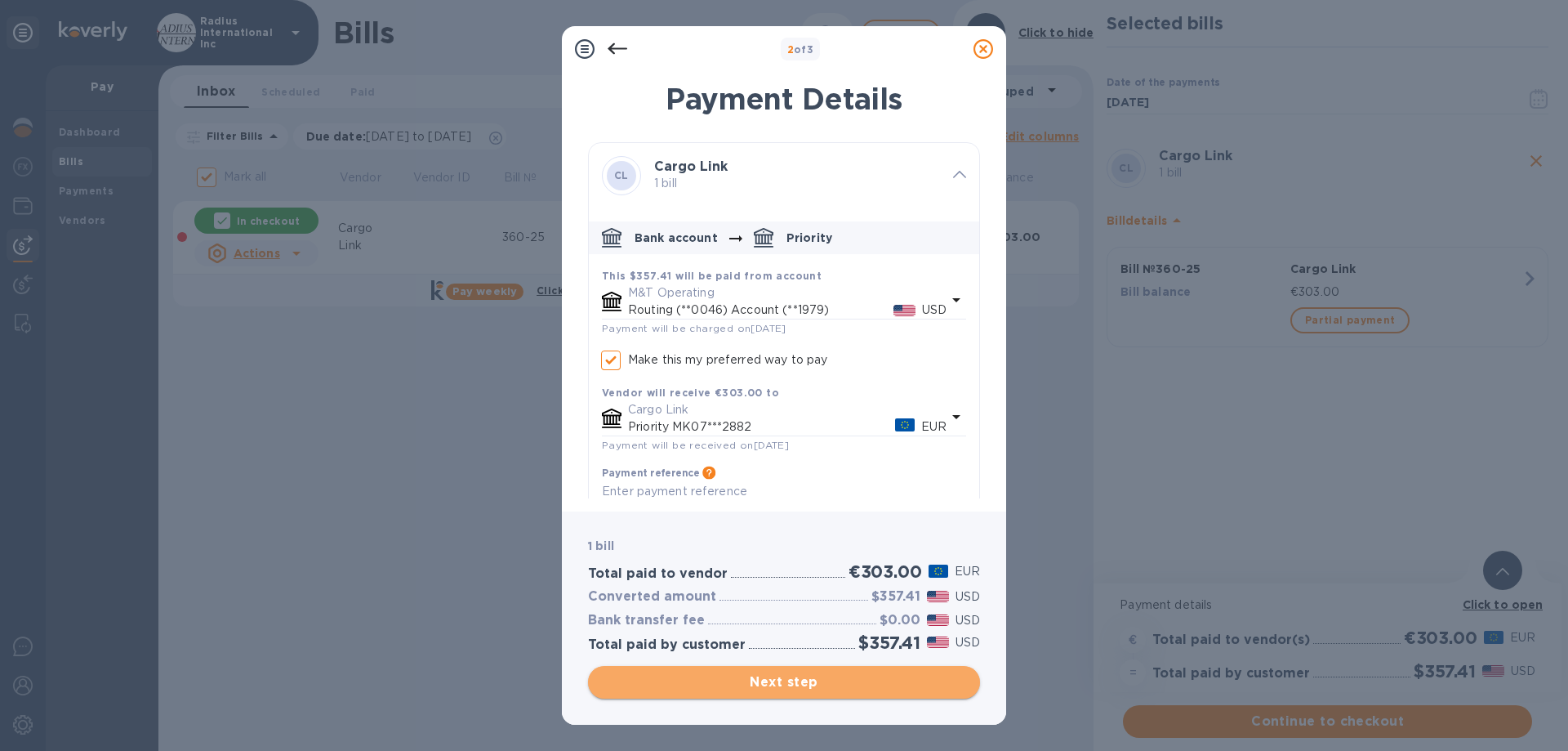
click at [812, 676] on span "Next step" at bounding box center [784, 682] width 366 height 19
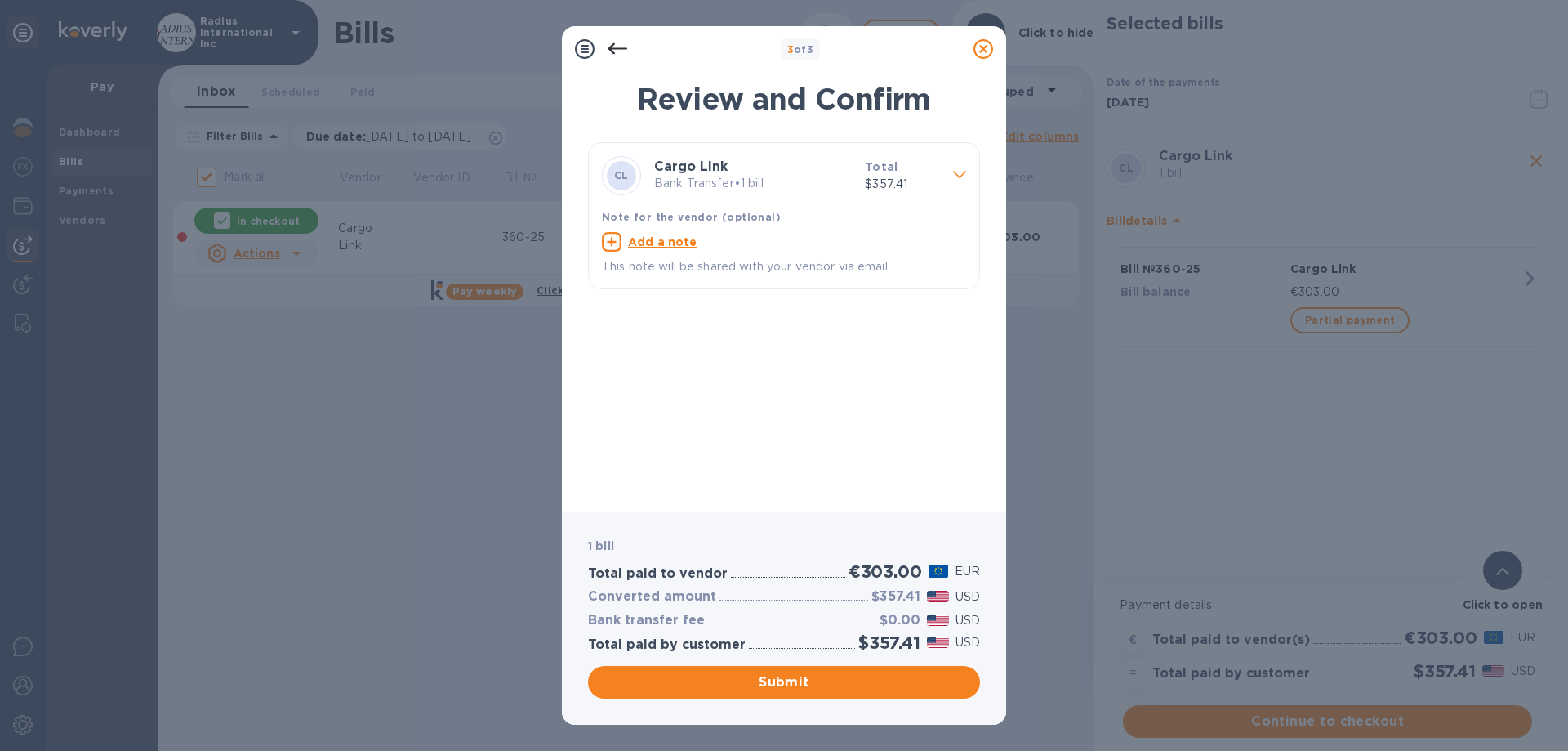
drag, startPoint x: 796, startPoint y: 679, endPoint x: 826, endPoint y: 672, distance: 30.8
click at [797, 679] on span "Submit" at bounding box center [784, 682] width 366 height 19
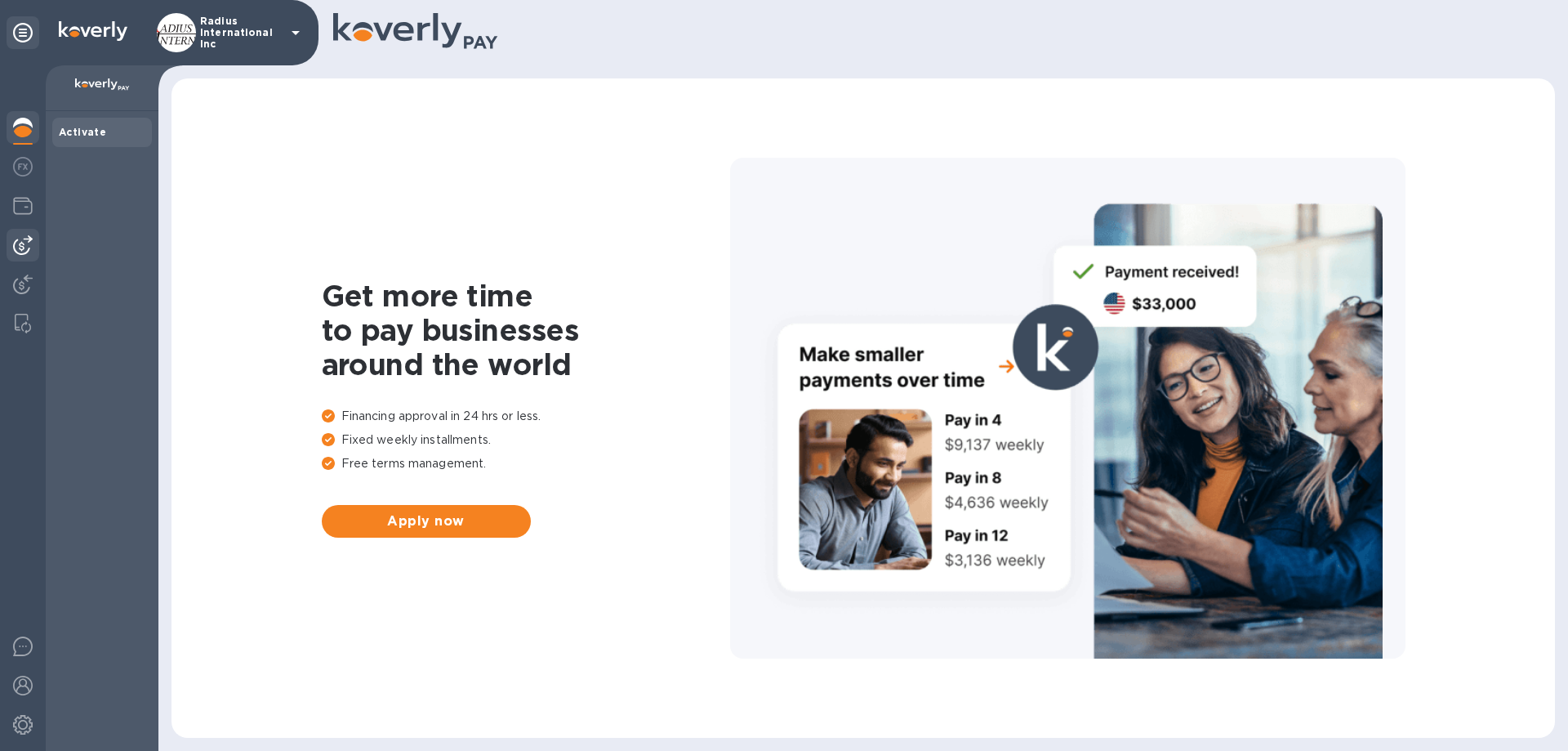
click at [28, 245] on img at bounding box center [23, 245] width 19 height 19
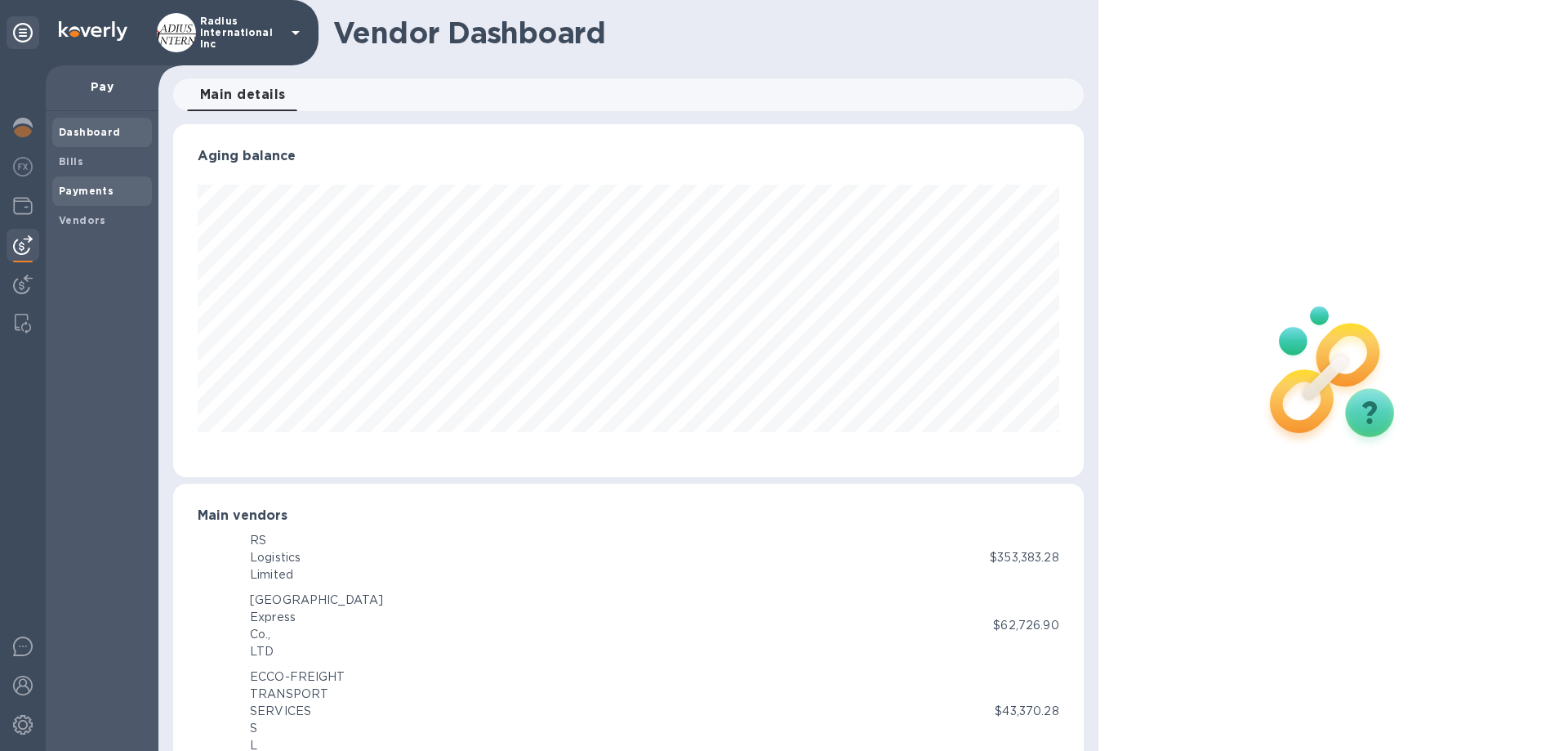
scroll to position [816388, 815936]
click at [82, 189] on b "Payments" at bounding box center [86, 191] width 55 height 13
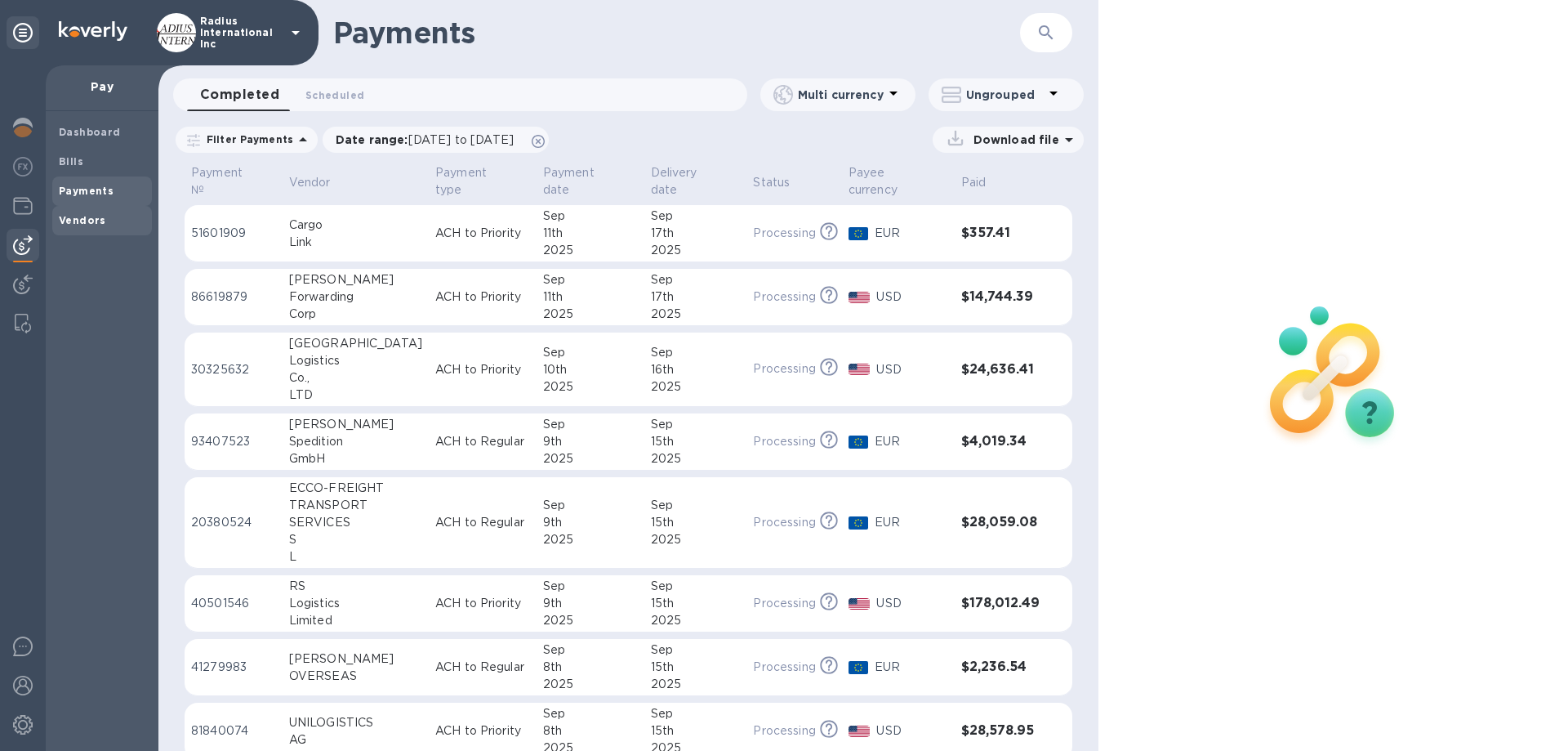
click at [79, 214] on b "Vendors" at bounding box center [82, 220] width 47 height 13
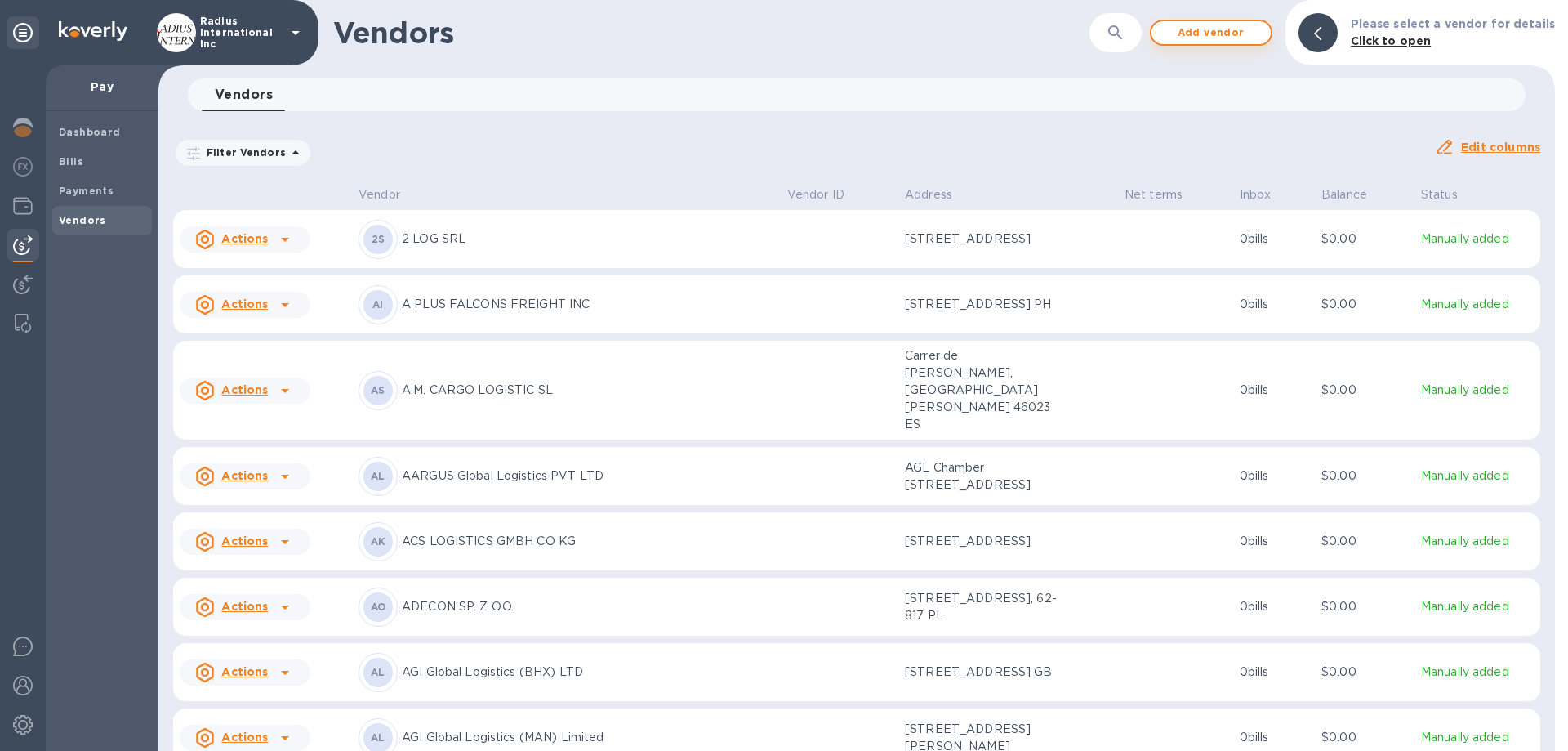
click at [907, 31] on span "Add vendor" at bounding box center [1211, 33] width 93 height 19
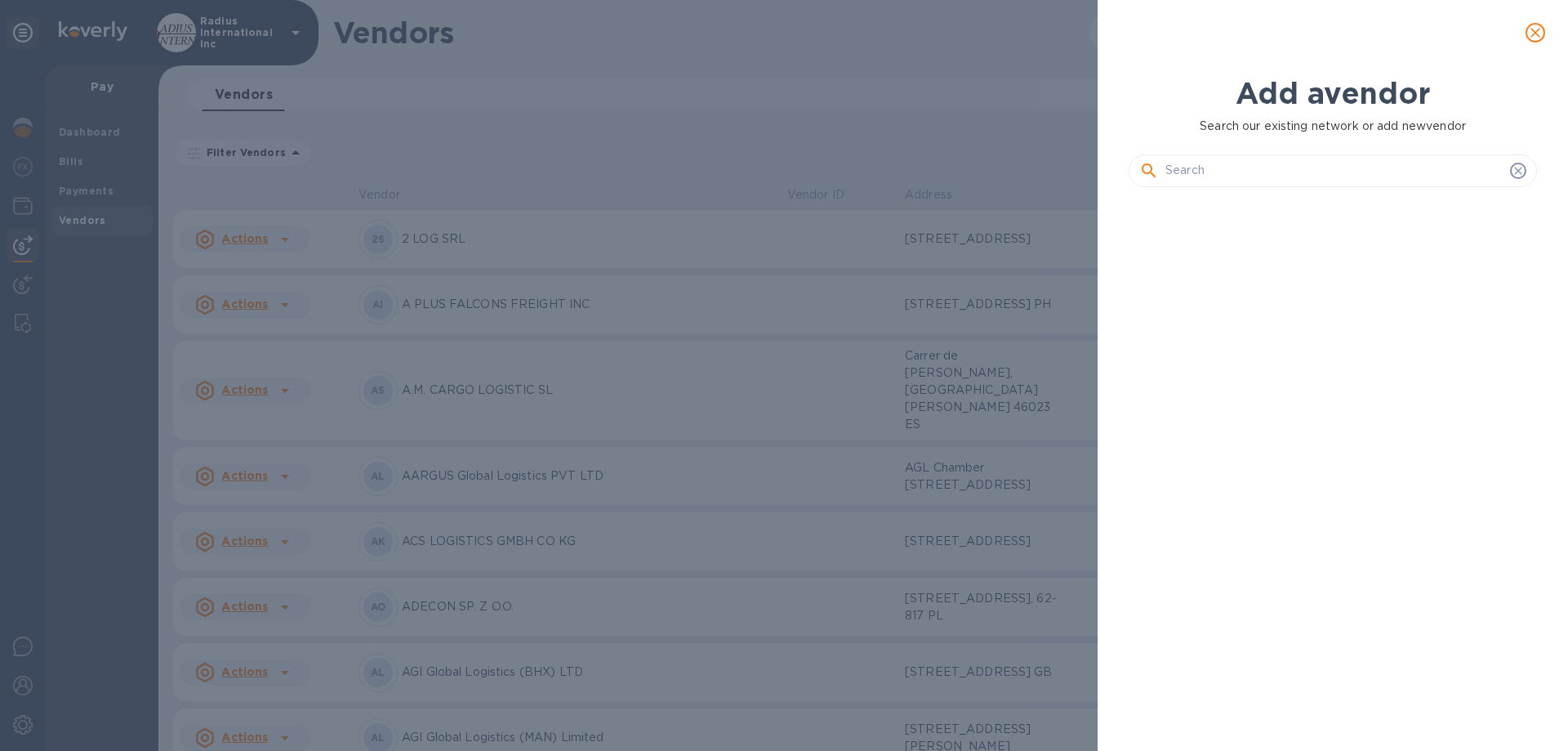
scroll to position [495, 415]
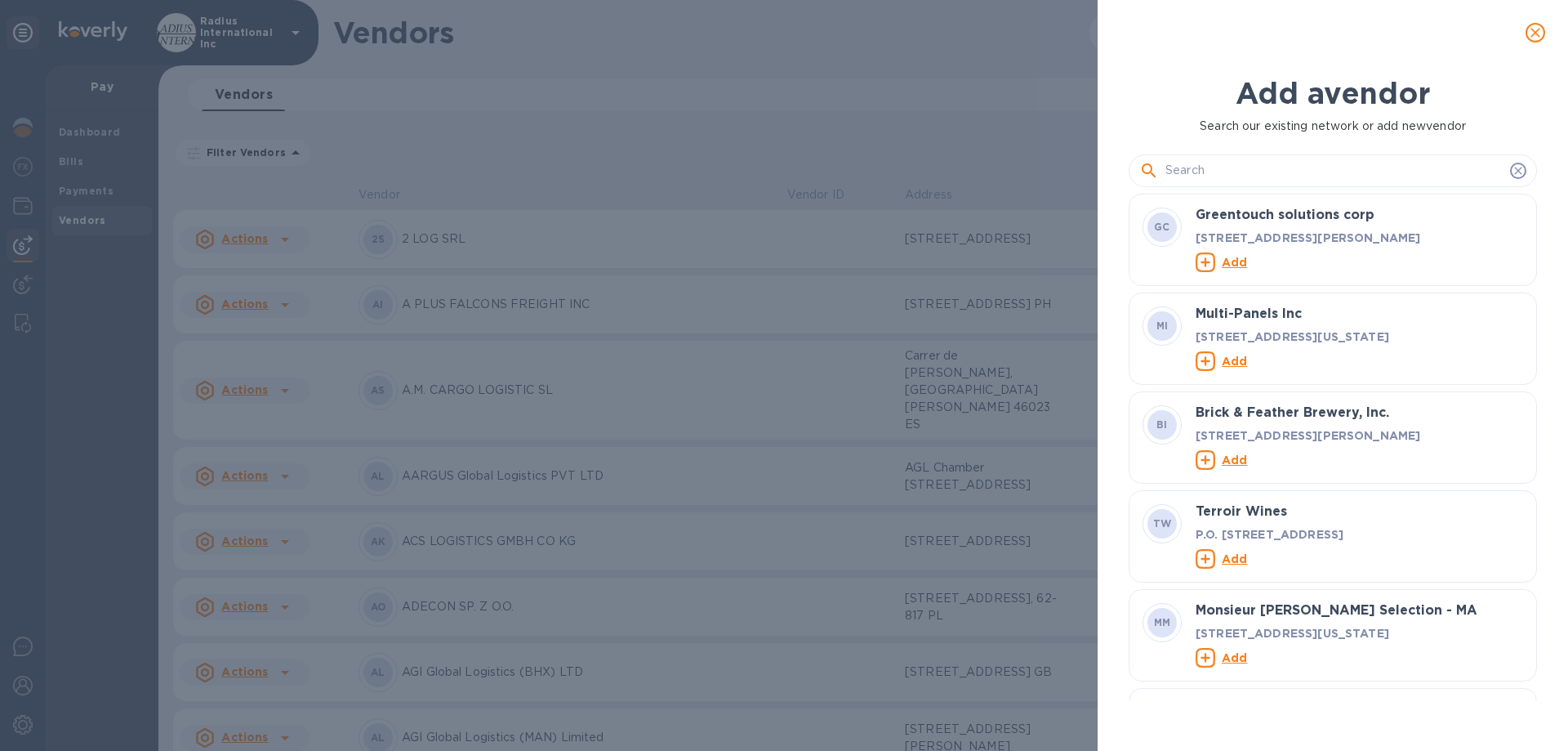
click at [907, 179] on input "text" at bounding box center [1334, 170] width 338 height 24
type input "R"
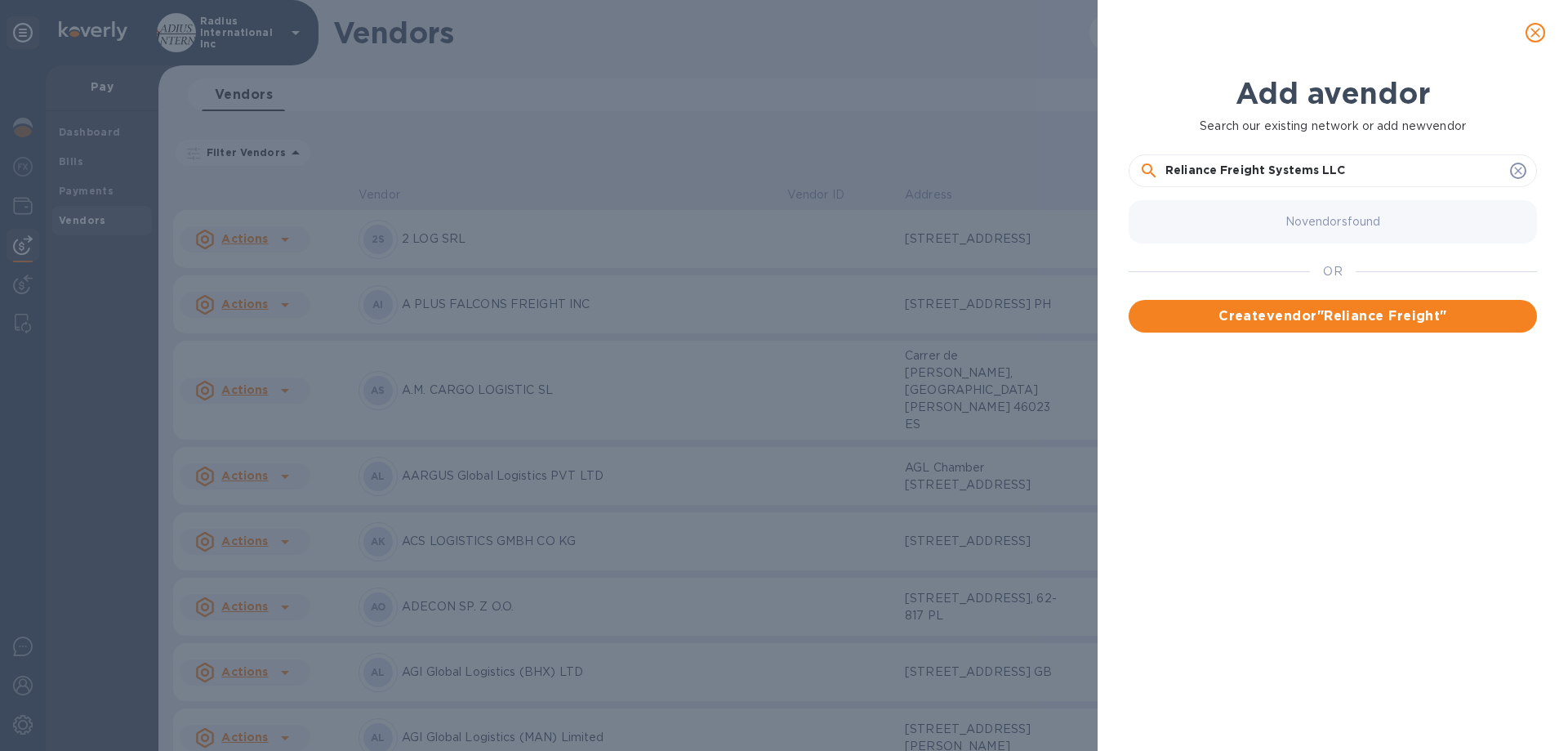
type input "Reliance Freight Systems LLC"
click at [907, 316] on span "Create vendor " Reliance Freight Systems LLC "" at bounding box center [1333, 315] width 382 height 19
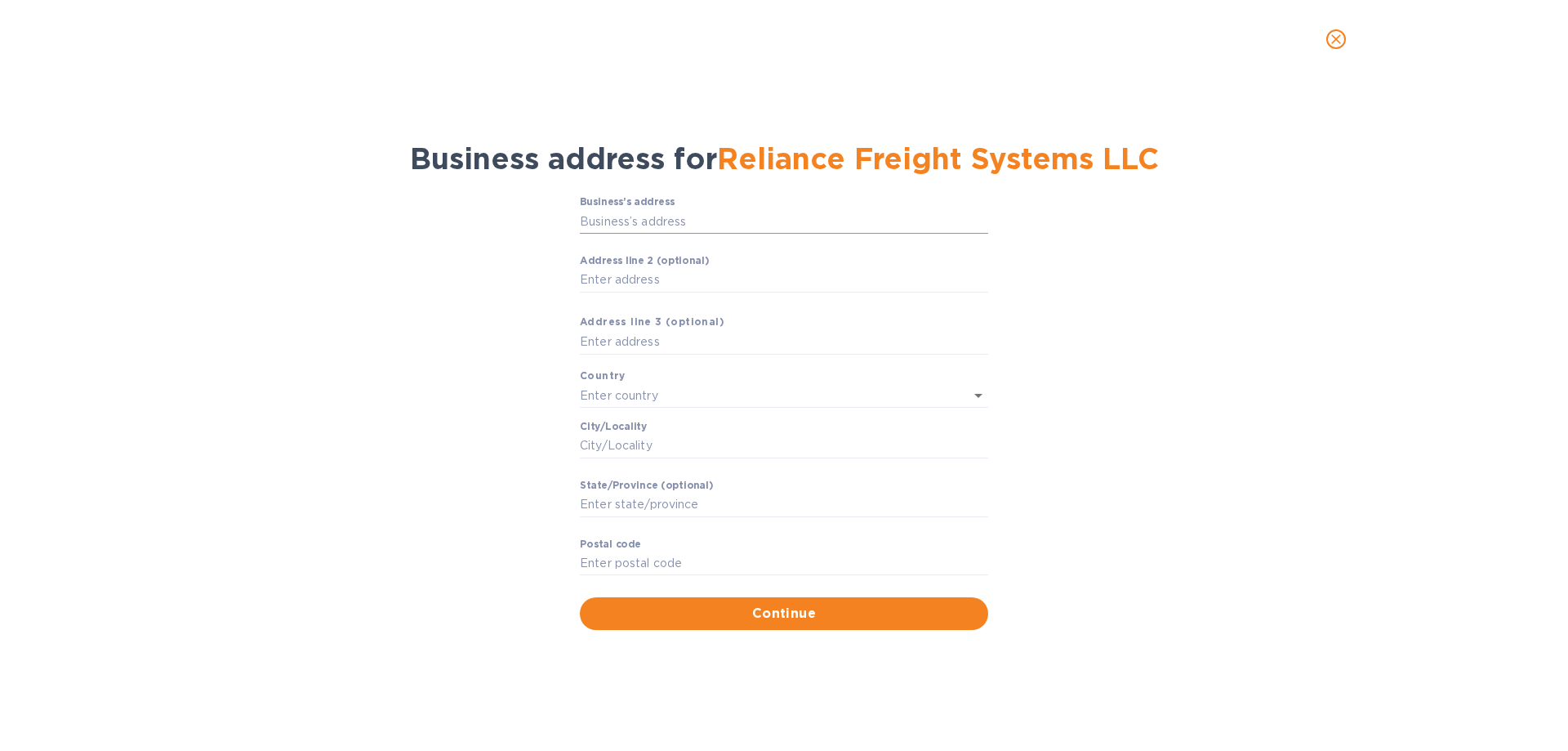
drag, startPoint x: 653, startPoint y: 224, endPoint x: 679, endPoint y: 216, distance: 27.2
click at [653, 224] on input "Business’s аddress" at bounding box center [784, 221] width 408 height 24
type input "Street No. 3506 MBD Area RUWI"
click at [631, 345] on input "text" at bounding box center [784, 342] width 408 height 24
click at [636, 375] on input "text" at bounding box center [761, 395] width 363 height 23
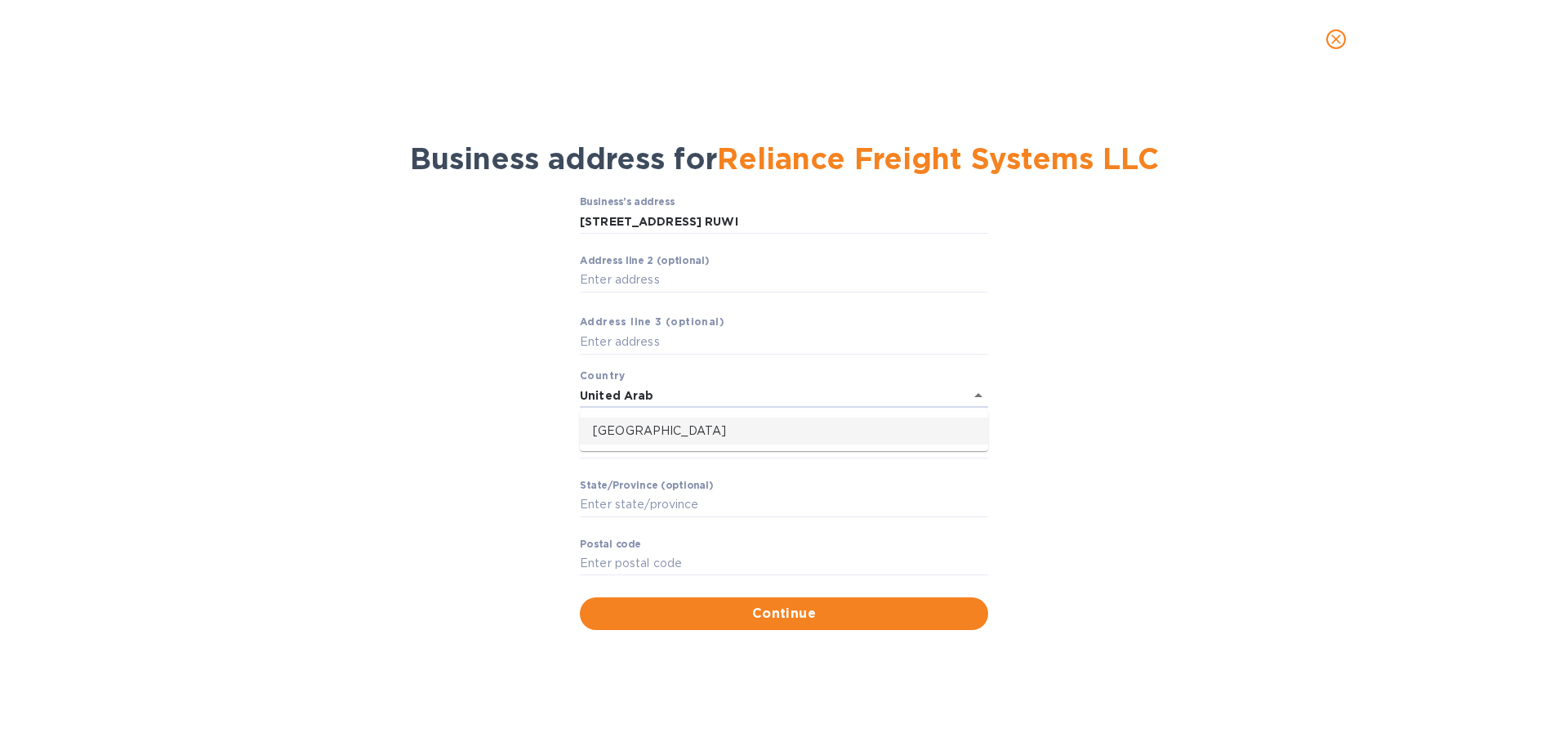
click at [721, 375] on p "[GEOGRAPHIC_DATA]" at bounding box center [784, 431] width 382 height 17
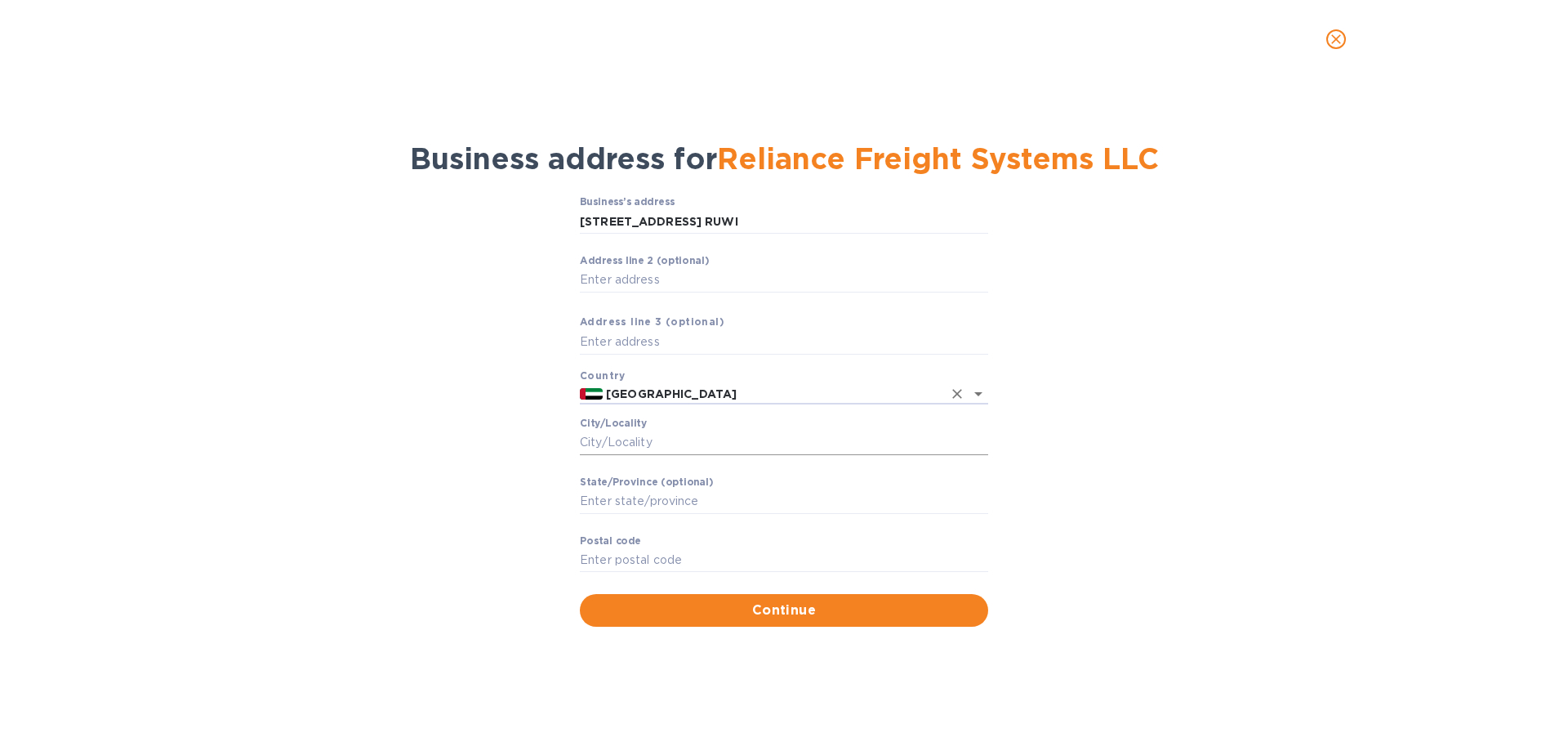
type input "[GEOGRAPHIC_DATA]"
drag, startPoint x: 667, startPoint y: 437, endPoint x: 740, endPoint y: 438, distance: 73.0
click at [667, 375] on input "Сity/Locаlity" at bounding box center [784, 442] width 408 height 24
type input "Muscat"
drag, startPoint x: 671, startPoint y: 502, endPoint x: 689, endPoint y: 504, distance: 18.1
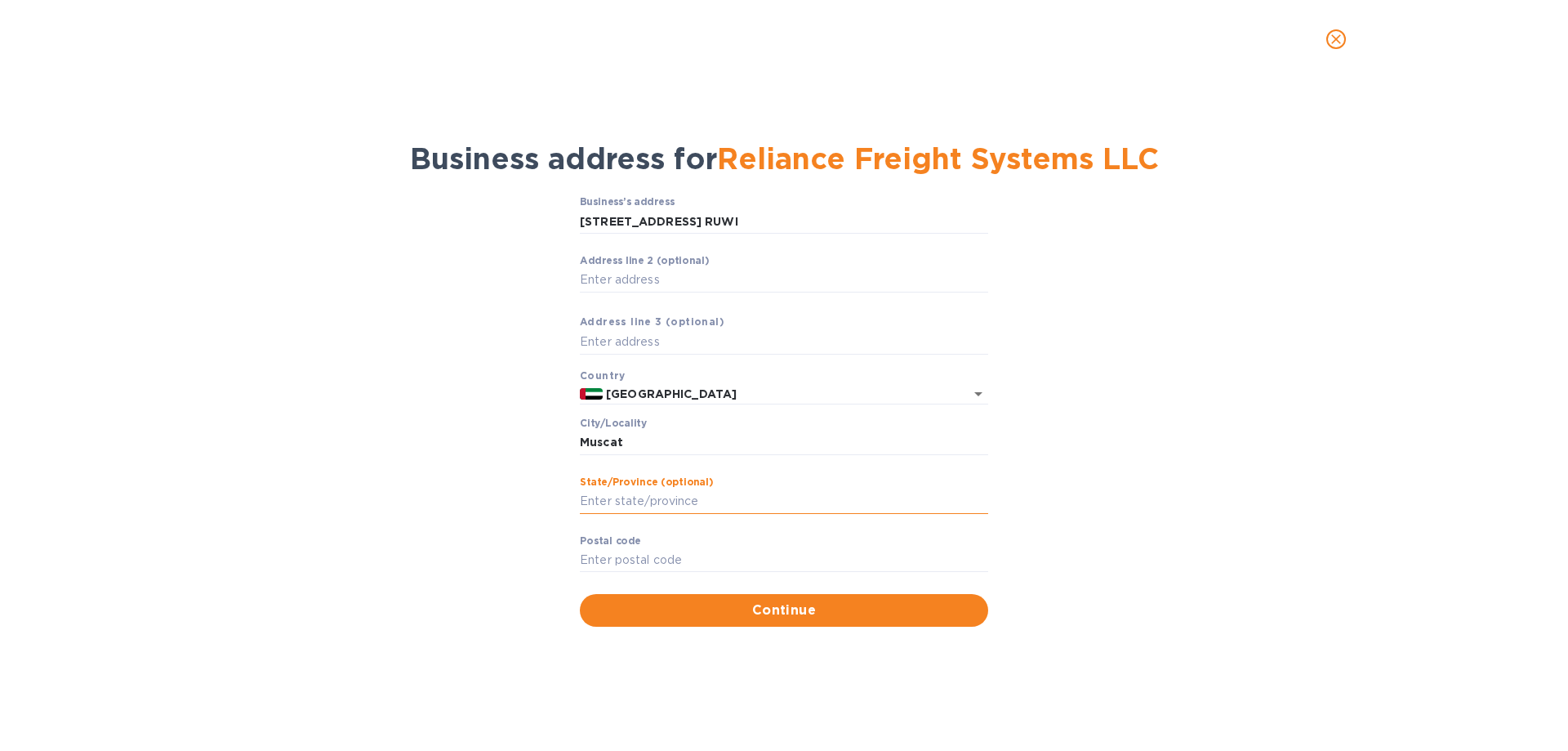
click at [671, 375] on input "Stаte/Province (optional)" at bounding box center [784, 501] width 408 height 24
click at [649, 375] on input "Pоstal cоde" at bounding box center [784, 559] width 408 height 24
type input "112"
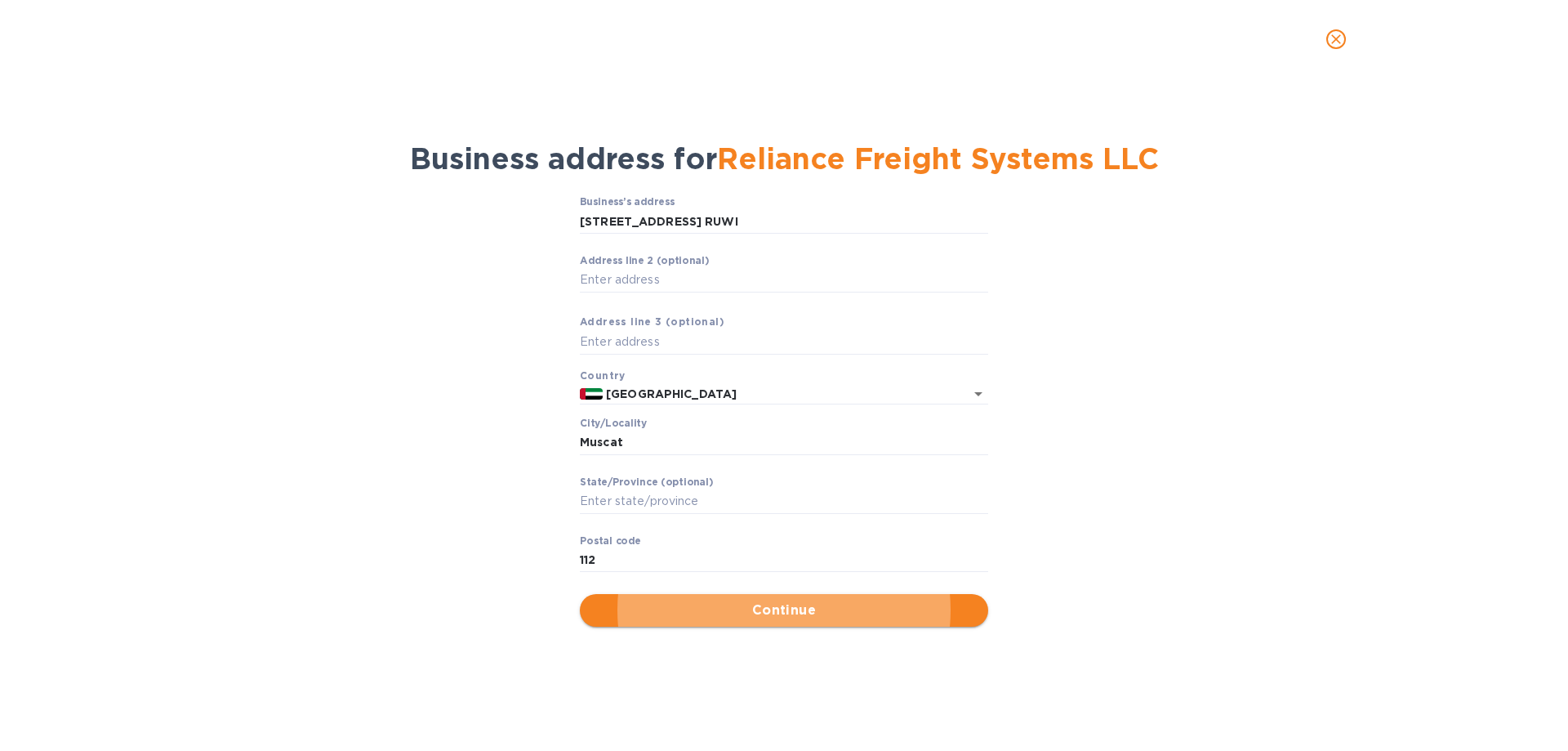
drag, startPoint x: 725, startPoint y: 612, endPoint x: 753, endPoint y: 592, distance: 34.4
click at [725, 375] on span "Continue" at bounding box center [784, 610] width 382 height 19
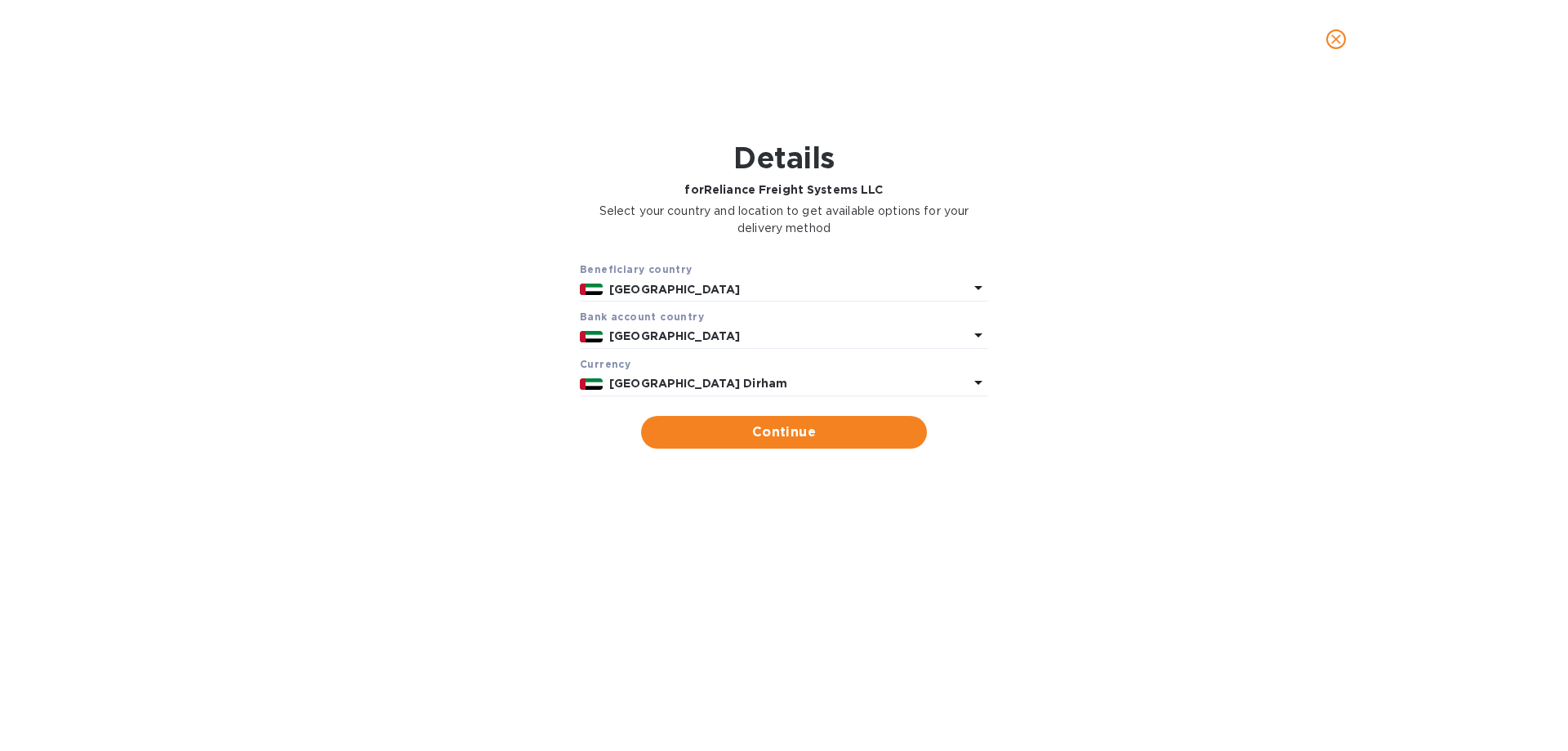
click at [759, 375] on b "[GEOGRAPHIC_DATA] Dirham" at bounding box center [699, 383] width 178 height 14
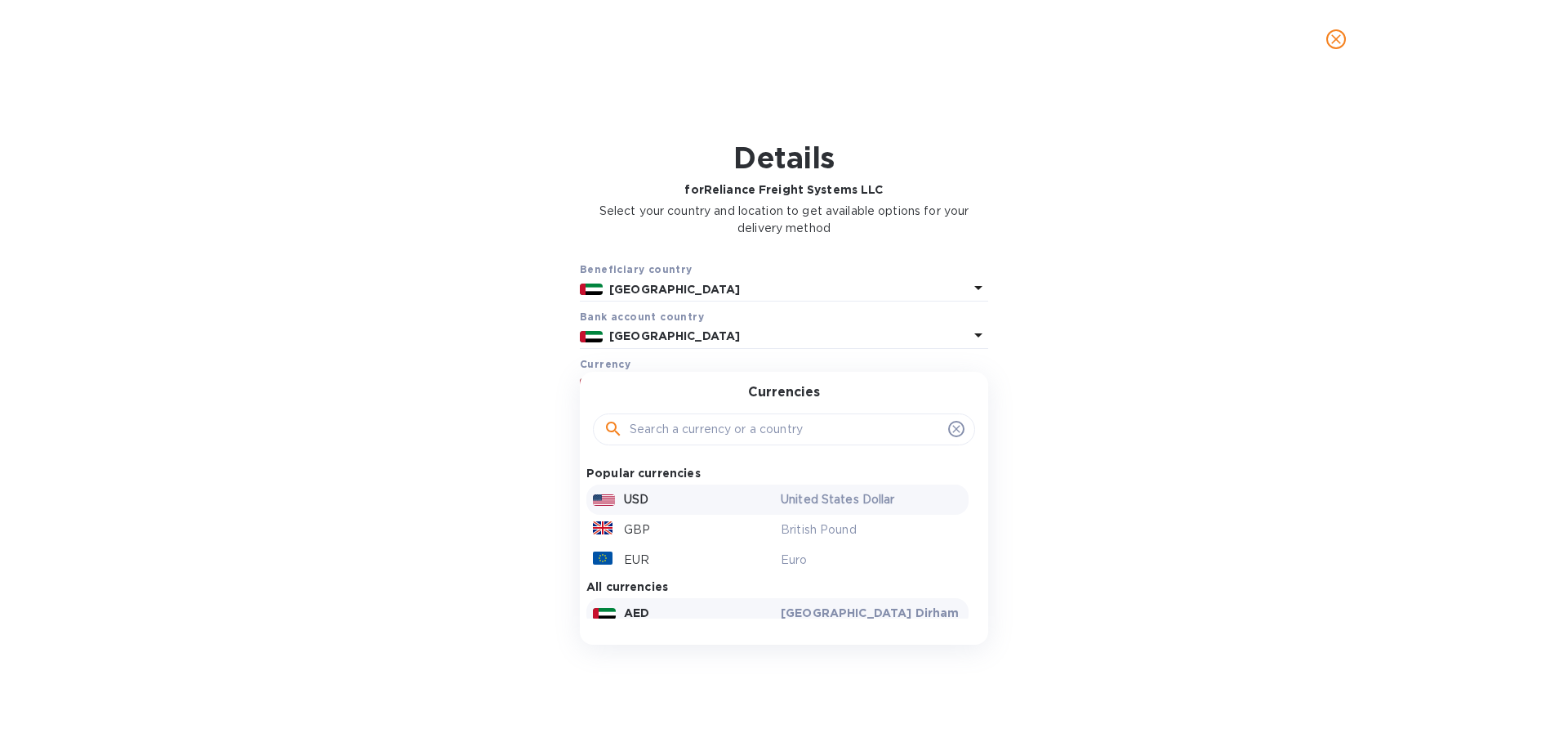
click at [670, 375] on div "USD" at bounding box center [683, 499] width 188 height 23
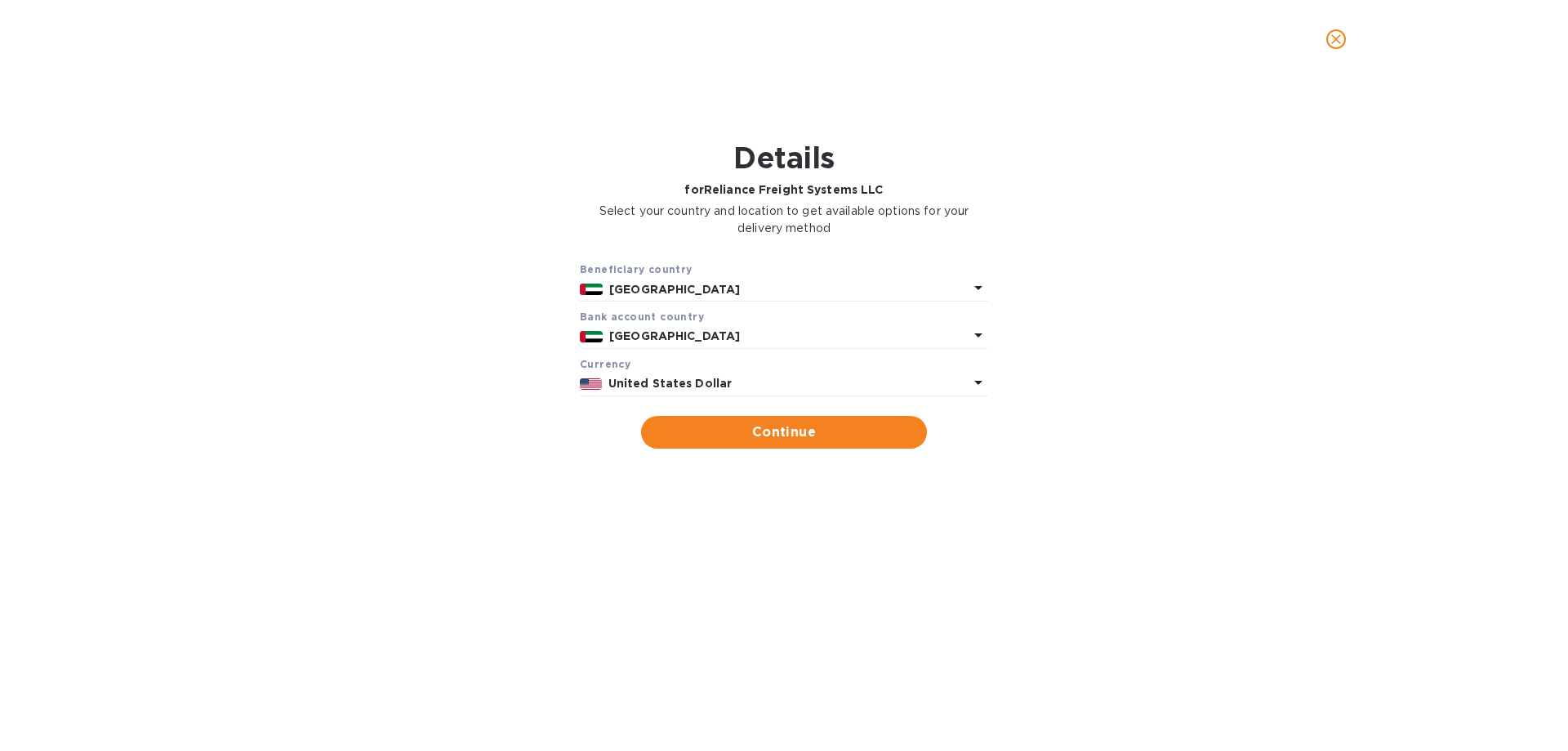
click at [728, 375] on form "Beneficiary country United Arab Emirates Bank account cоuntry United Arab Emira…" at bounding box center [784, 354] width 408 height 188
click at [832, 375] on span "Continue" at bounding box center [784, 432] width 259 height 19
type input "Reliance Freight Systems LLC"
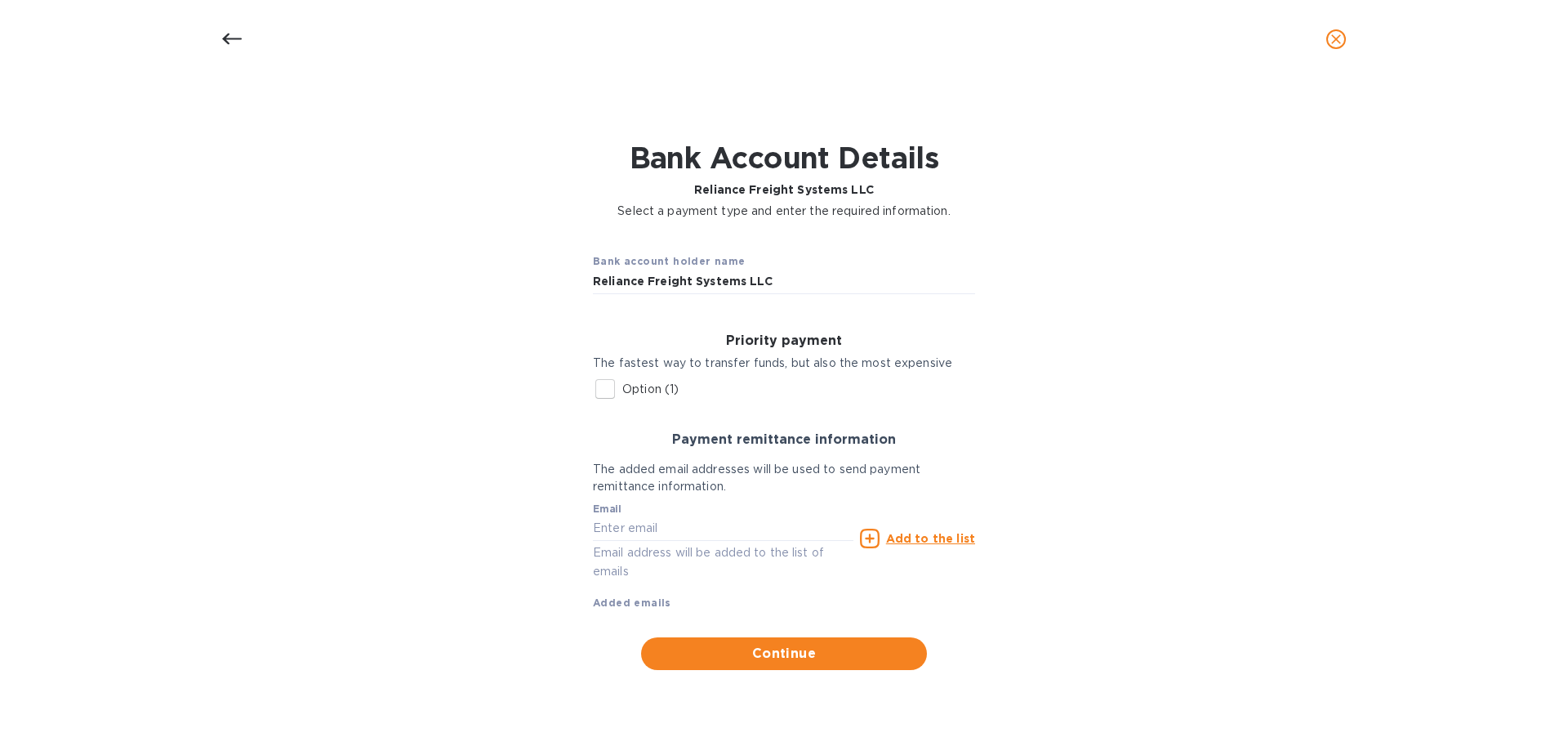
click at [665, 375] on p "Option (1)" at bounding box center [650, 389] width 56 height 17
click at [622, 375] on input "Option (1)" at bounding box center [605, 388] width 34 height 34
checkbox input "true"
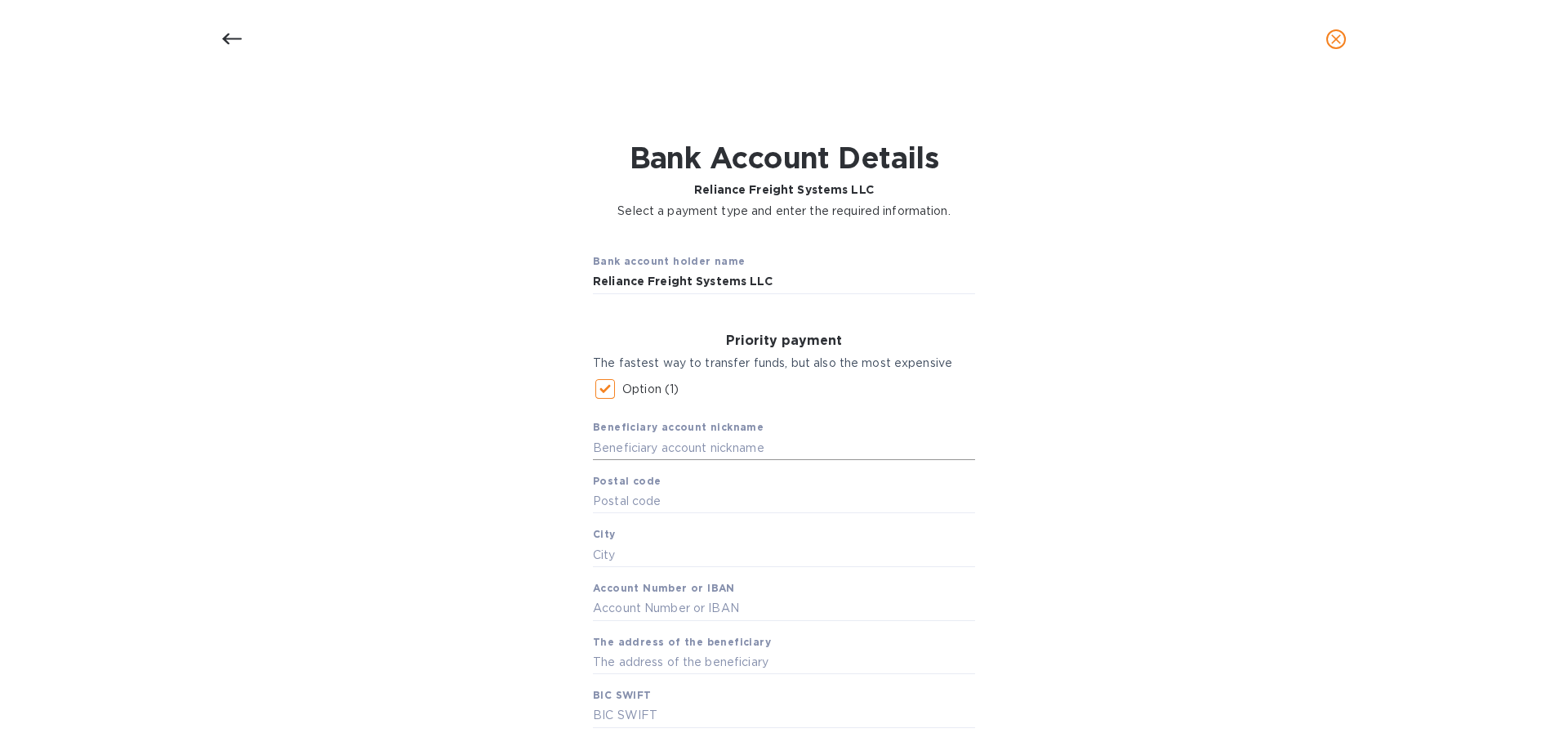
click at [667, 375] on input "text" at bounding box center [784, 447] width 382 height 24
type input "Reliance Freight Systems"
type input "777"
type input "Dubai"
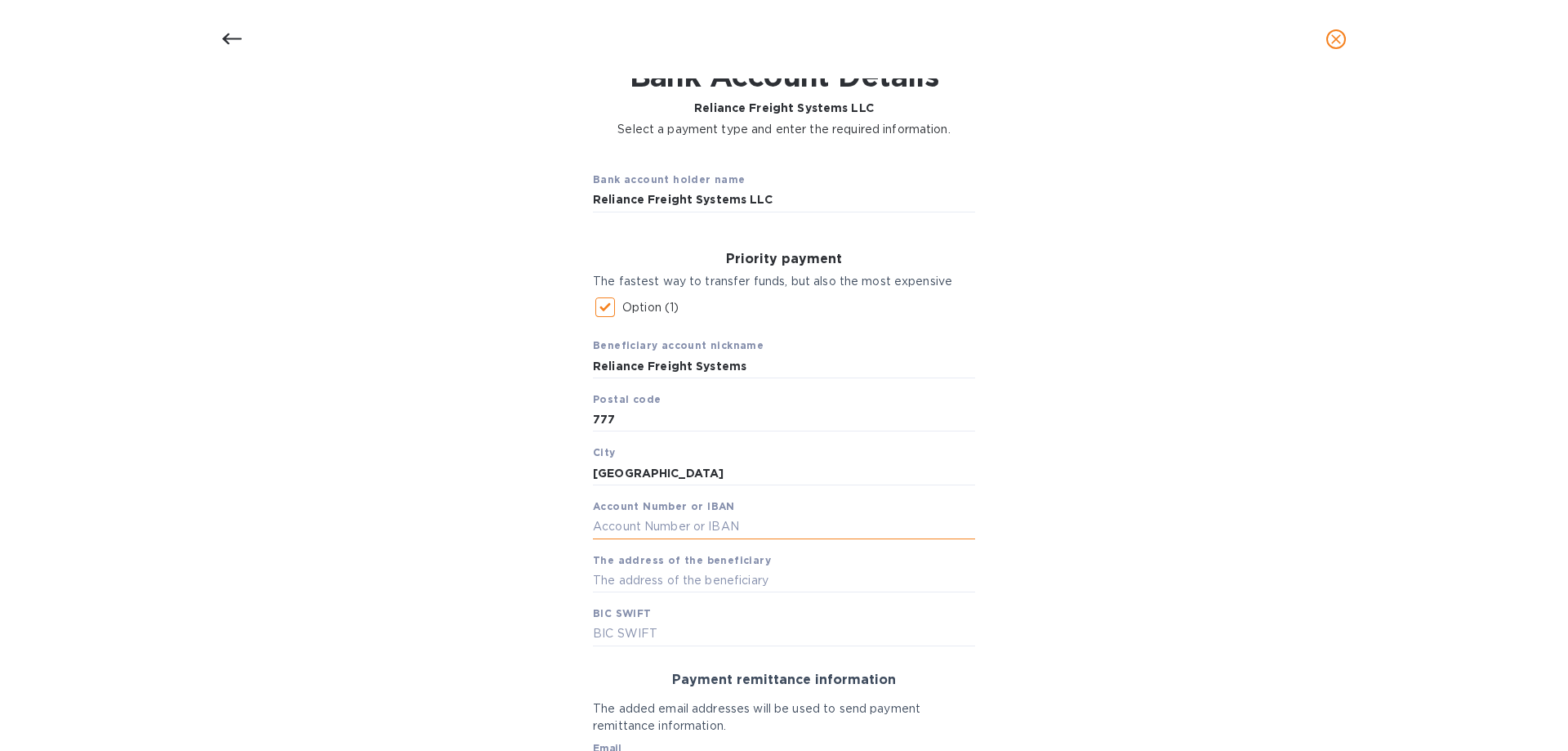
click at [719, 375] on input "text" at bounding box center [784, 526] width 382 height 24
click at [731, 375] on input "text" at bounding box center [784, 526] width 382 height 24
click at [706, 375] on input "text" at bounding box center [784, 526] width 382 height 24
click at [657, 375] on input "text" at bounding box center [784, 526] width 382 height 24
click at [626, 375] on input "text" at bounding box center [784, 526] width 382 height 24
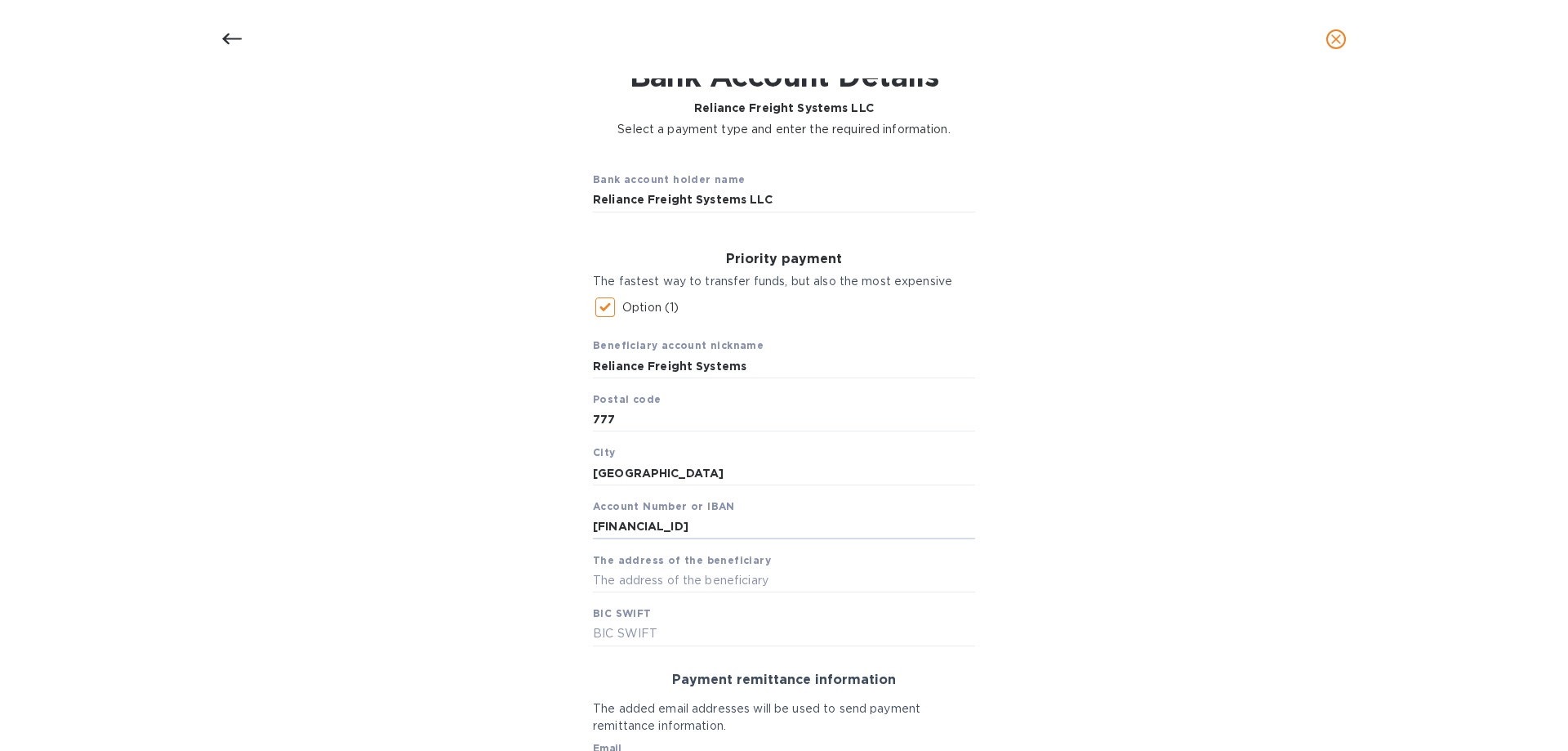
type input "AE390260001022309351101"
click at [637, 375] on input "AE390260001022309351101" at bounding box center [784, 526] width 382 height 24
click at [668, 375] on input "AE390260001022309351101" at bounding box center [784, 526] width 382 height 24
click at [697, 375] on input "AE390260001022309351101" at bounding box center [784, 526] width 382 height 24
click at [720, 375] on input "AE390260001022309351101" at bounding box center [784, 526] width 382 height 24
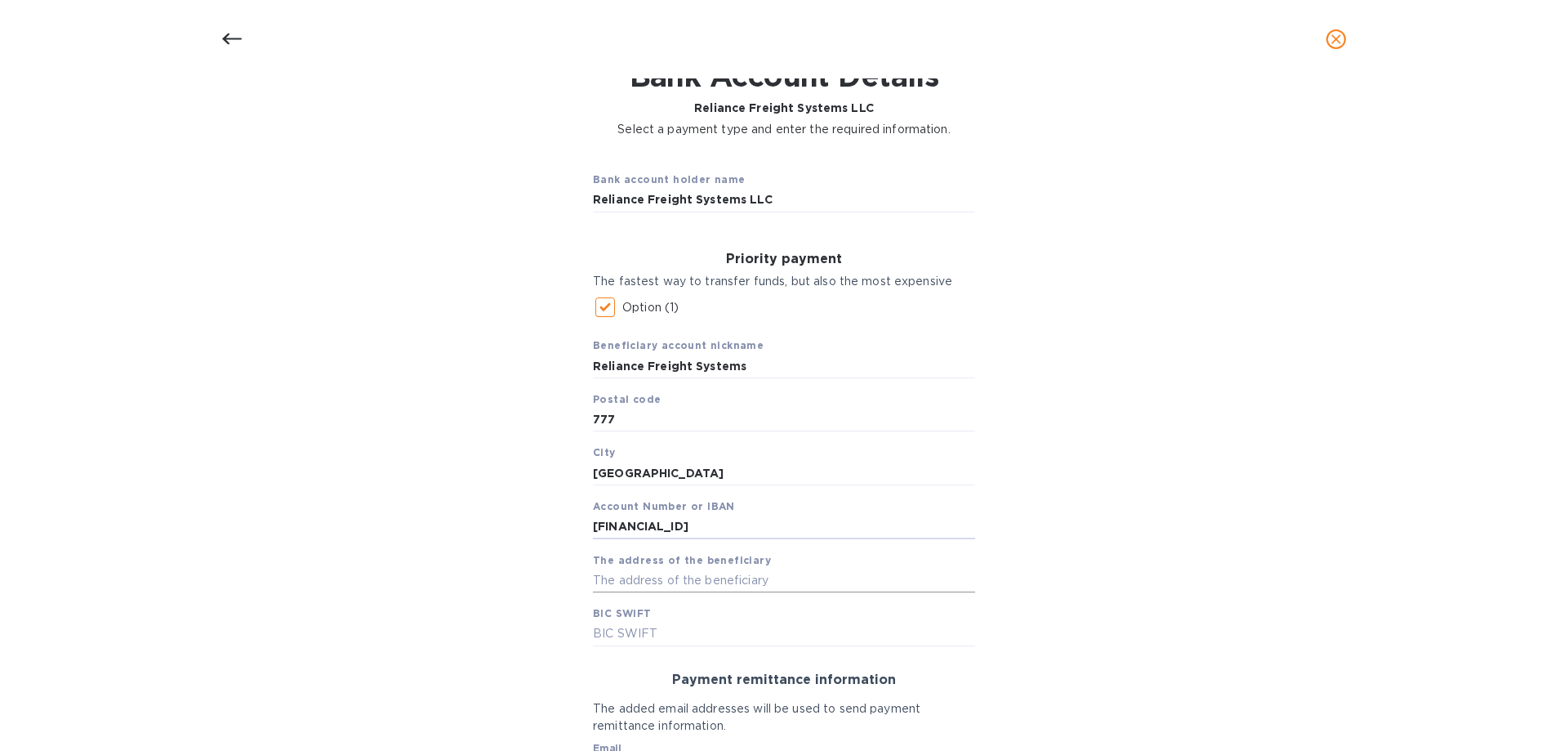
click at [701, 375] on input "text" at bounding box center [784, 580] width 382 height 24
type input "s"
type input "Sharjah Branch Baniyas Road Deira"
type input "EBILAEADXXX"
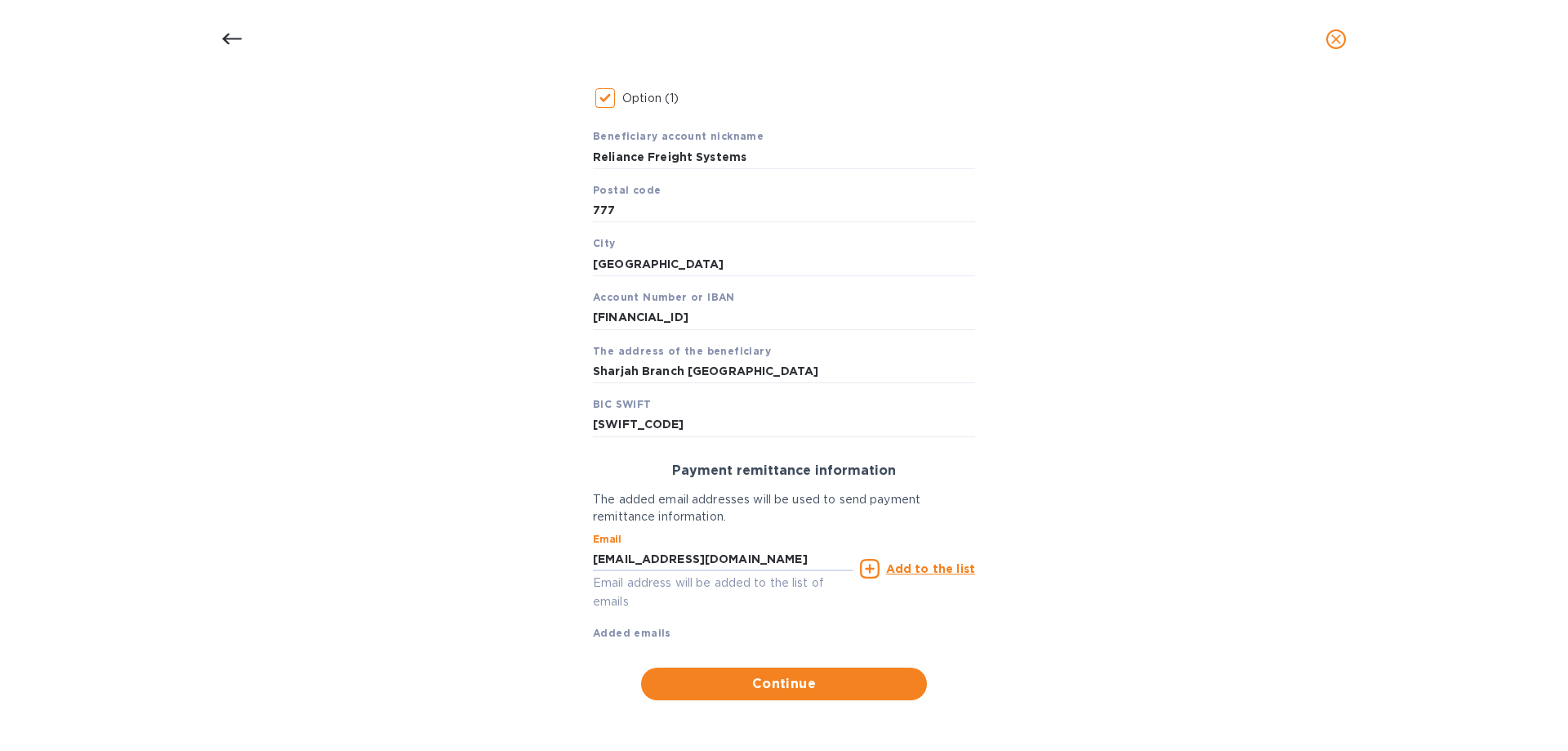
type input "prakash@reliancemct.com"
click at [907, 375] on u "Add to the list" at bounding box center [931, 569] width 89 height 14
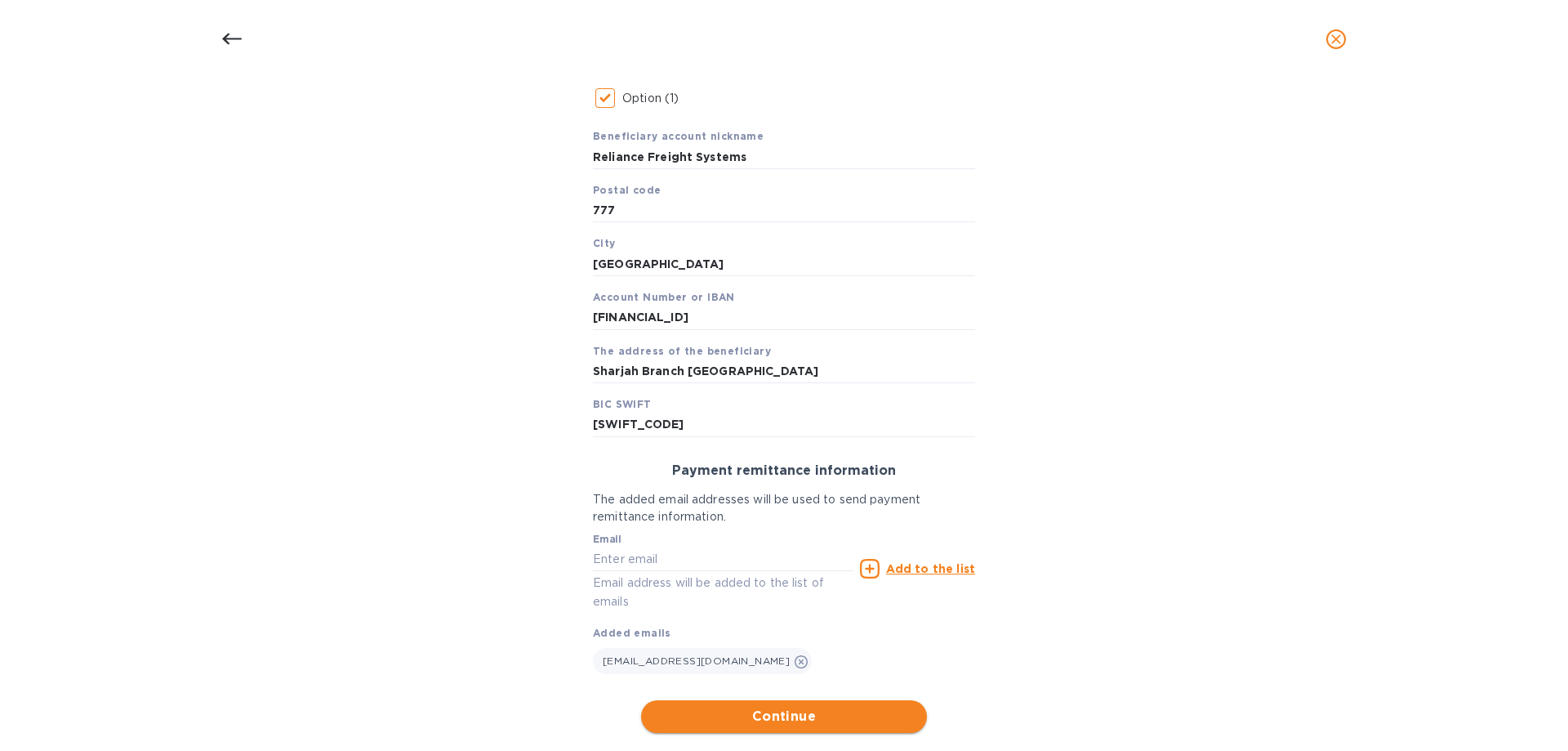
click at [803, 375] on span "Continue" at bounding box center [784, 716] width 259 height 19
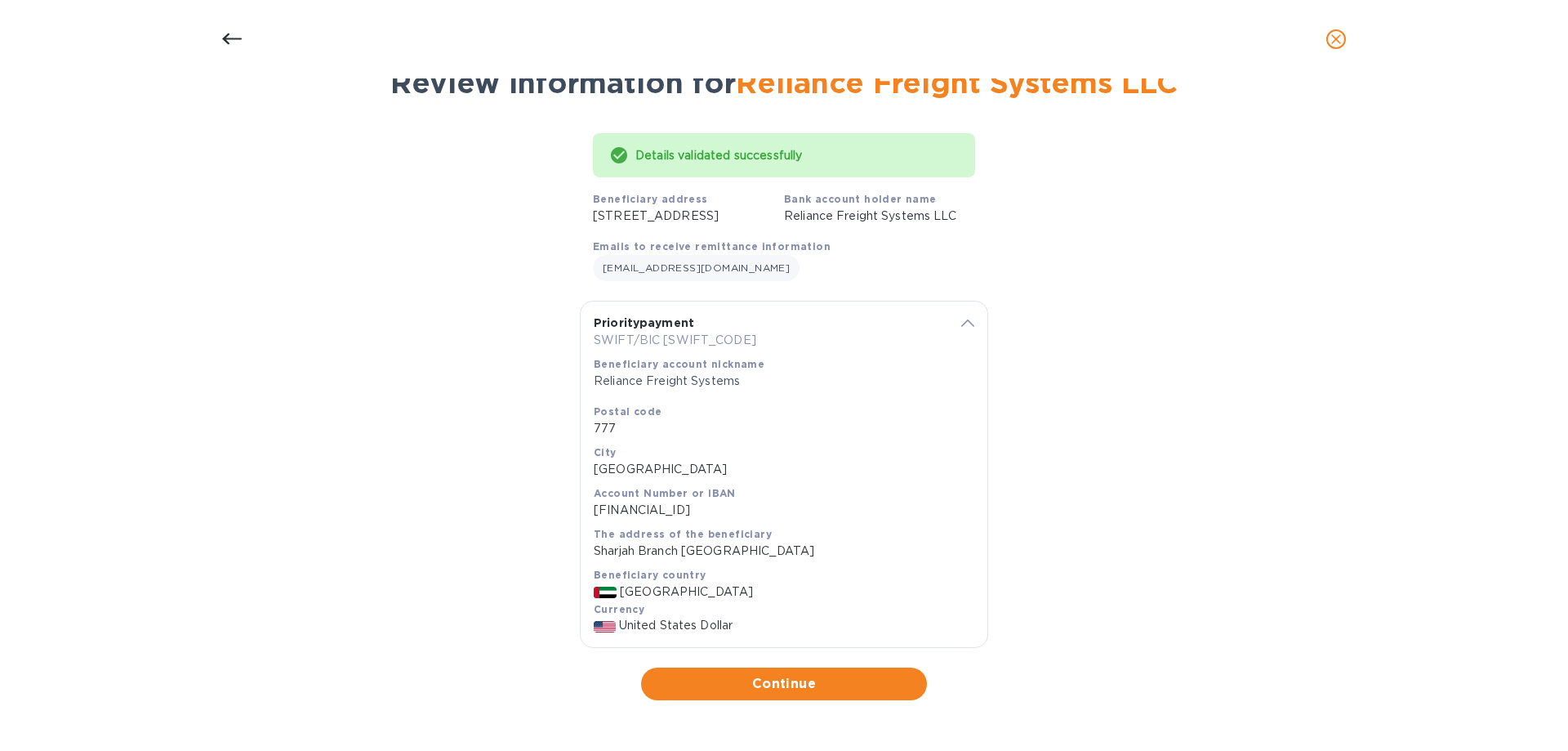
scroll to position [110, 0]
click at [835, 375] on span "Continue" at bounding box center [784, 683] width 259 height 19
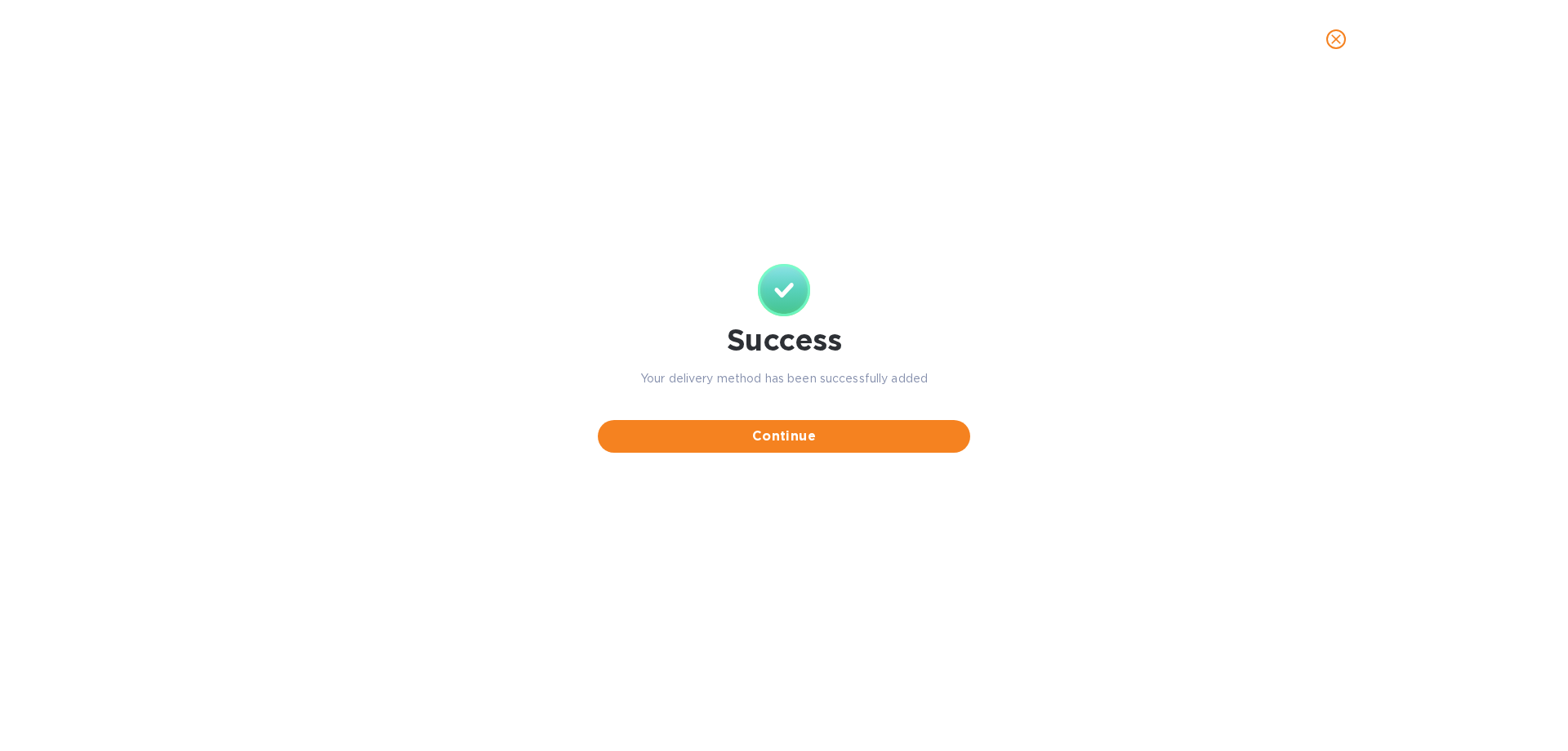
scroll to position [0, 0]
drag, startPoint x: 869, startPoint y: 436, endPoint x: 885, endPoint y: 427, distance: 18.4
click at [869, 375] on span "Continue" at bounding box center [784, 436] width 347 height 19
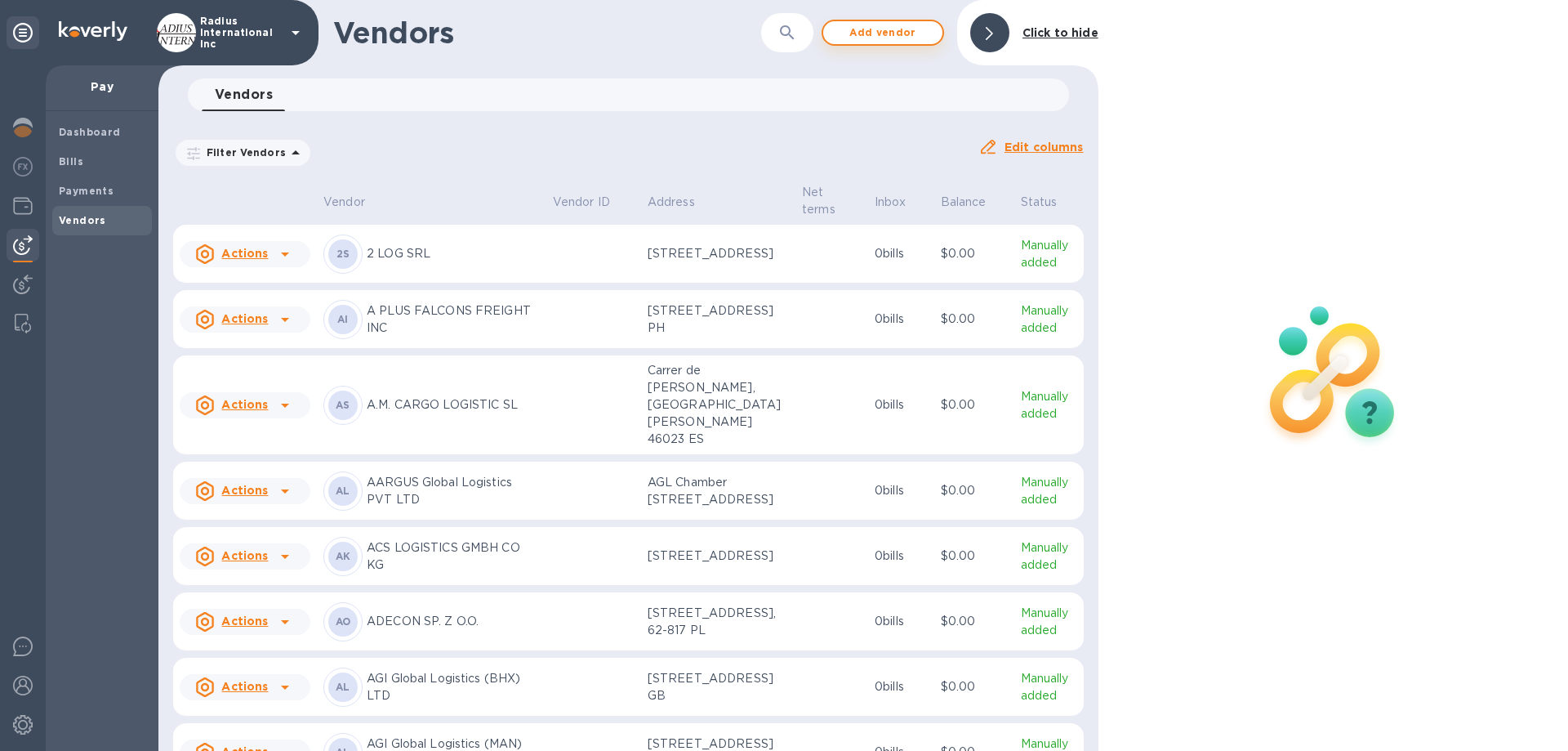
click at [907, 38] on span "Add vendor" at bounding box center [883, 33] width 93 height 19
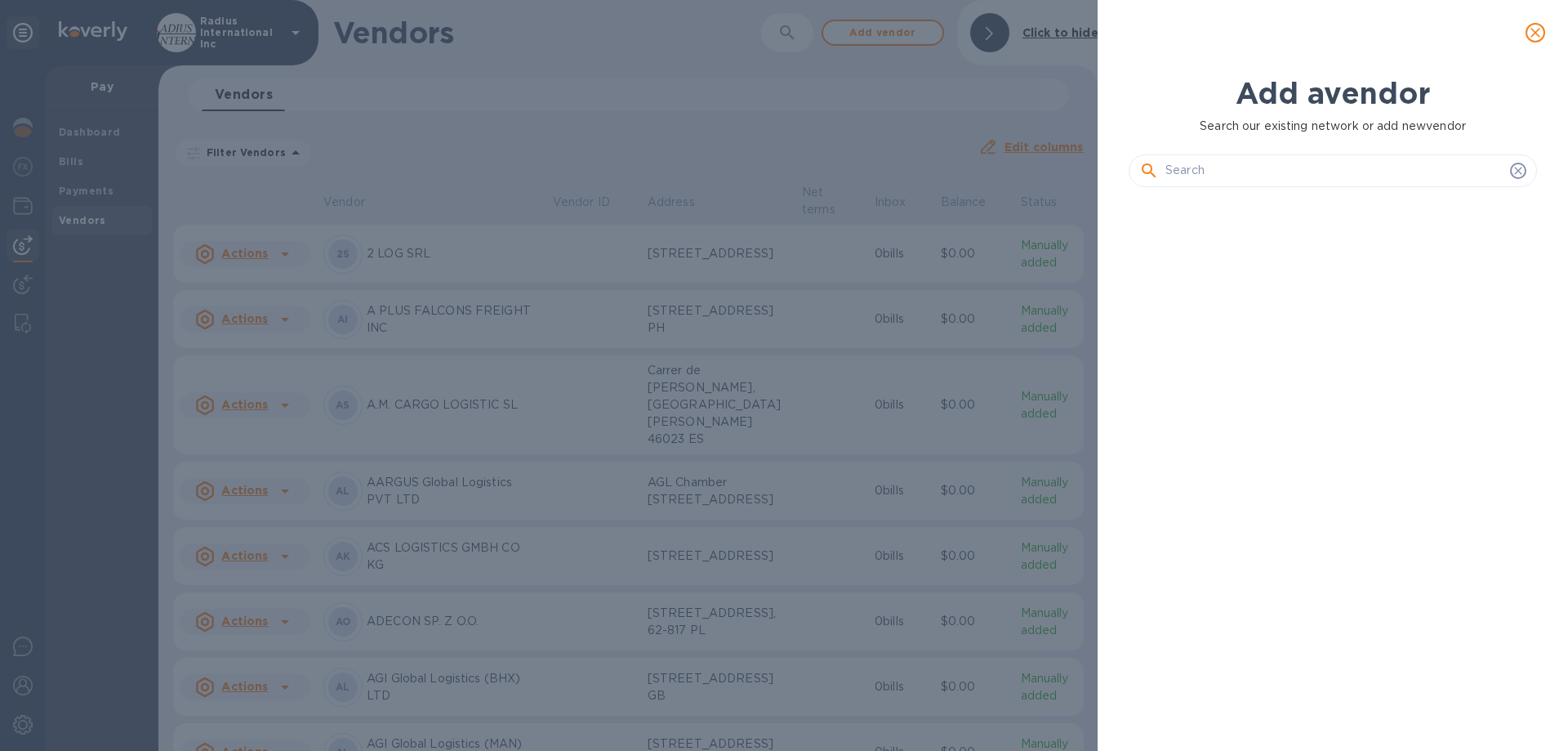
scroll to position [495, 415]
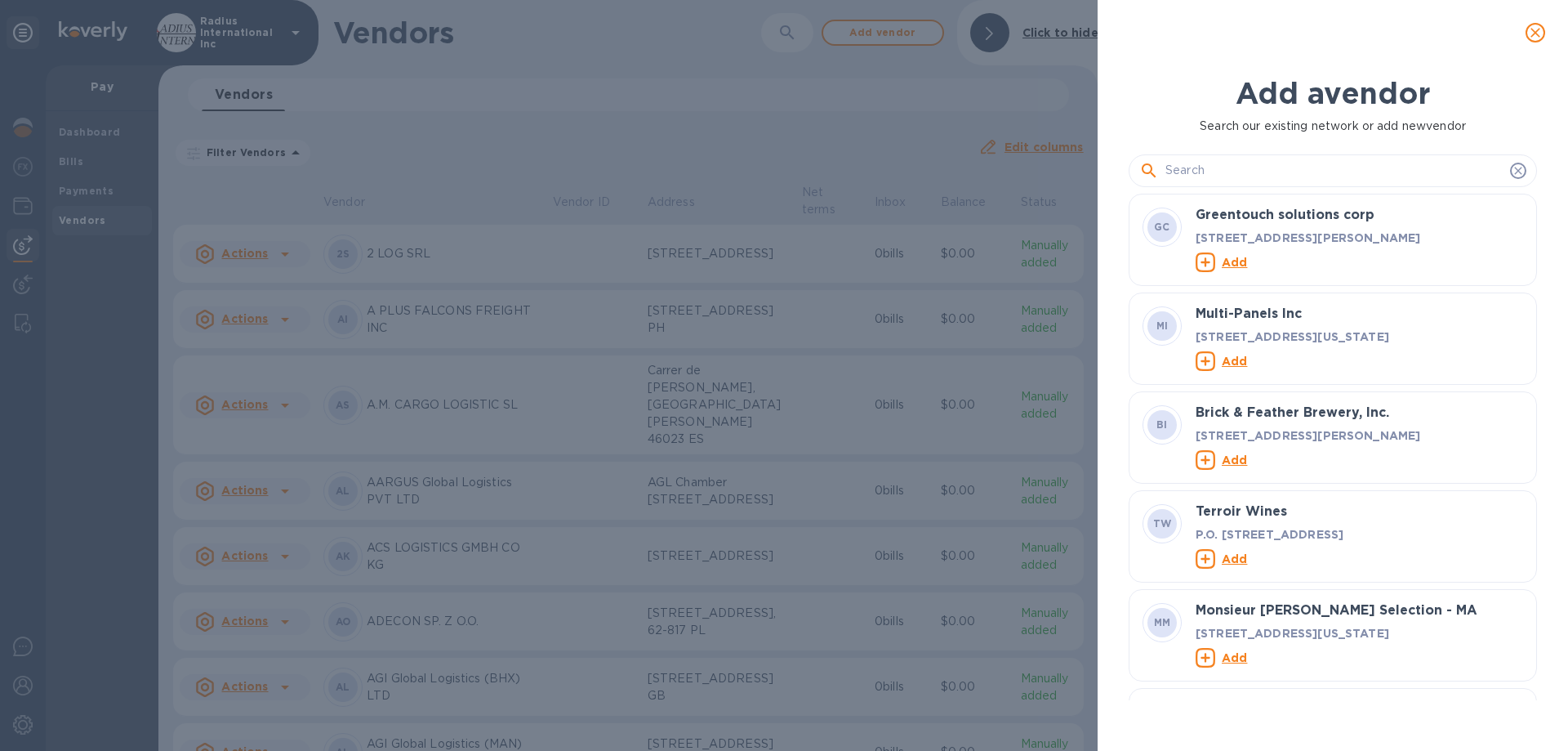
click at [907, 35] on icon "close" at bounding box center [1535, 32] width 16 height 16
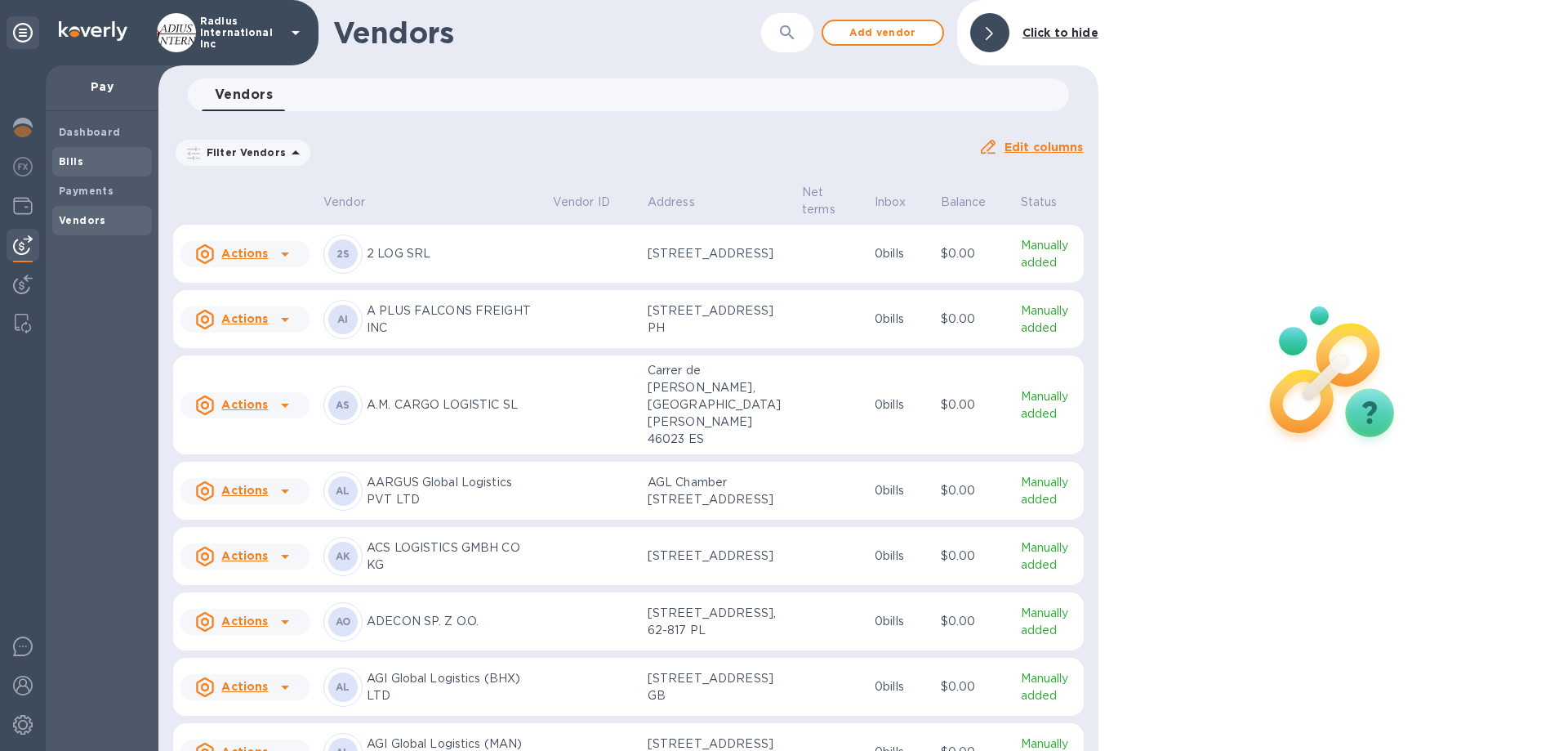
click at [102, 189] on b "Payments" at bounding box center [86, 191] width 55 height 13
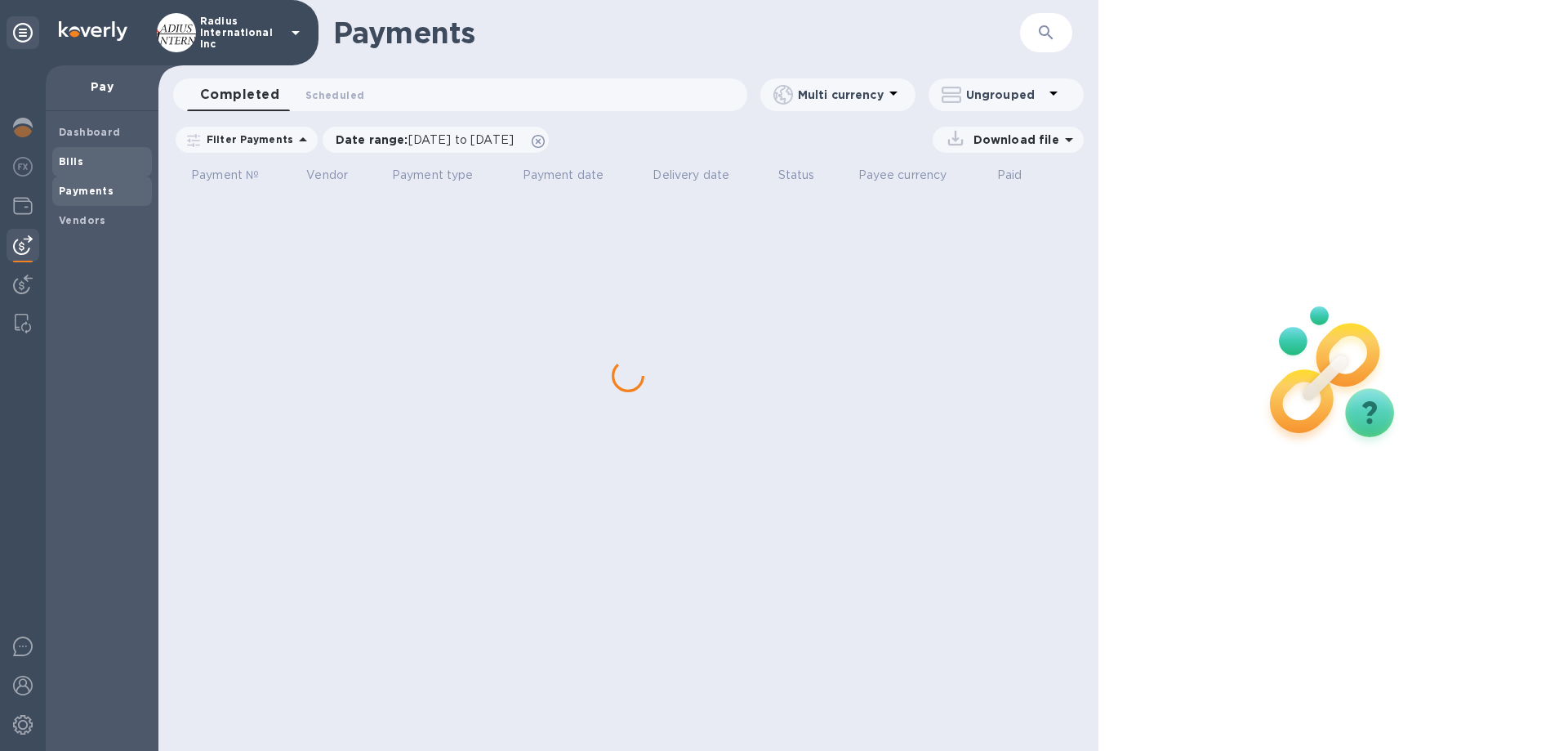
click at [86, 165] on span "Bills" at bounding box center [102, 162] width 86 height 16
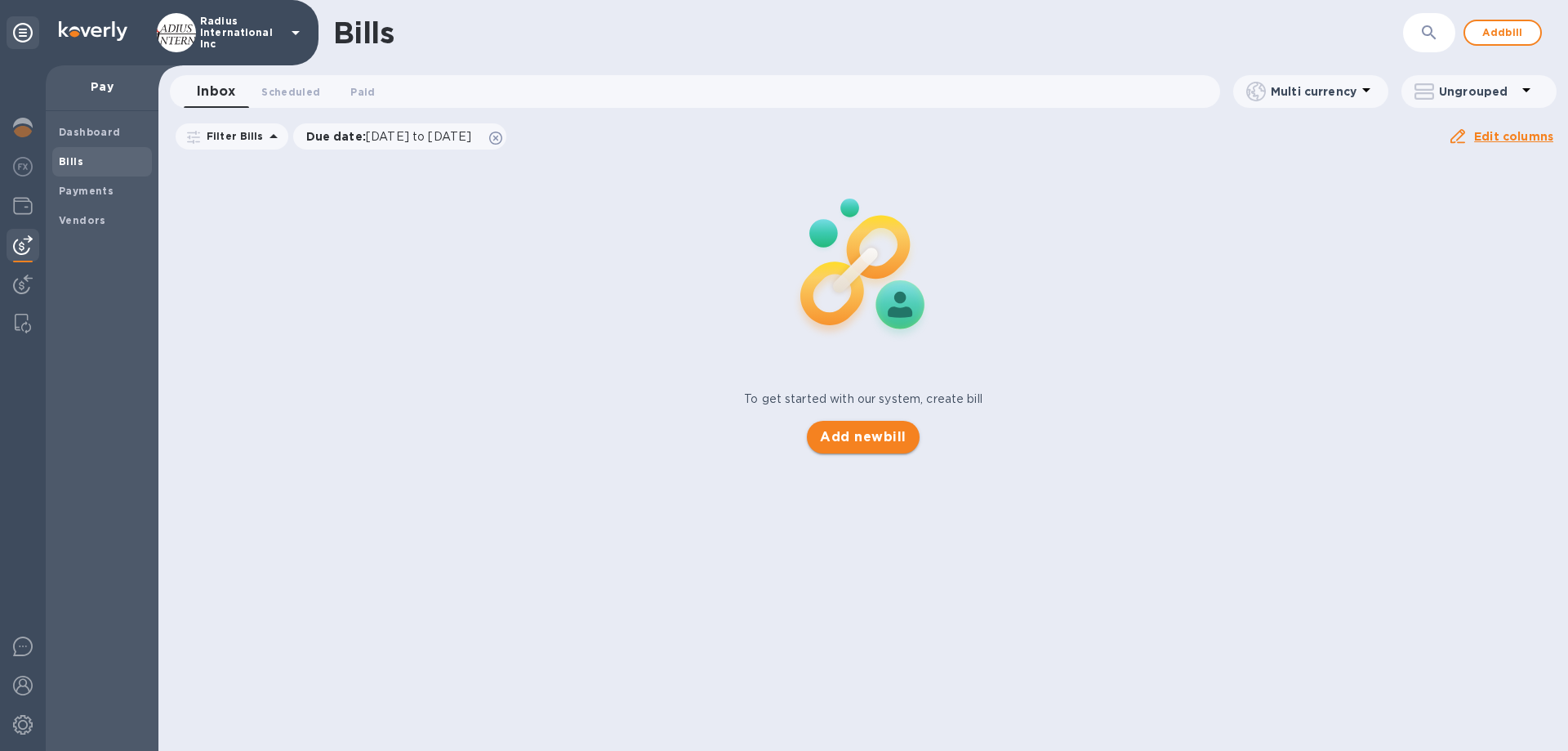
click at [854, 375] on span "Add new bill" at bounding box center [862, 436] width 86 height 19
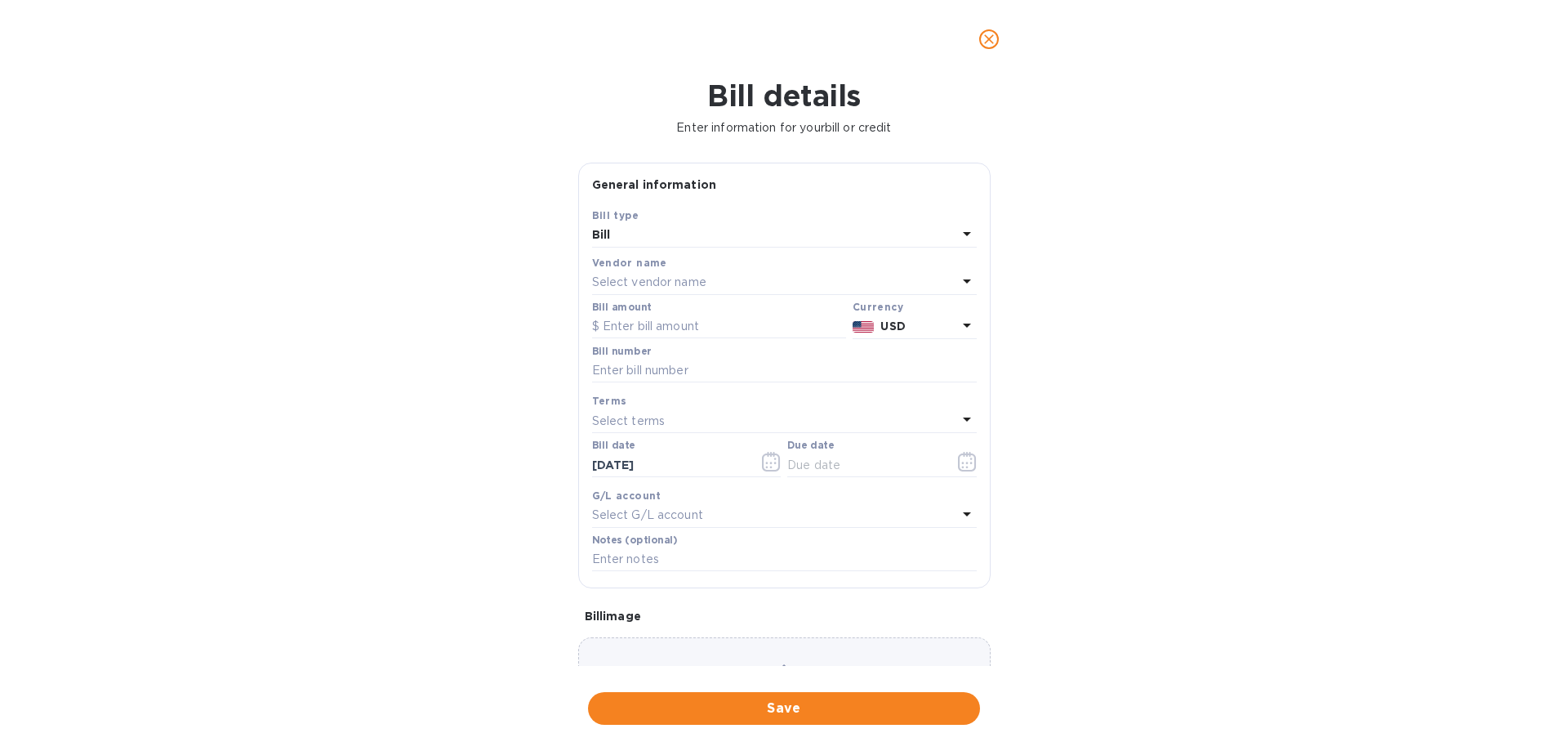
click at [662, 284] on p "Select vendor name" at bounding box center [649, 283] width 114 height 17
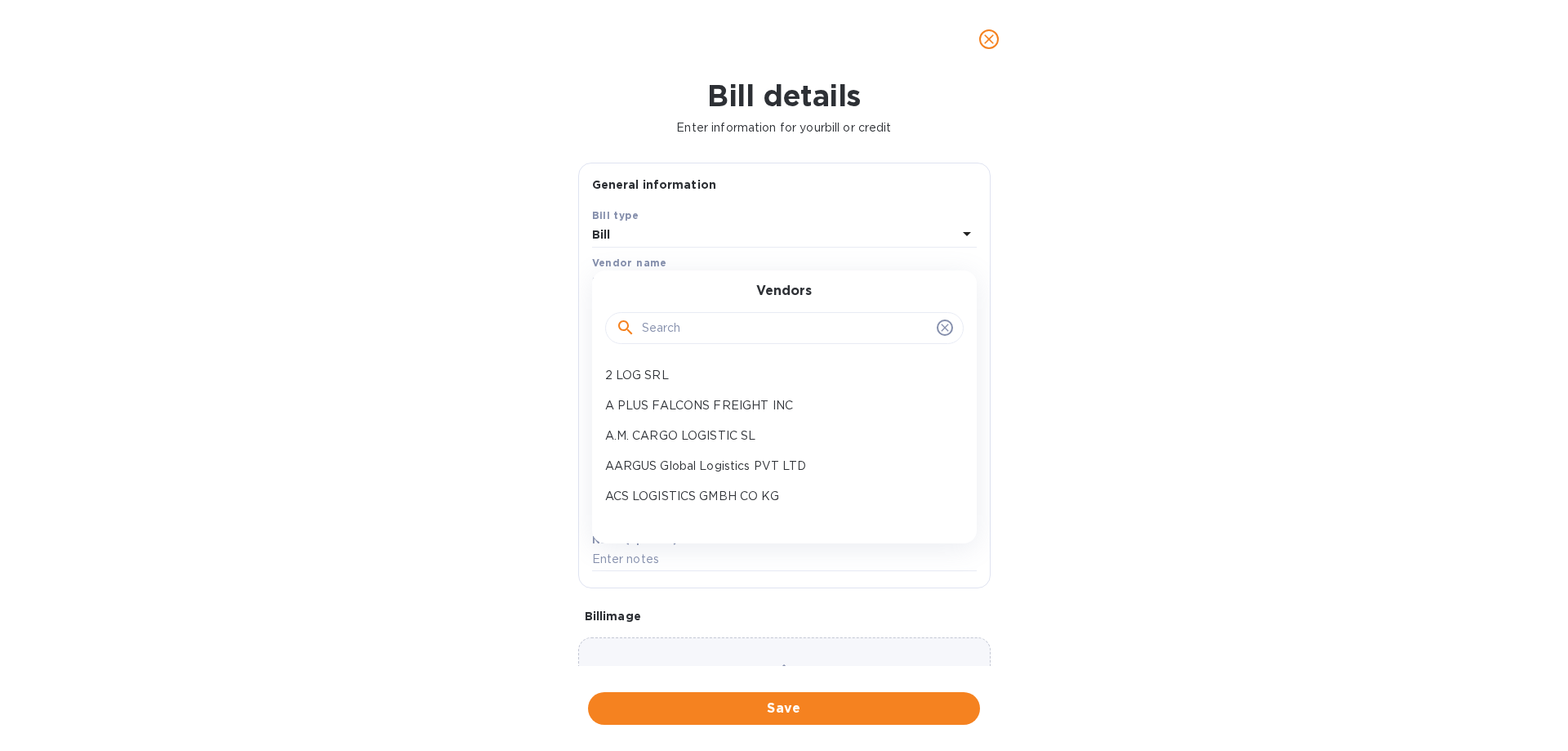
click at [706, 330] on input "text" at bounding box center [786, 328] width 288 height 24
type input "reliance"
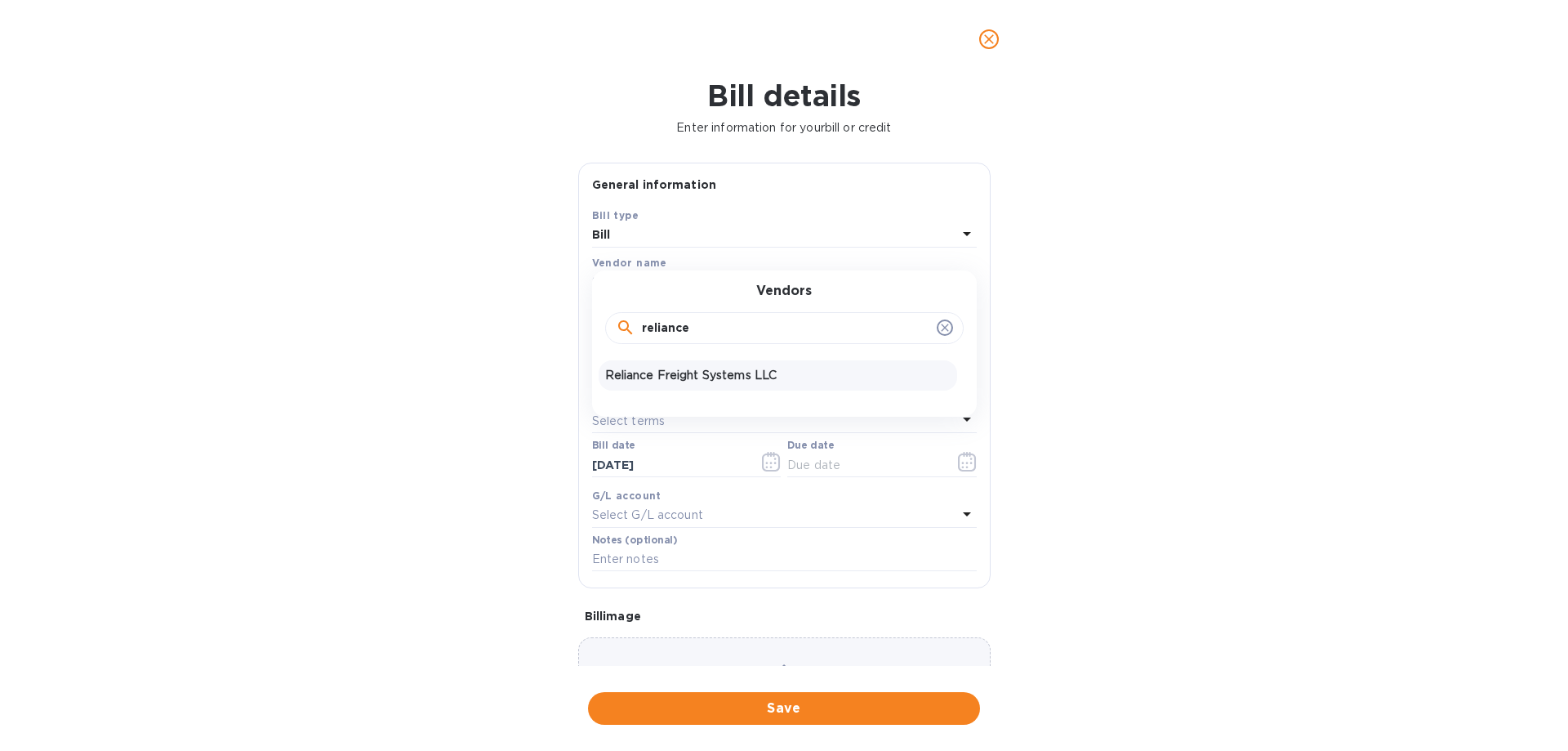
click at [730, 375] on p "Reliance Freight Systems LLC" at bounding box center [777, 376] width 346 height 17
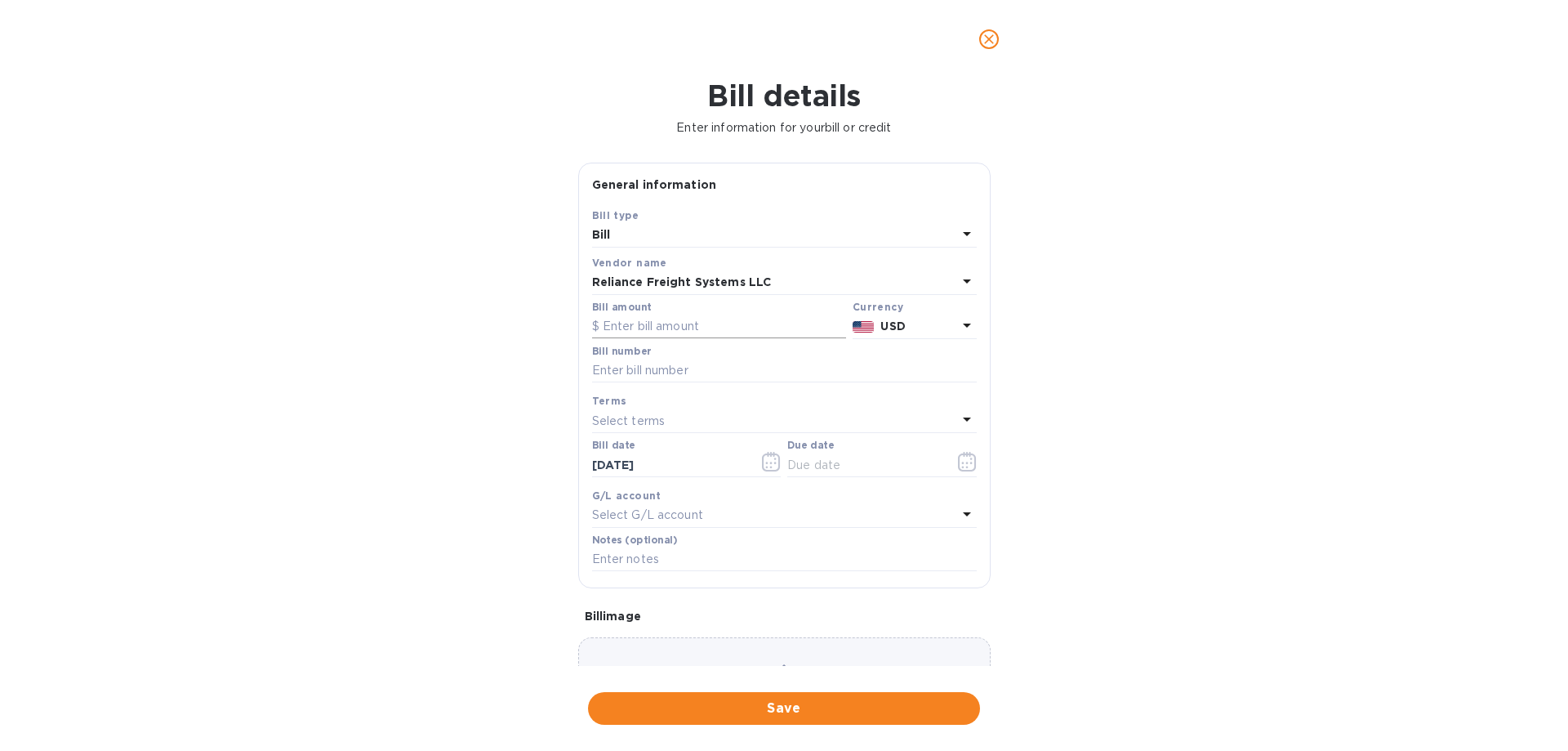
click at [689, 324] on input "text" at bounding box center [719, 326] width 254 height 24
type input "595.2"
click at [626, 367] on input "text" at bounding box center [784, 370] width 384 height 24
paste input "F2540094"
type input "F2540094"
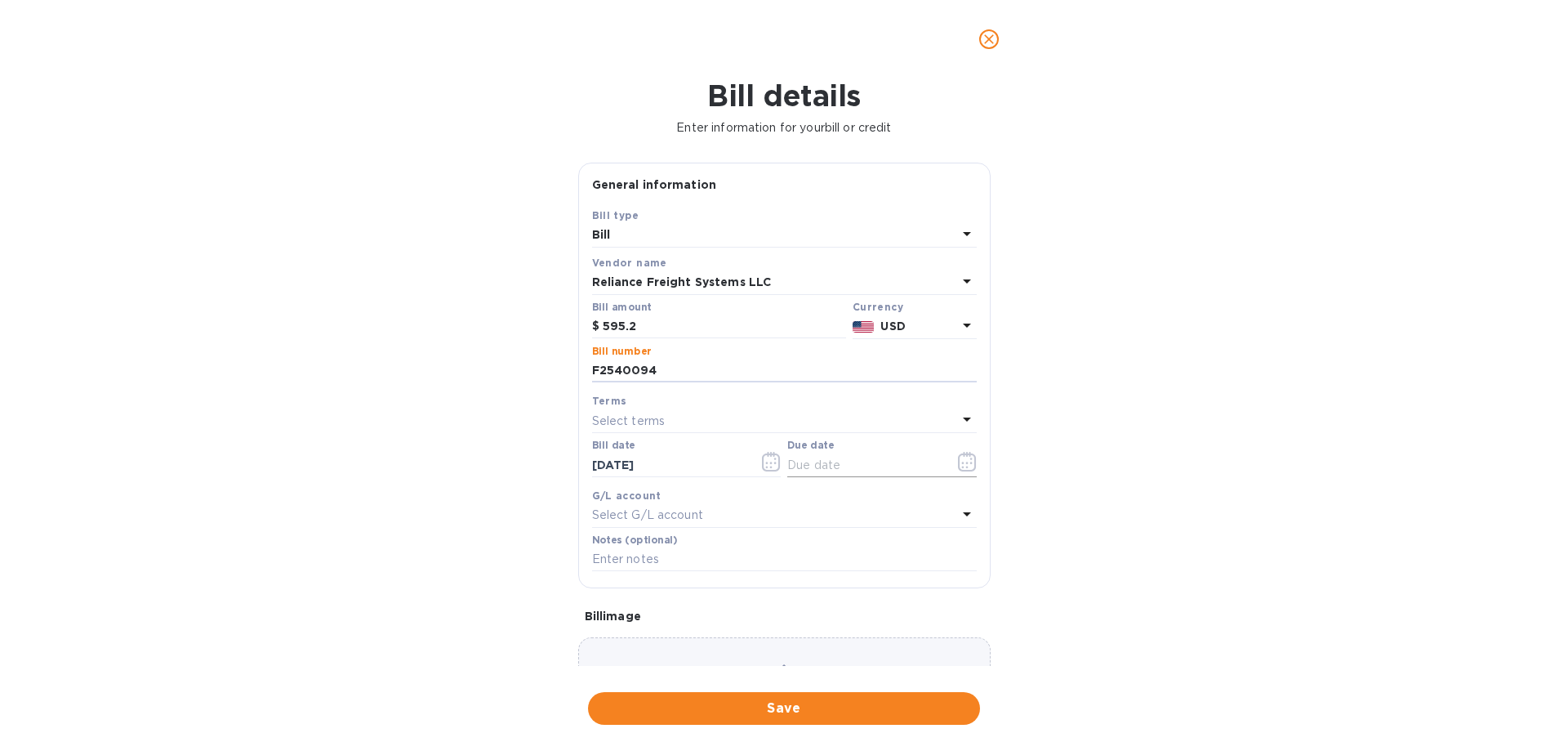
drag, startPoint x: 849, startPoint y: 464, endPoint x: 906, endPoint y: 463, distance: 57.0
click at [851, 375] on input "text" at bounding box center [865, 465] width 155 height 24
click at [907, 375] on icon "button" at bounding box center [967, 462] width 18 height 19
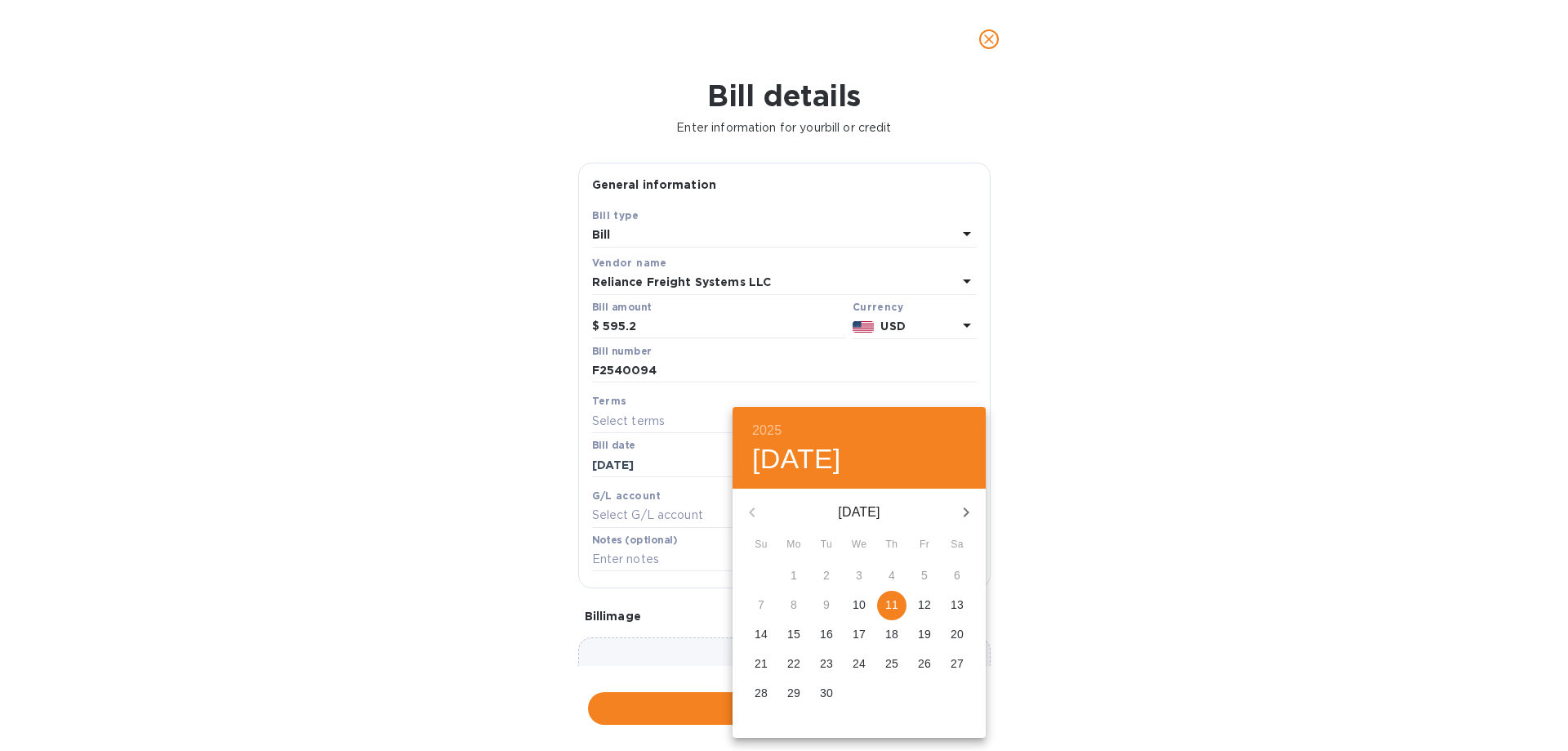
click at [887, 375] on span "11" at bounding box center [891, 604] width 29 height 16
type input "[DATE]"
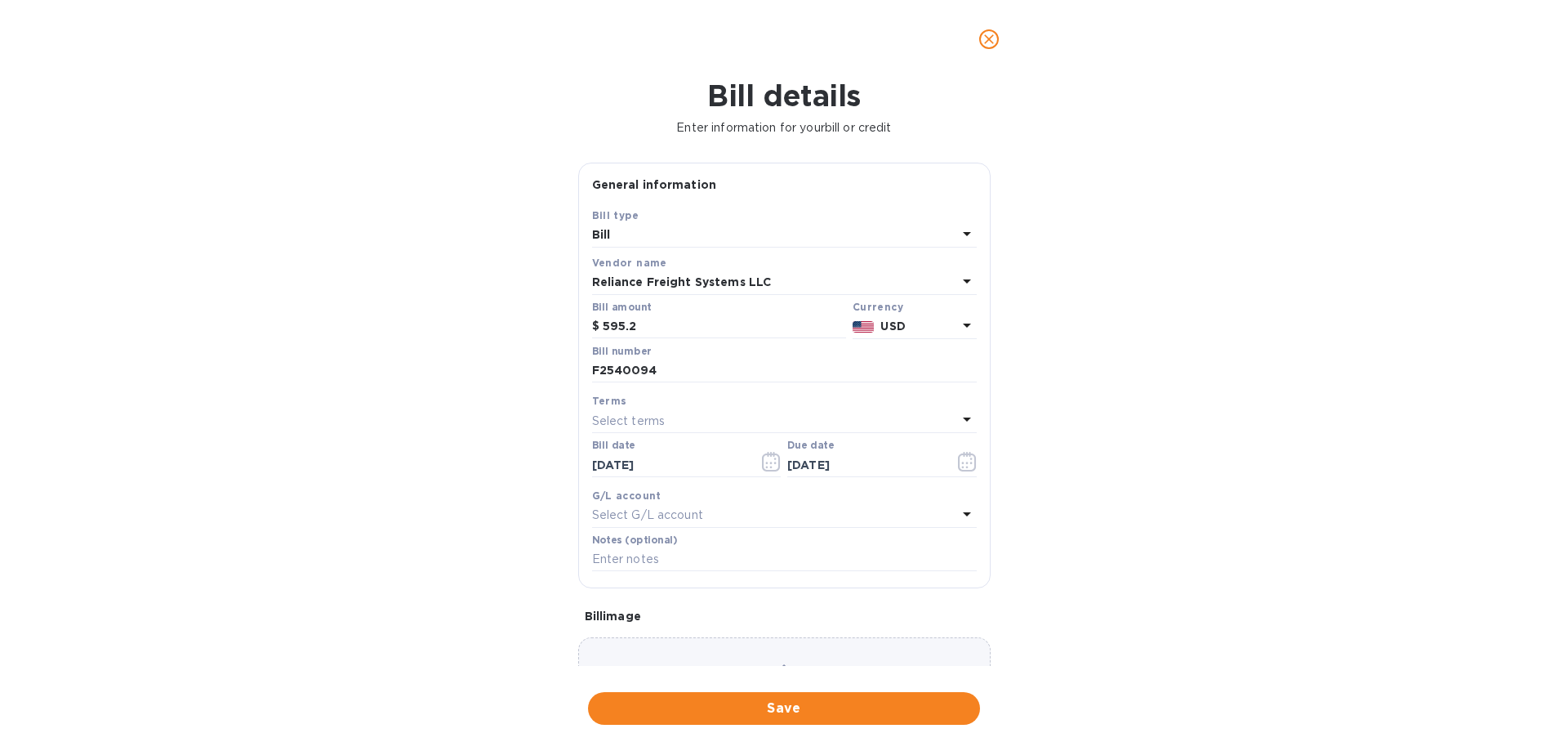
click at [907, 375] on div "2025 Thu, Sep [DATE] Mo Tu We Th Fr Sa 31 1 2 3 4 5 6 7 8 9 10 11 12 13 14 15 1…" at bounding box center [784, 376] width 1568 height 751
drag, startPoint x: 808, startPoint y: 695, endPoint x: 892, endPoint y: 686, distance: 84.5
click at [808, 375] on button "Save" at bounding box center [784, 708] width 392 height 33
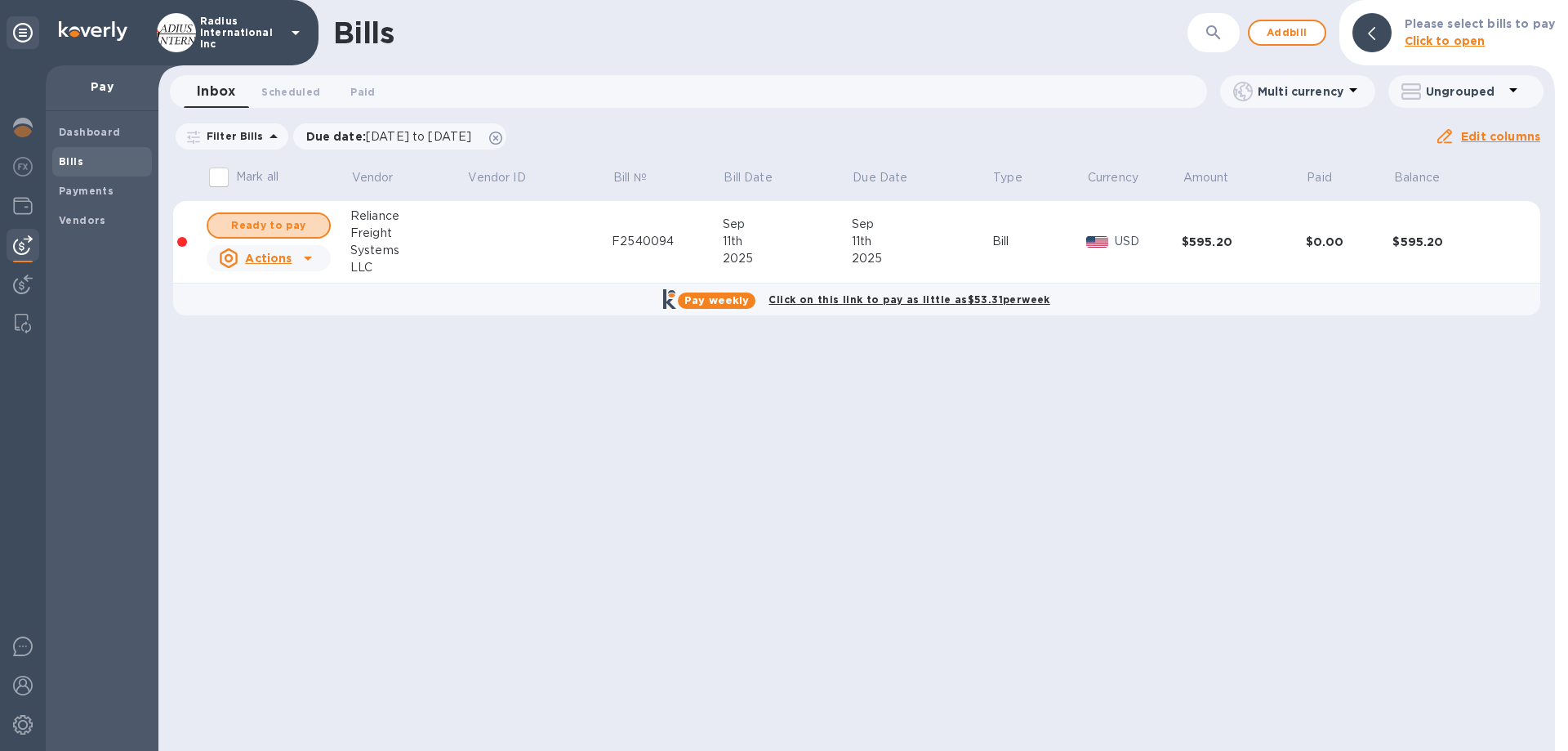
drag, startPoint x: 279, startPoint y: 218, endPoint x: 347, endPoint y: 229, distance: 68.9
click at [279, 219] on span "Ready to pay" at bounding box center [269, 225] width 95 height 19
checkbox input "true"
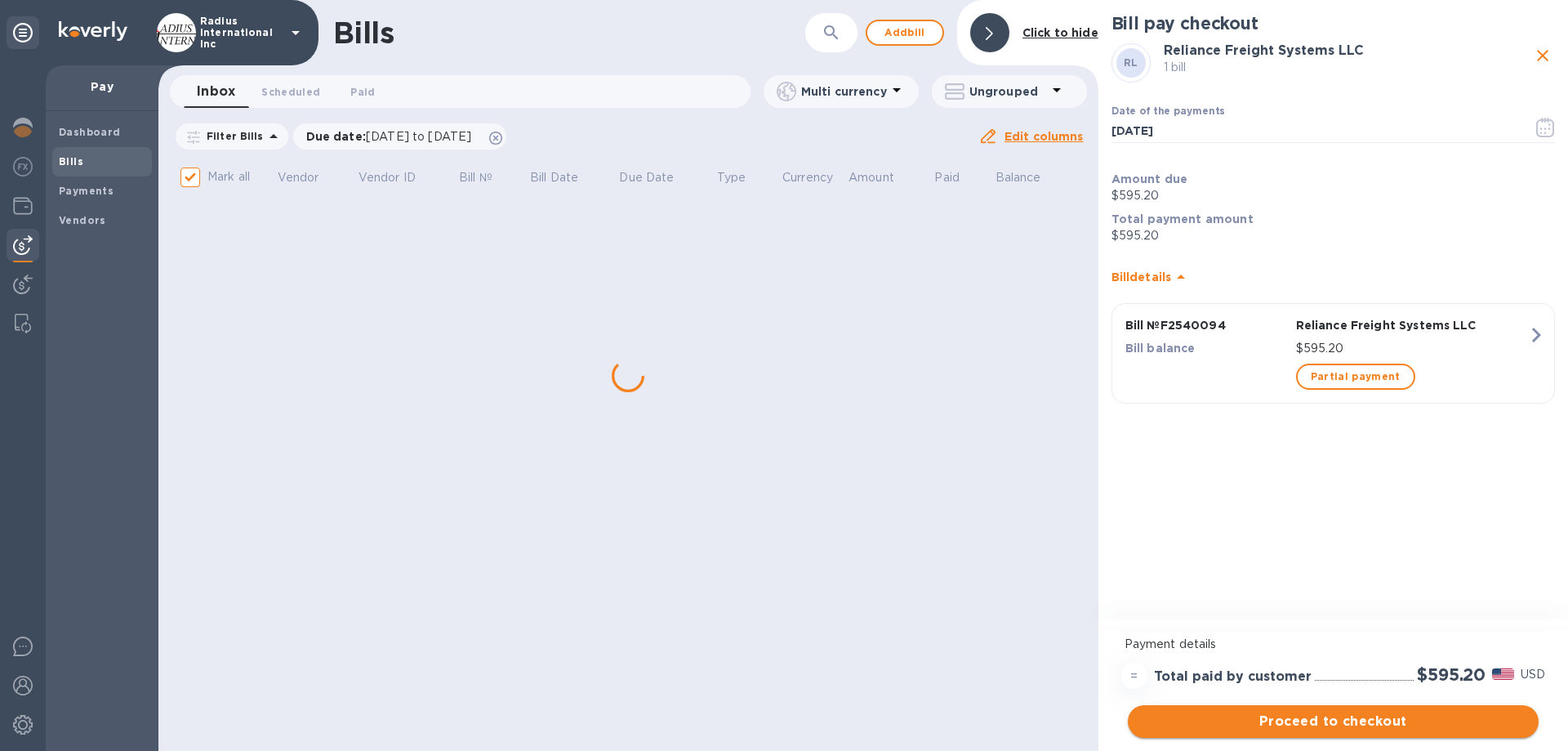
click at [907, 375] on span "Proceed to checkout" at bounding box center [1333, 721] width 384 height 19
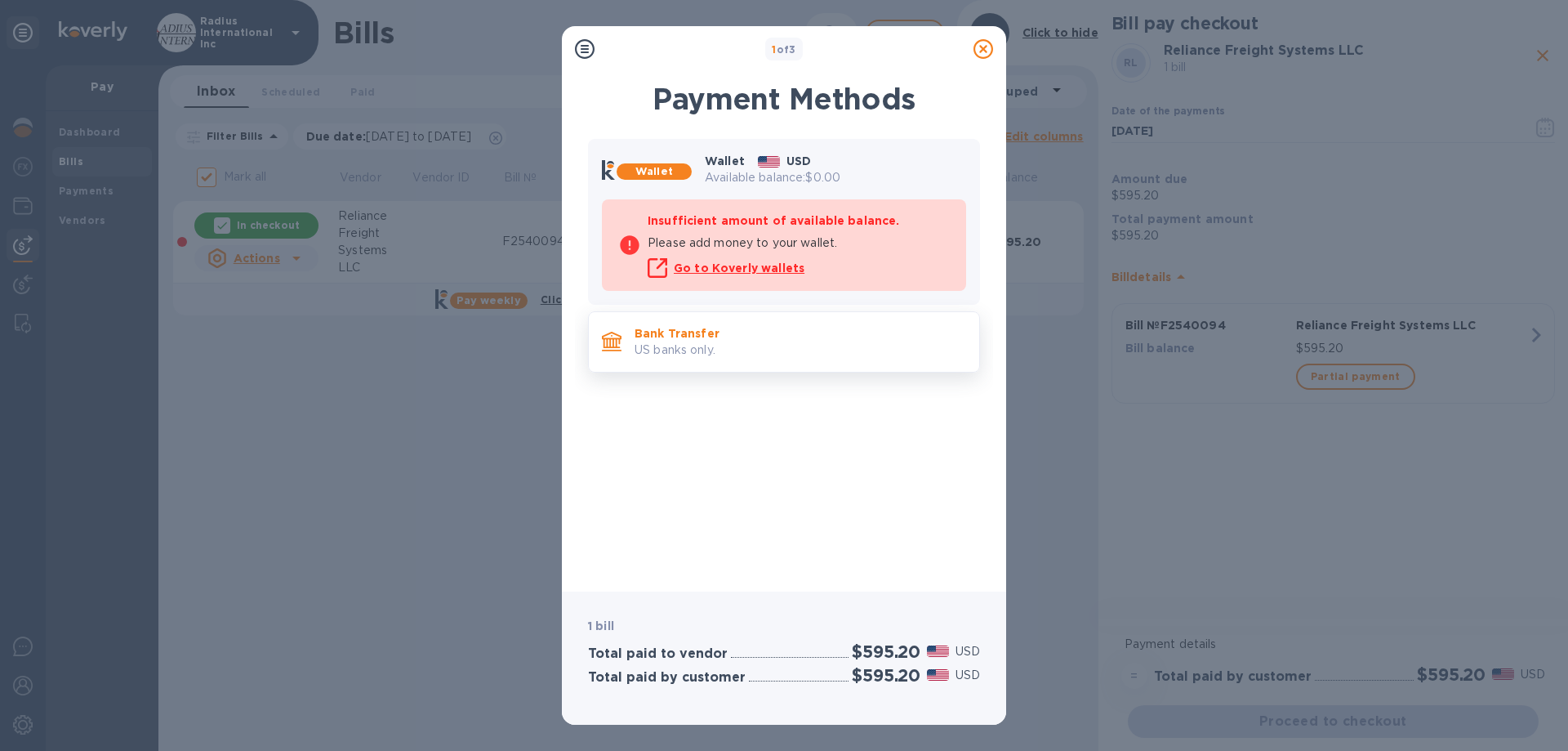
click at [834, 344] on p "US banks only." at bounding box center [800, 350] width 332 height 17
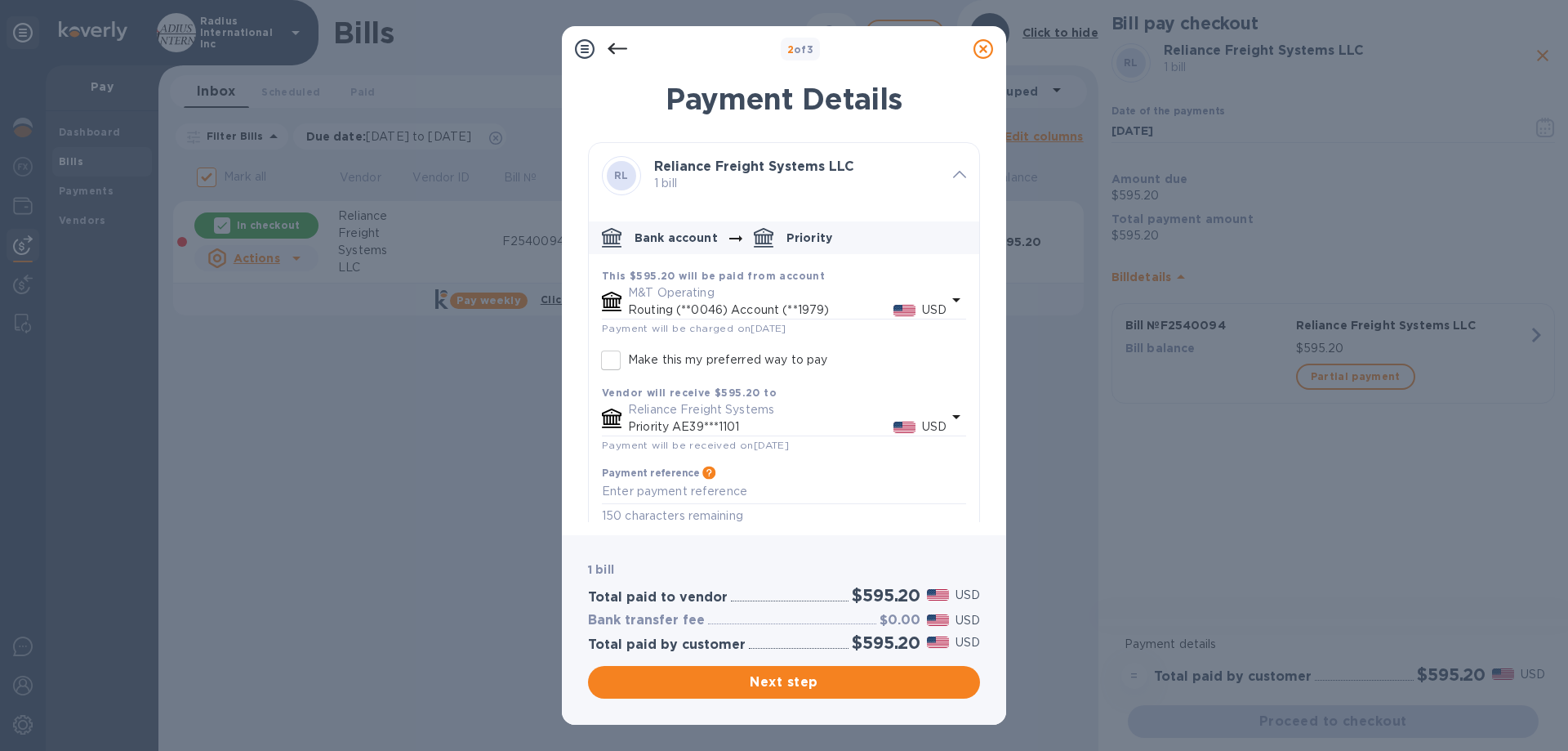
click at [687, 358] on p "Make this my preferred way to pay" at bounding box center [728, 360] width 199 height 17
click at [628, 358] on input "Make this my preferred way to pay" at bounding box center [611, 359] width 34 height 34
checkbox input "true"
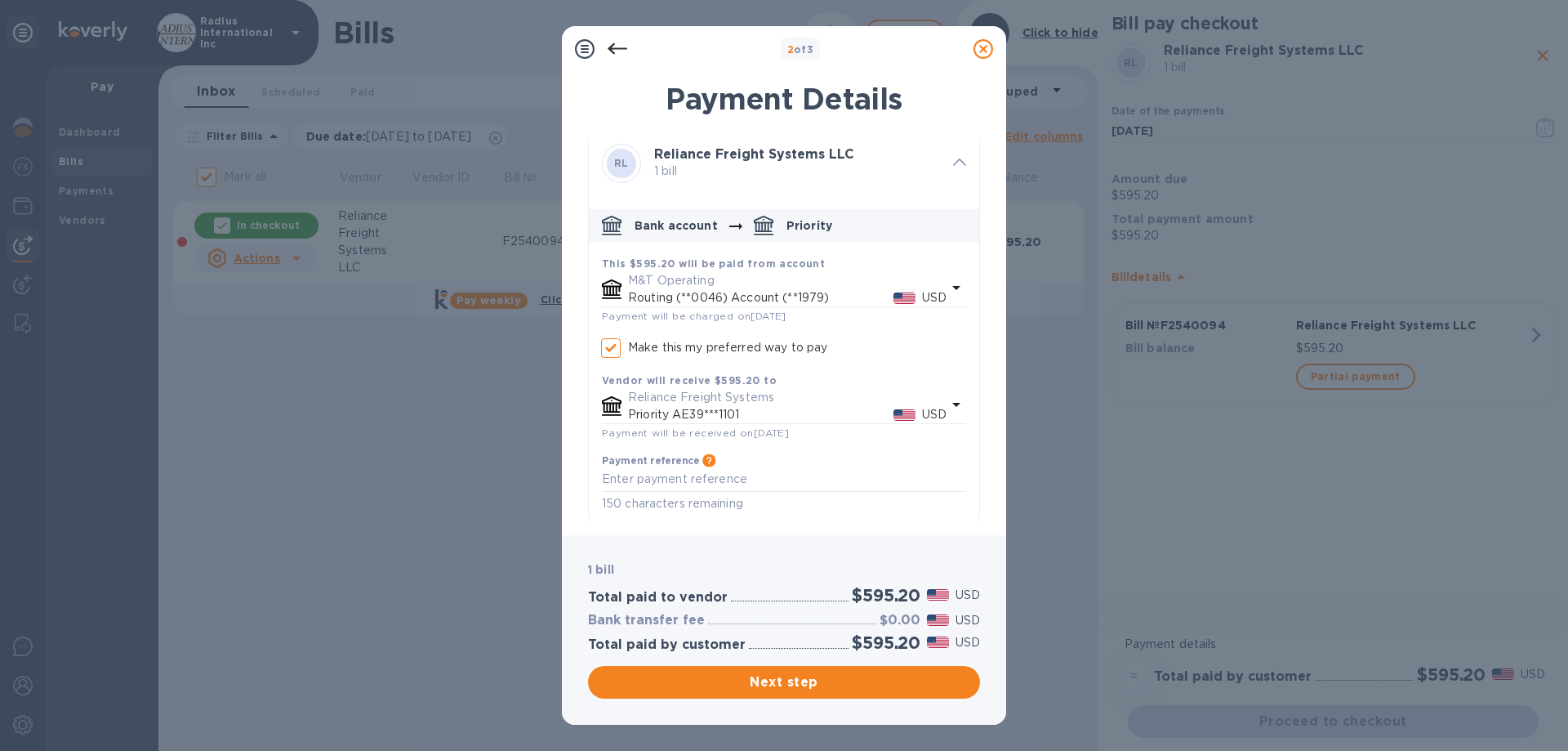
scroll to position [17, 0]
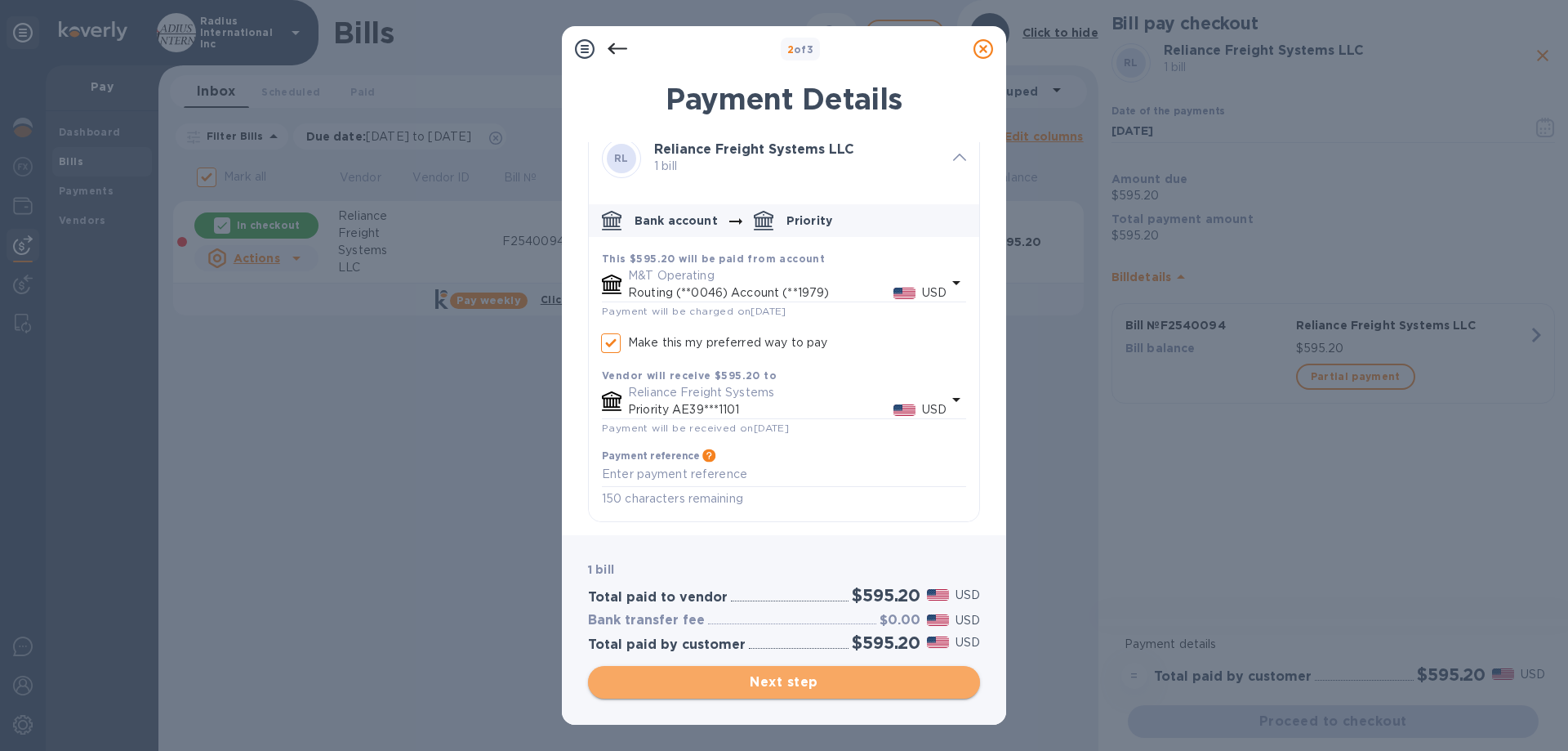
click at [757, 375] on span "Next step" at bounding box center [784, 682] width 366 height 19
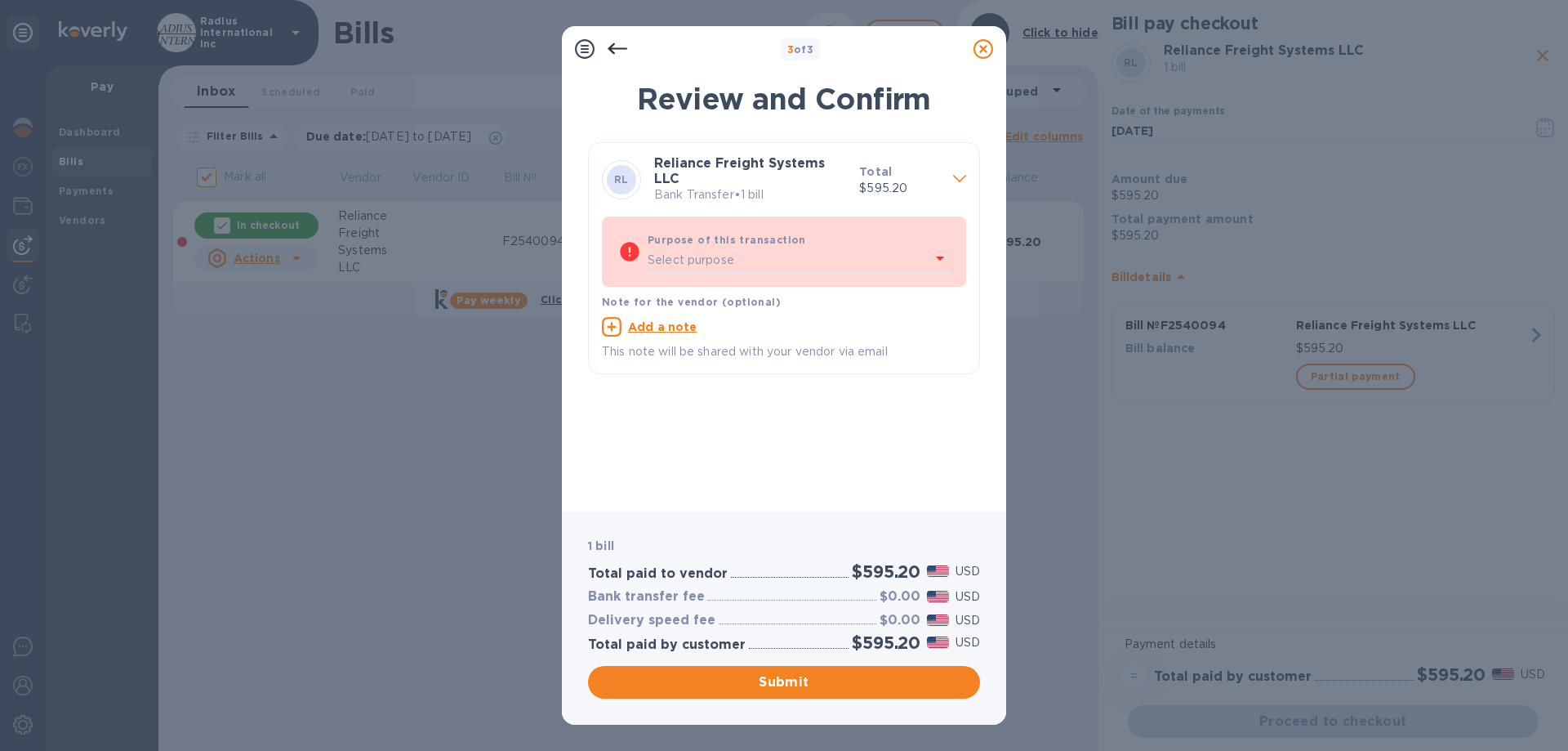
click at [782, 249] on div "Select purpose" at bounding box center [789, 260] width 283 height 24
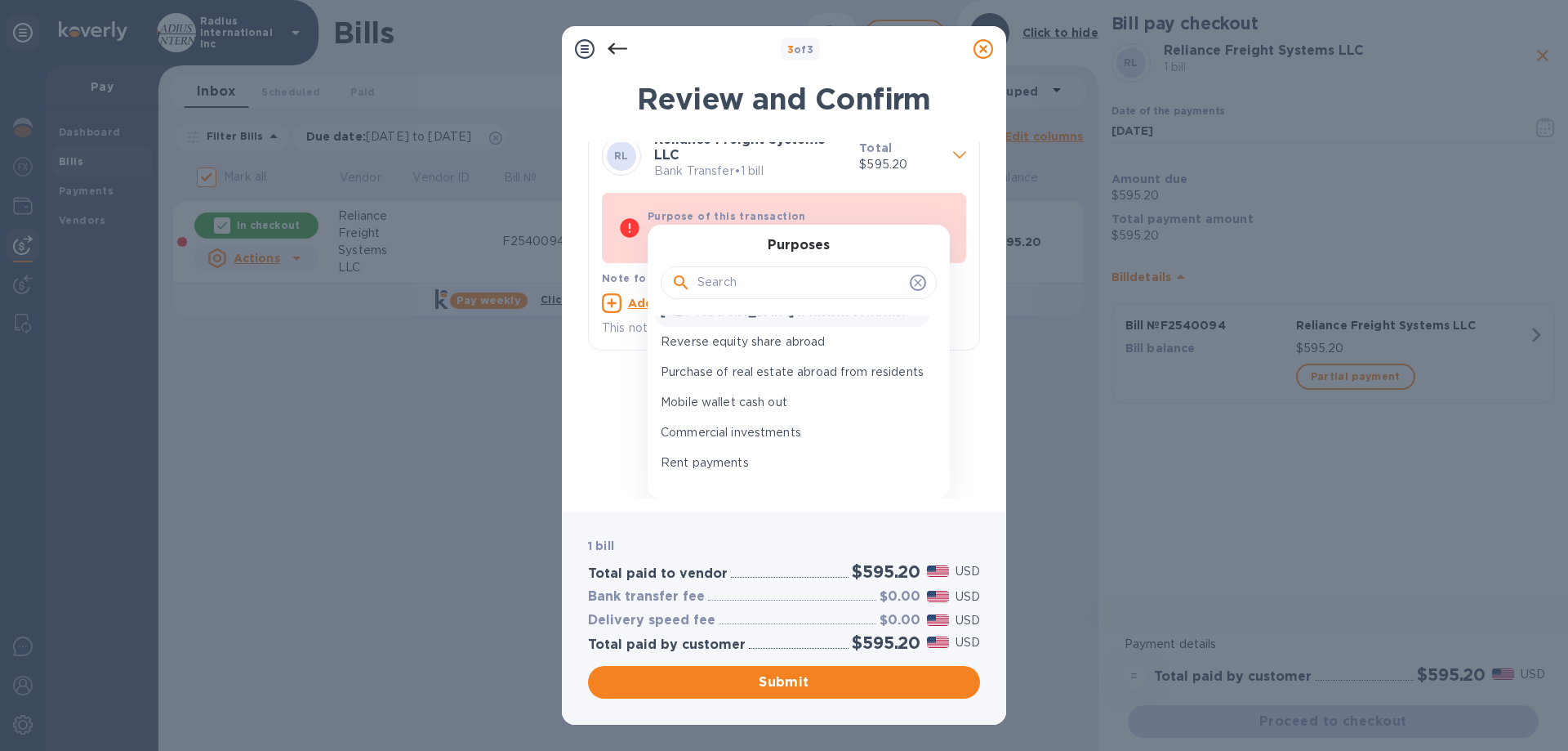
scroll to position [3965, 0]
click at [788, 283] on input "text" at bounding box center [800, 282] width 206 height 24
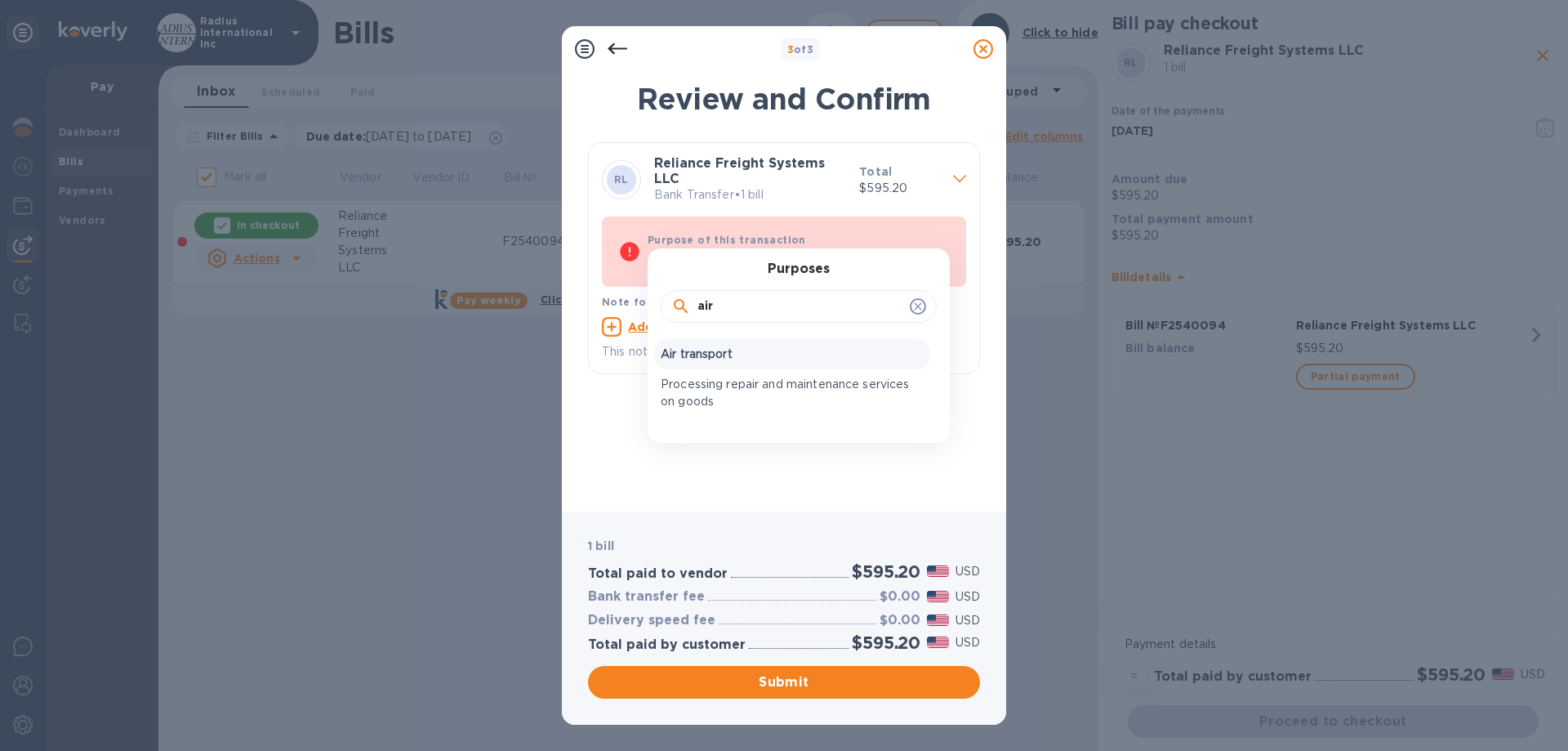
type input "air"
click at [720, 345] on p "Air transport" at bounding box center [793, 354] width 263 height 17
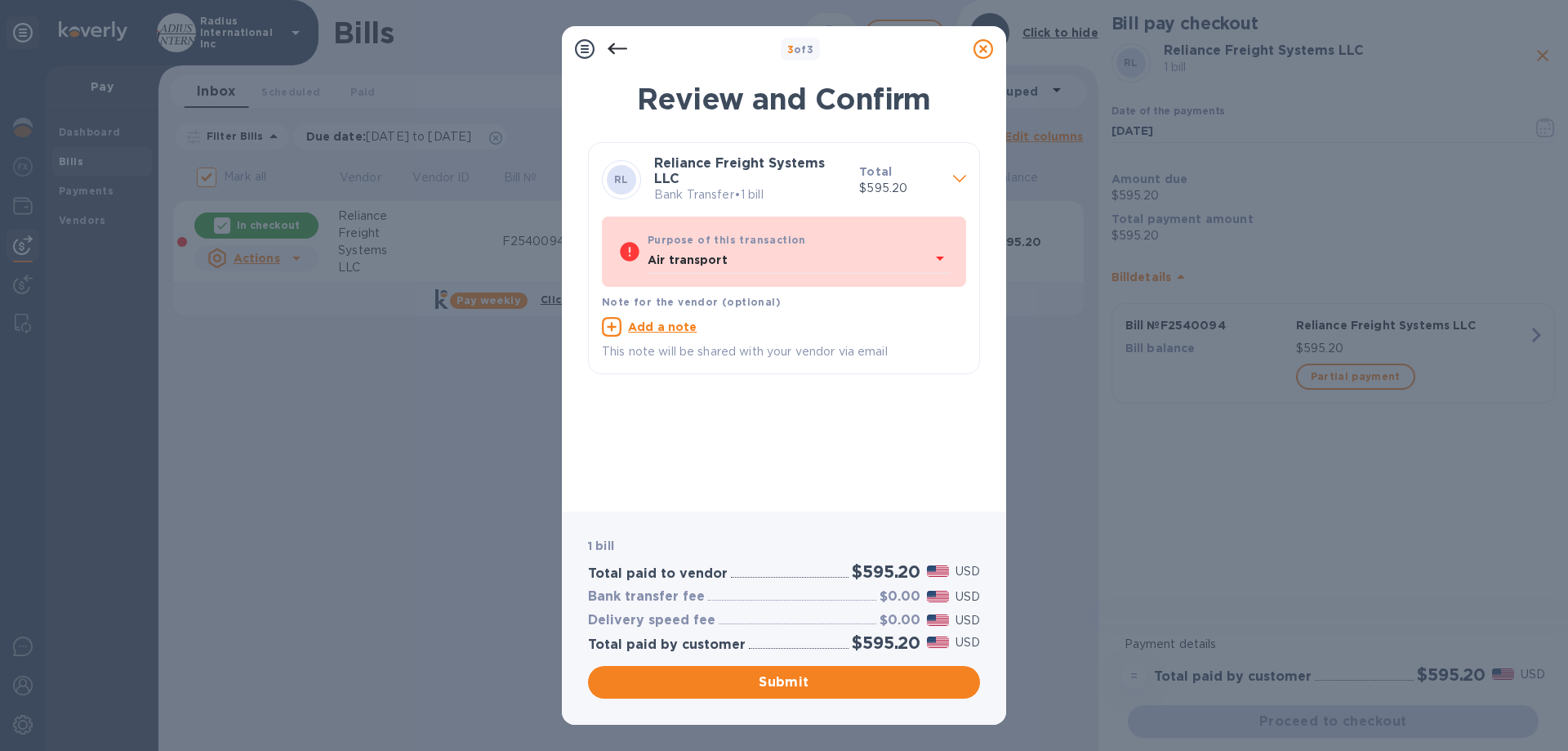
click at [813, 375] on span "Submit" at bounding box center [784, 682] width 366 height 19
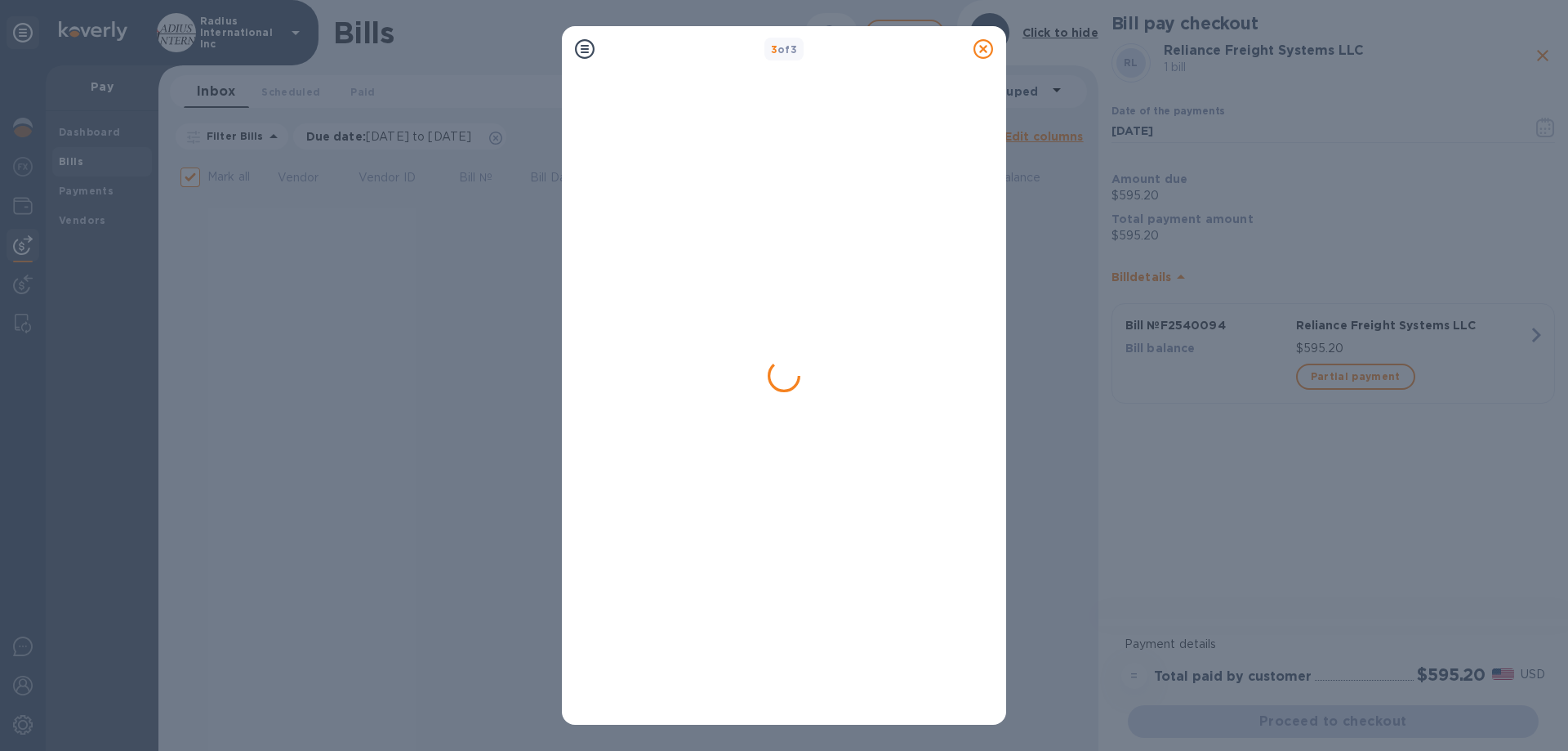
checkbox input "false"
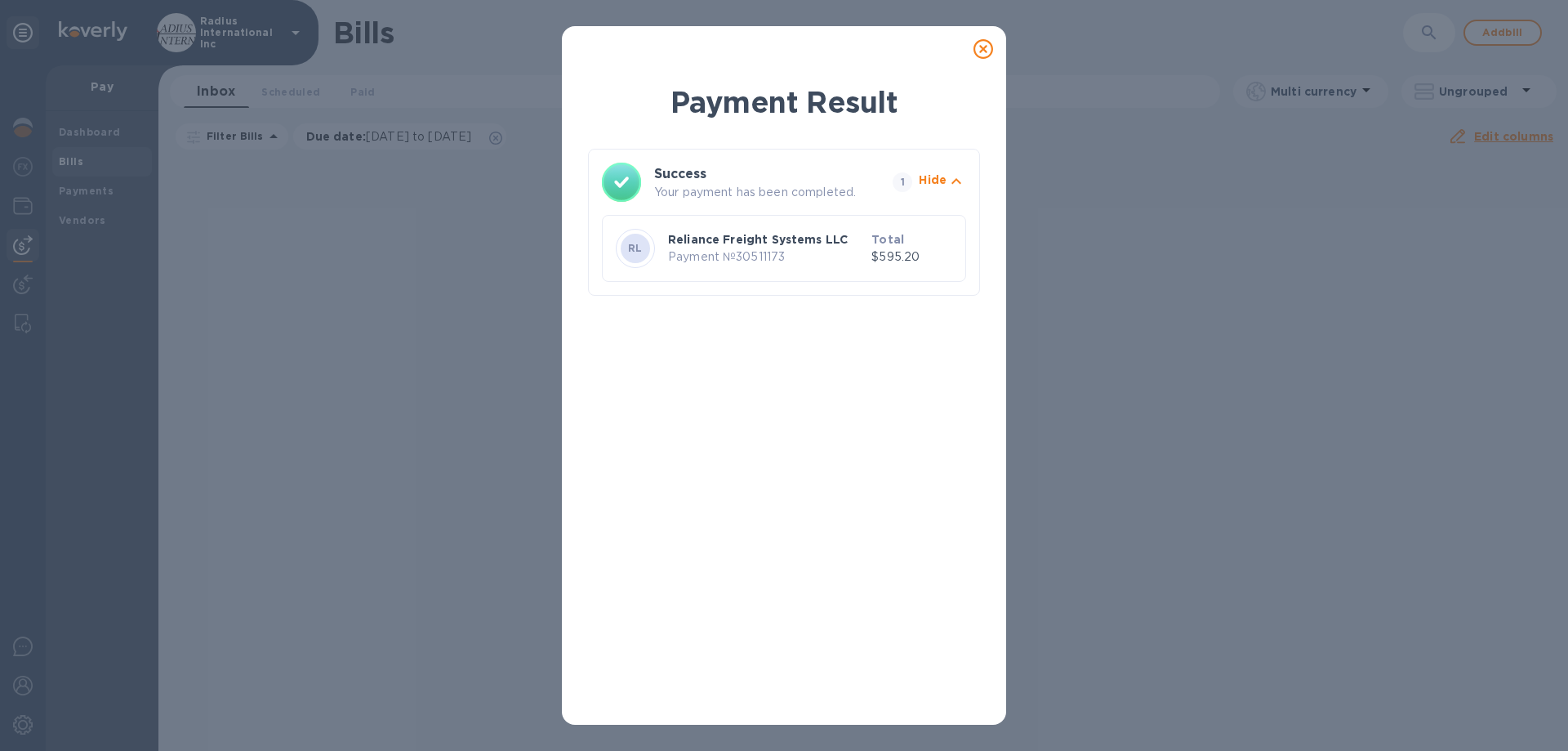
drag, startPoint x: 985, startPoint y: 45, endPoint x: 1126, endPoint y: 44, distance: 141.0
click at [907, 45] on icon at bounding box center [983, 49] width 19 height 19
